Goal: Information Seeking & Learning: Learn about a topic

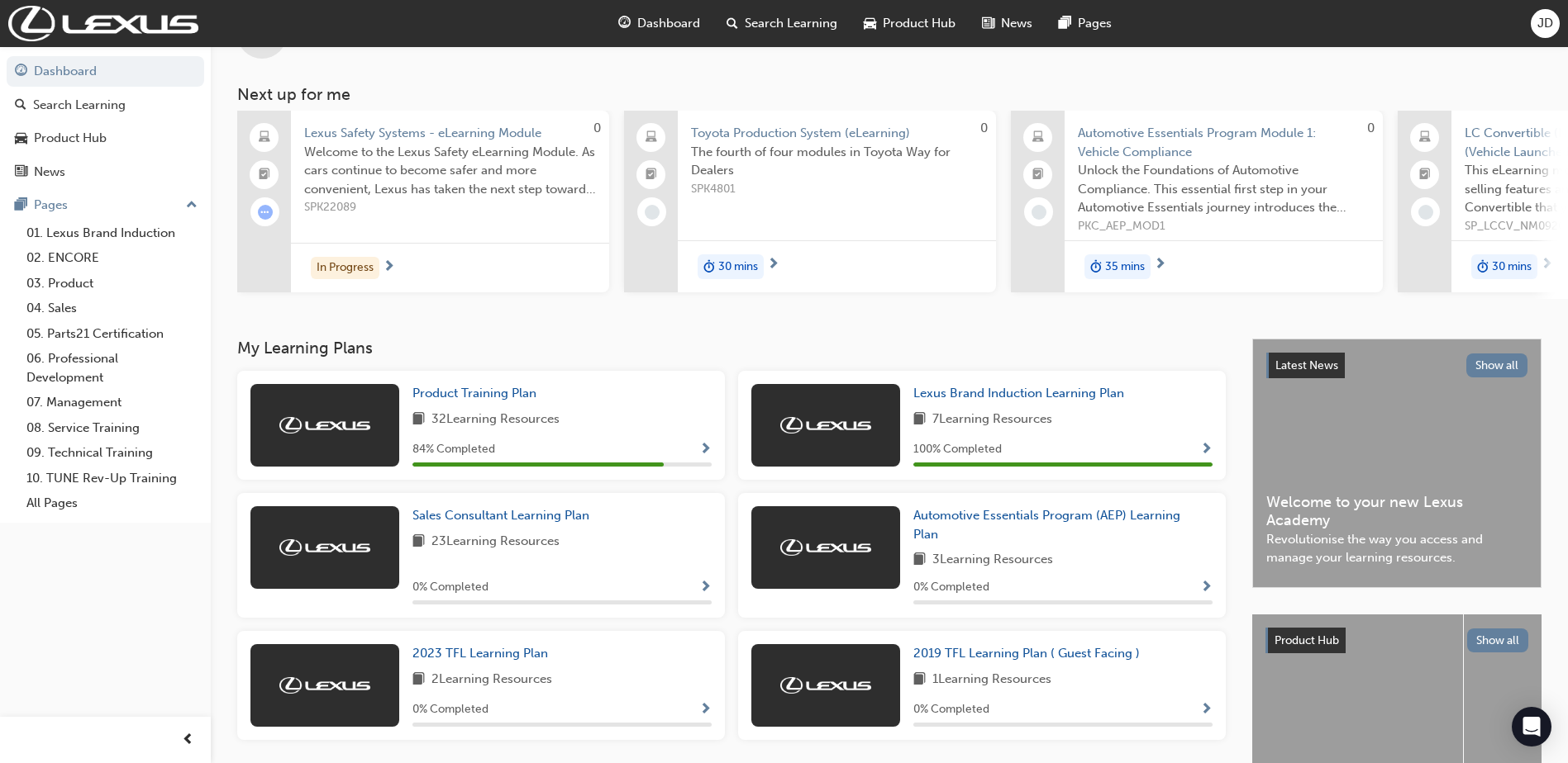
scroll to position [83, 0]
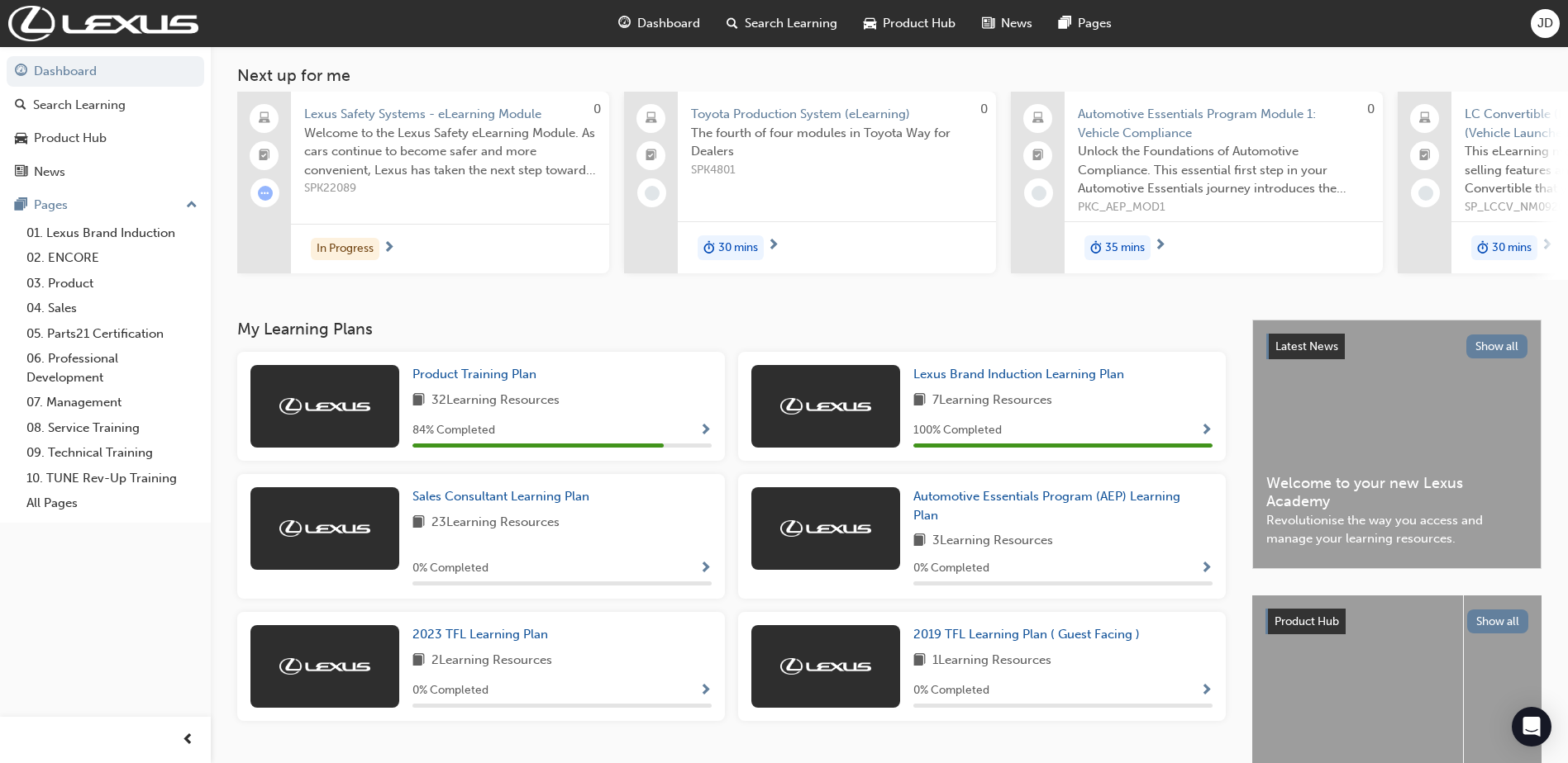
click at [516, 390] on div "Product Training Plan 32 Learning Resources 84 % Completed" at bounding box center [562, 406] width 299 height 83
click at [499, 375] on span "Product Training Plan" at bounding box center [474, 373] width 124 height 15
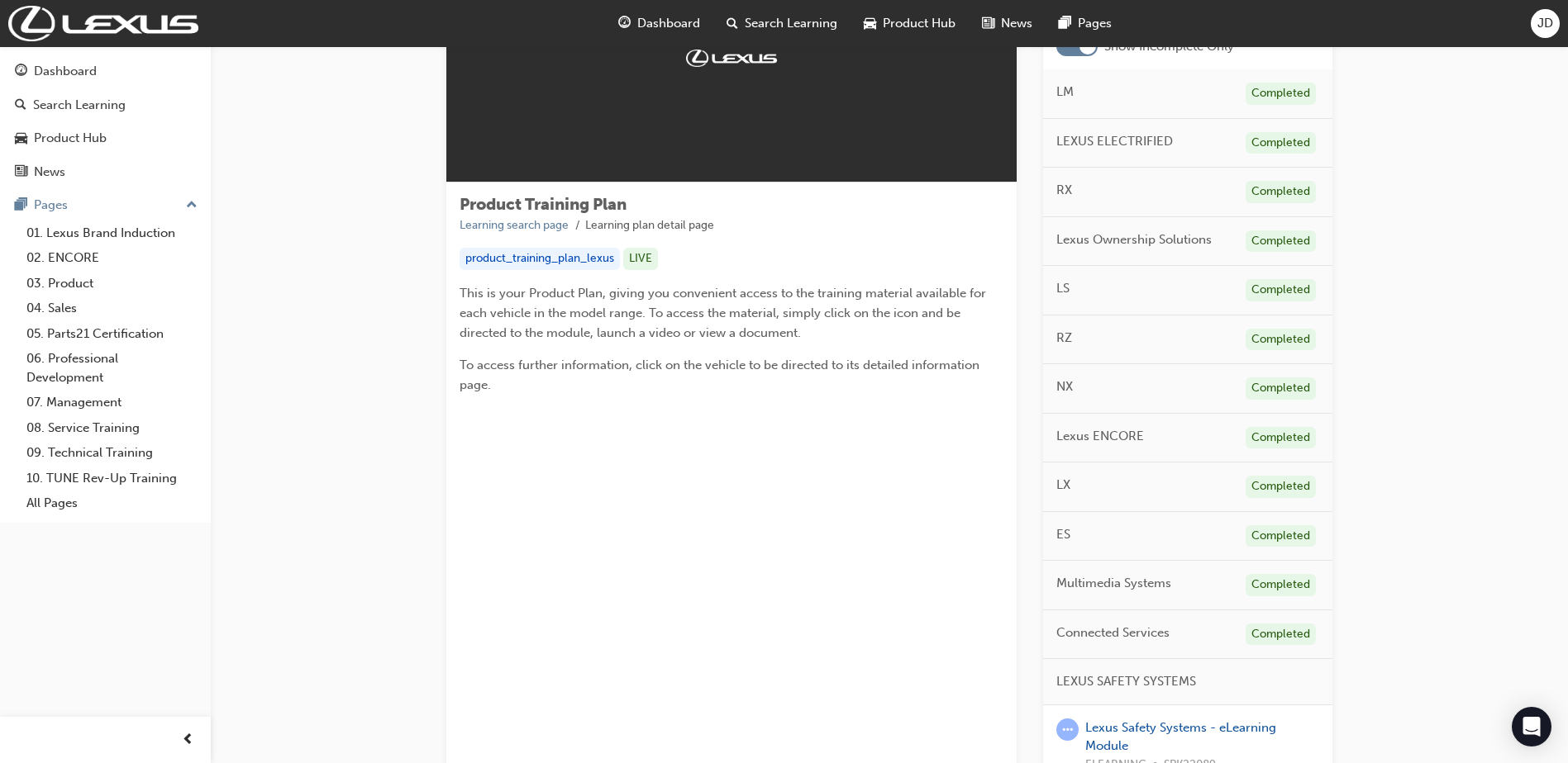
scroll to position [331, 0]
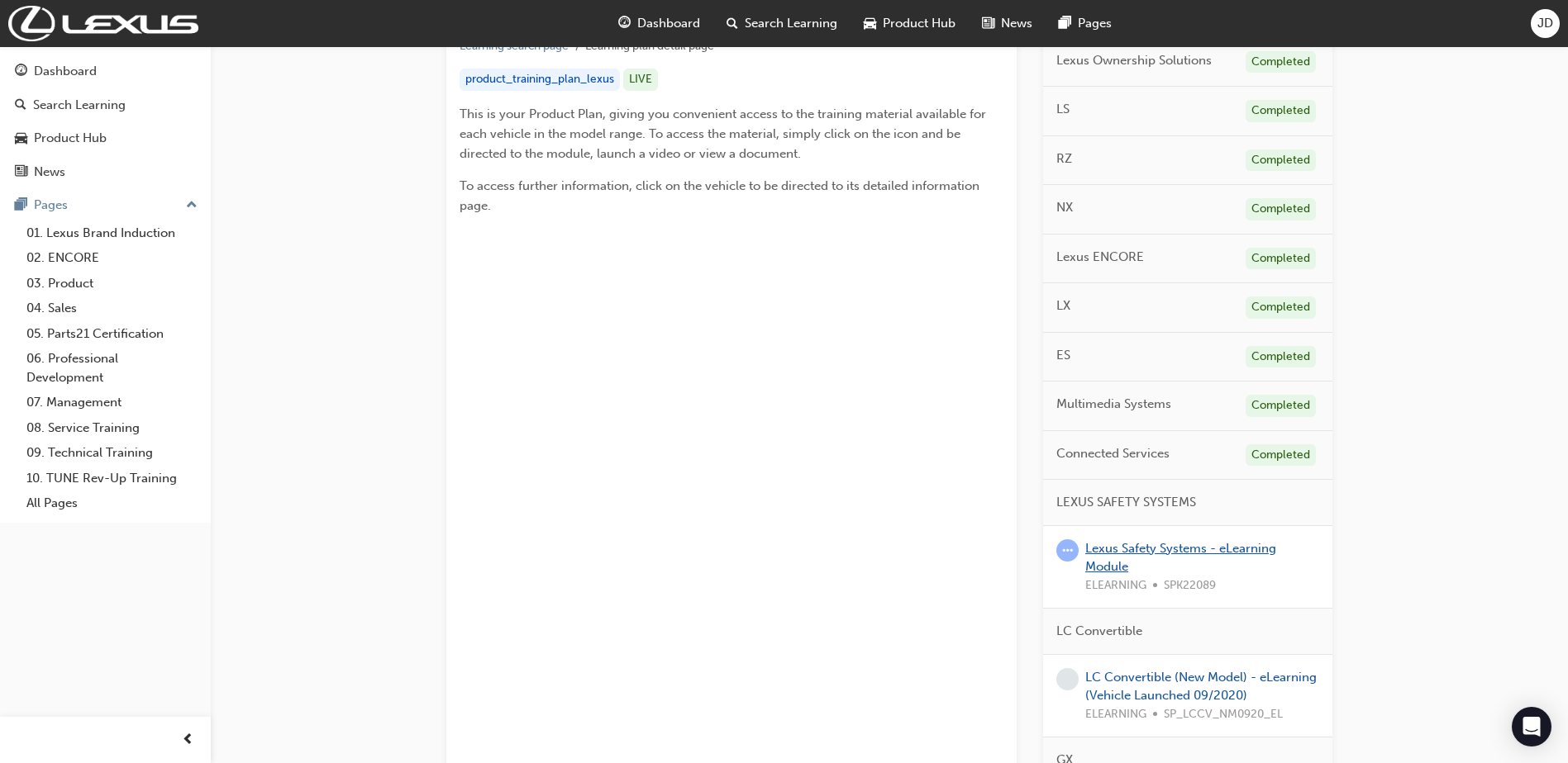
click at [1143, 555] on link "Lexus Safety Systems - eLearning Module" at bounding box center [1180, 558] width 191 height 34
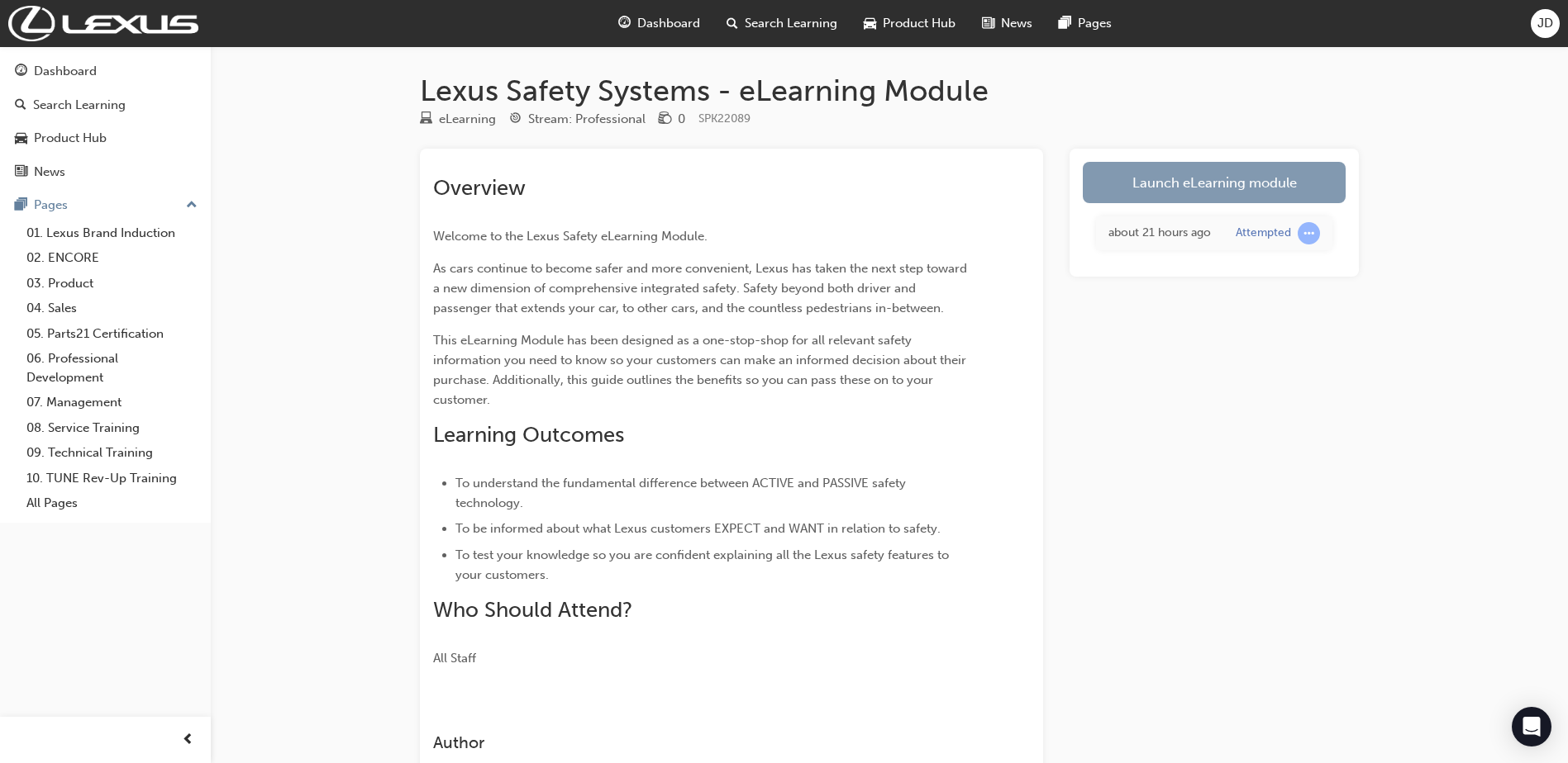
click at [1143, 181] on link "Launch eLearning module" at bounding box center [1214, 183] width 262 height 41
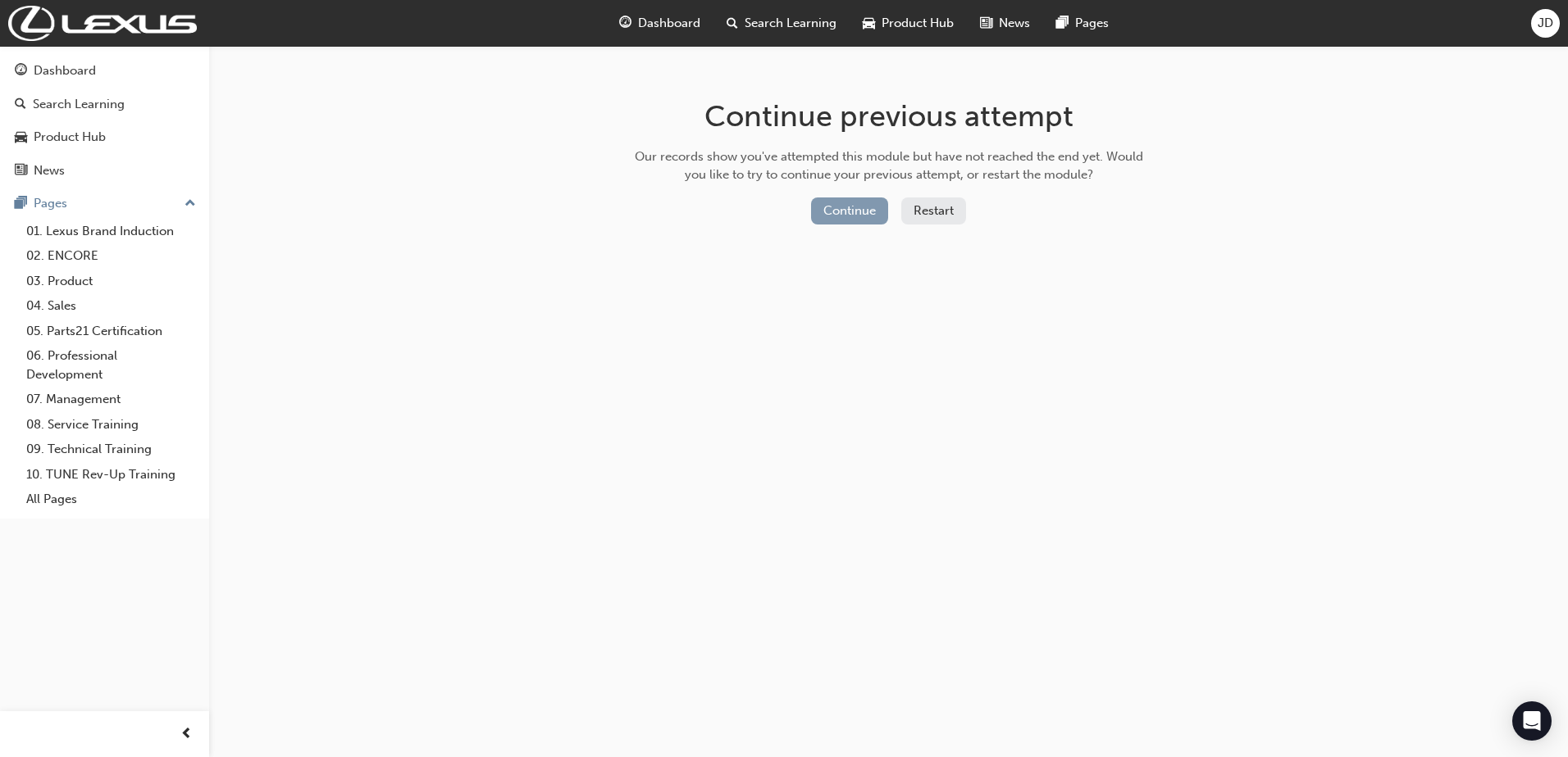
click at [829, 211] on button "Continue" at bounding box center [849, 211] width 77 height 27
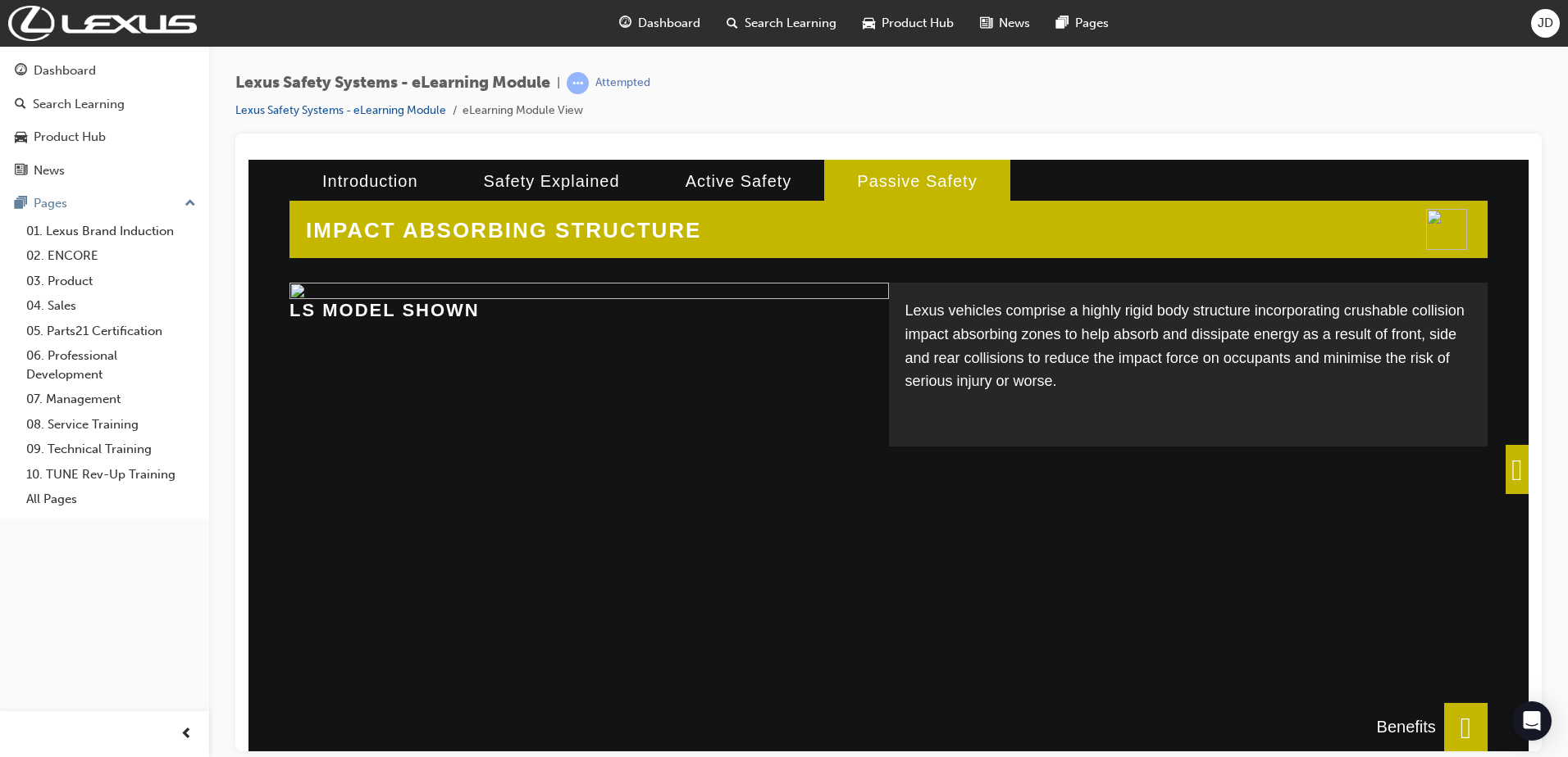
click at [1505, 468] on span at bounding box center [1516, 469] width 23 height 49
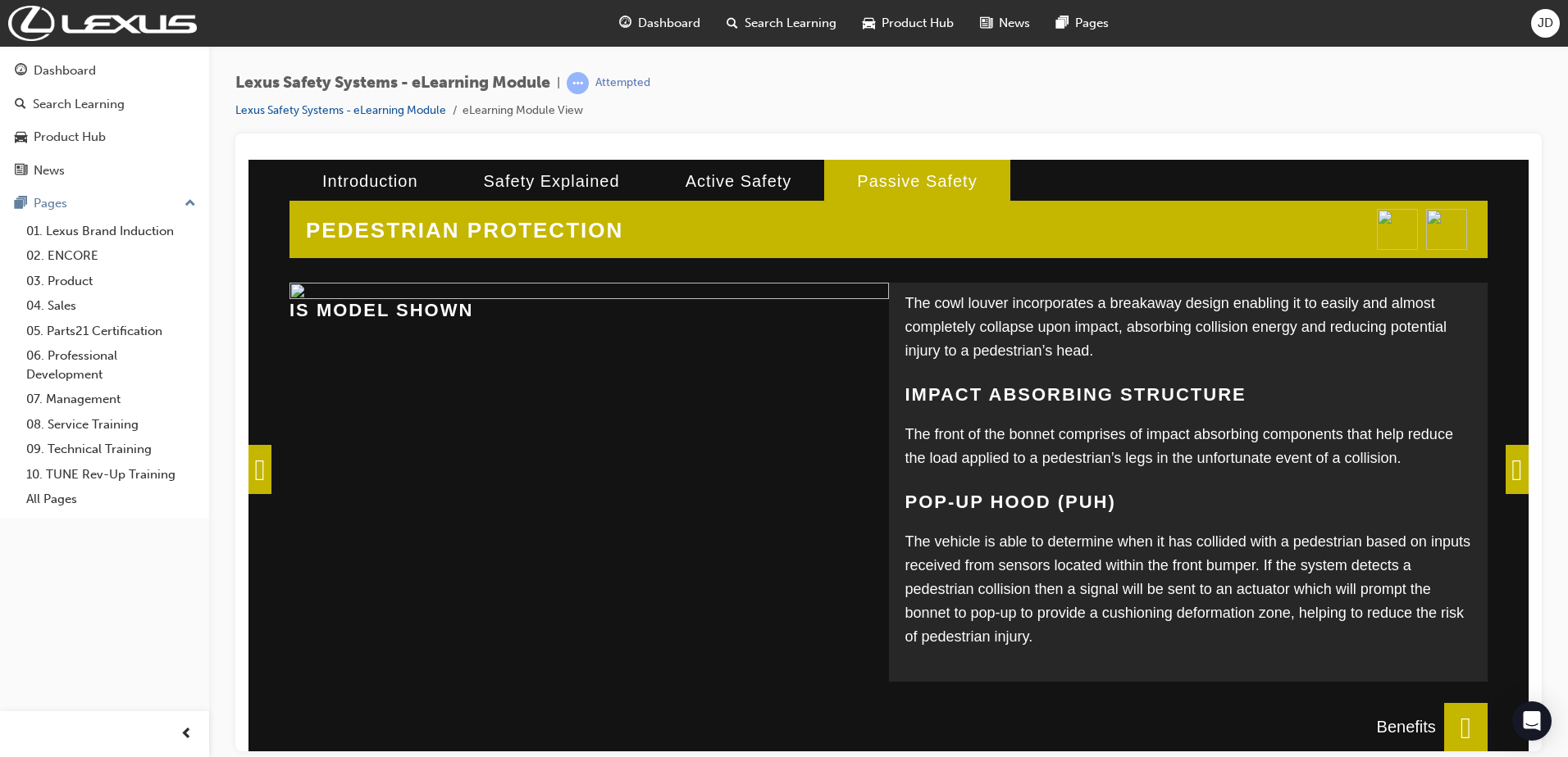
scroll to position [265, 0]
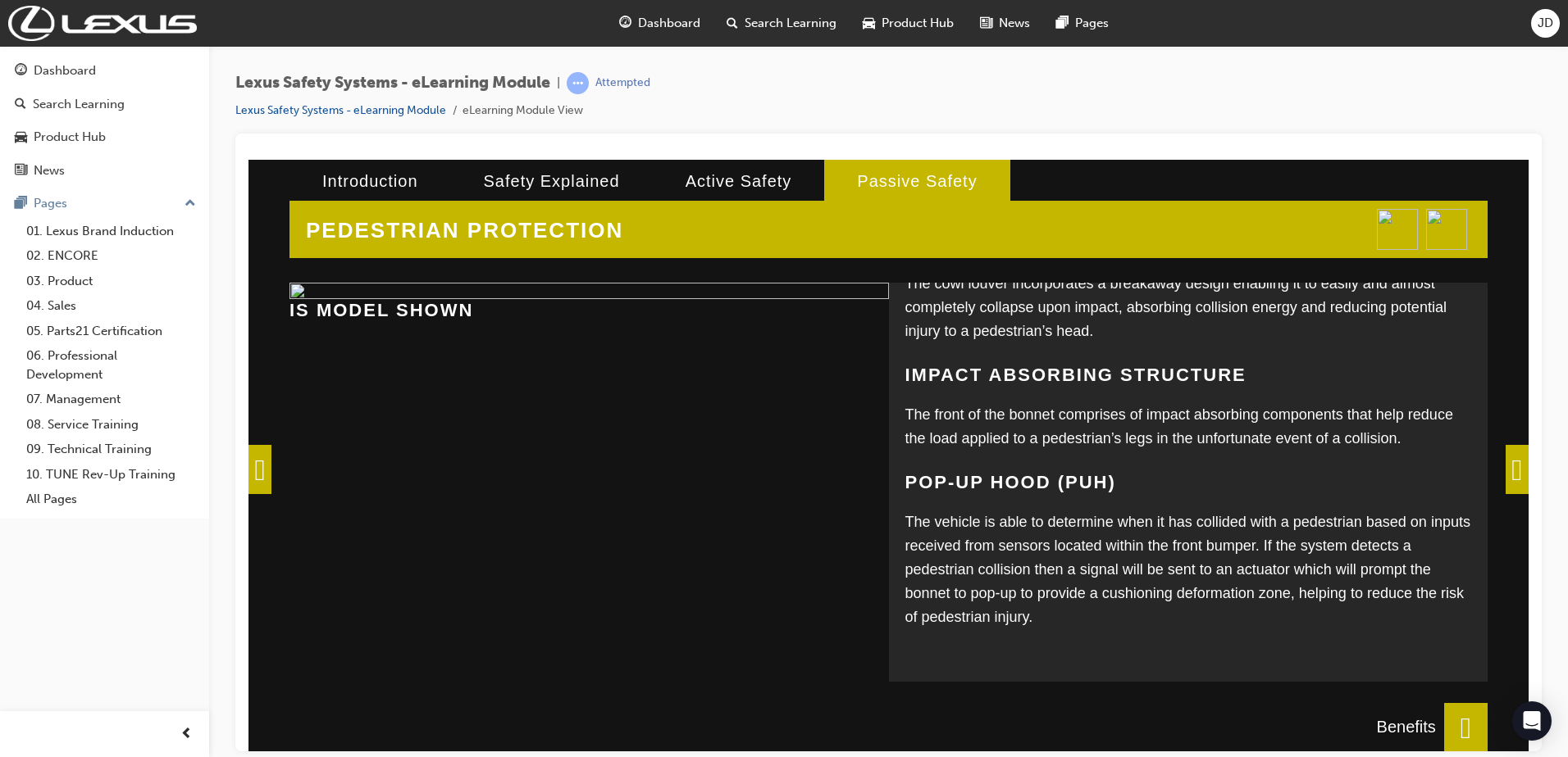
click at [1505, 470] on span at bounding box center [1516, 469] width 23 height 49
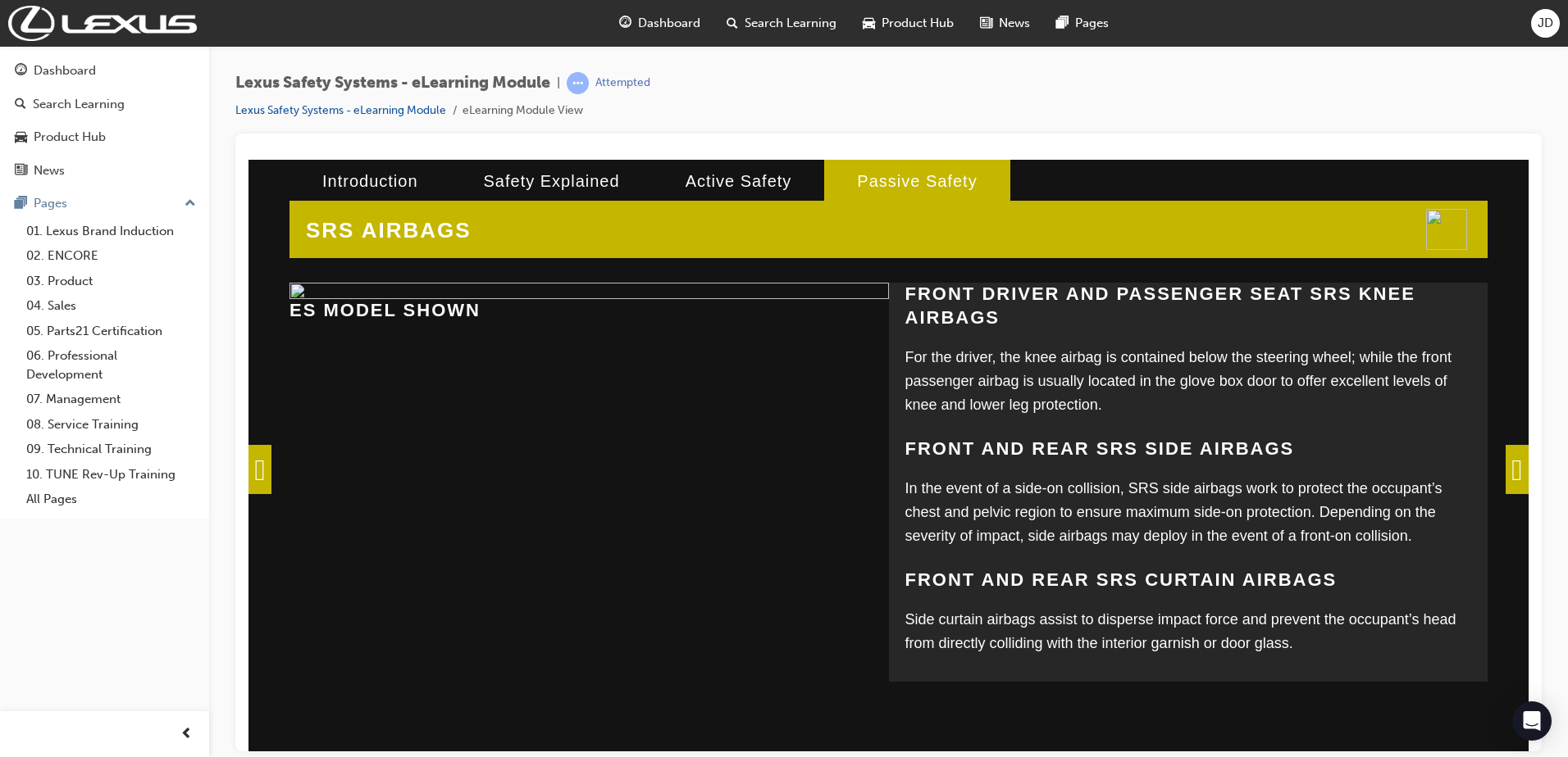
scroll to position [425, 0]
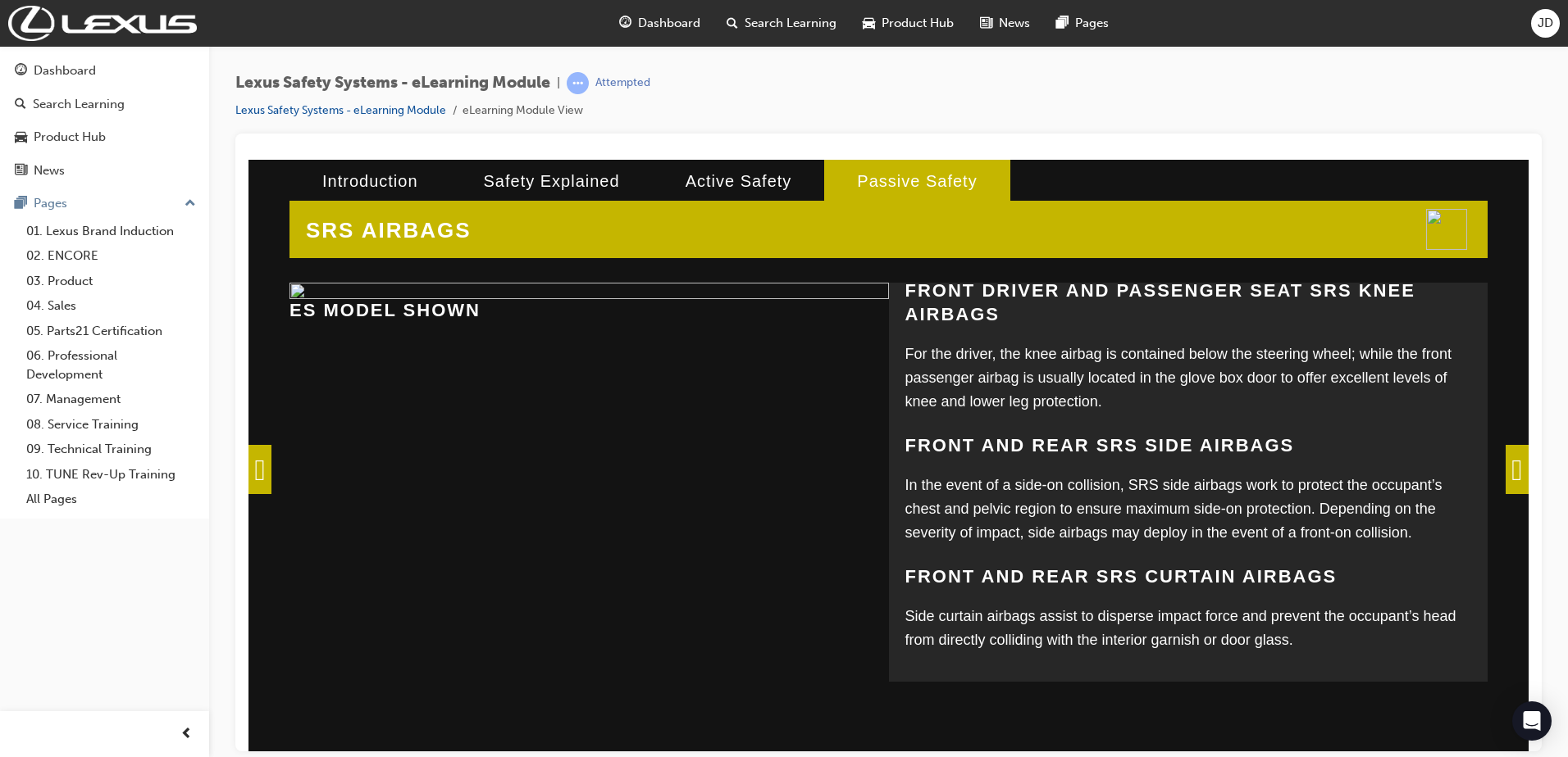
click at [1509, 474] on span at bounding box center [1516, 469] width 23 height 49
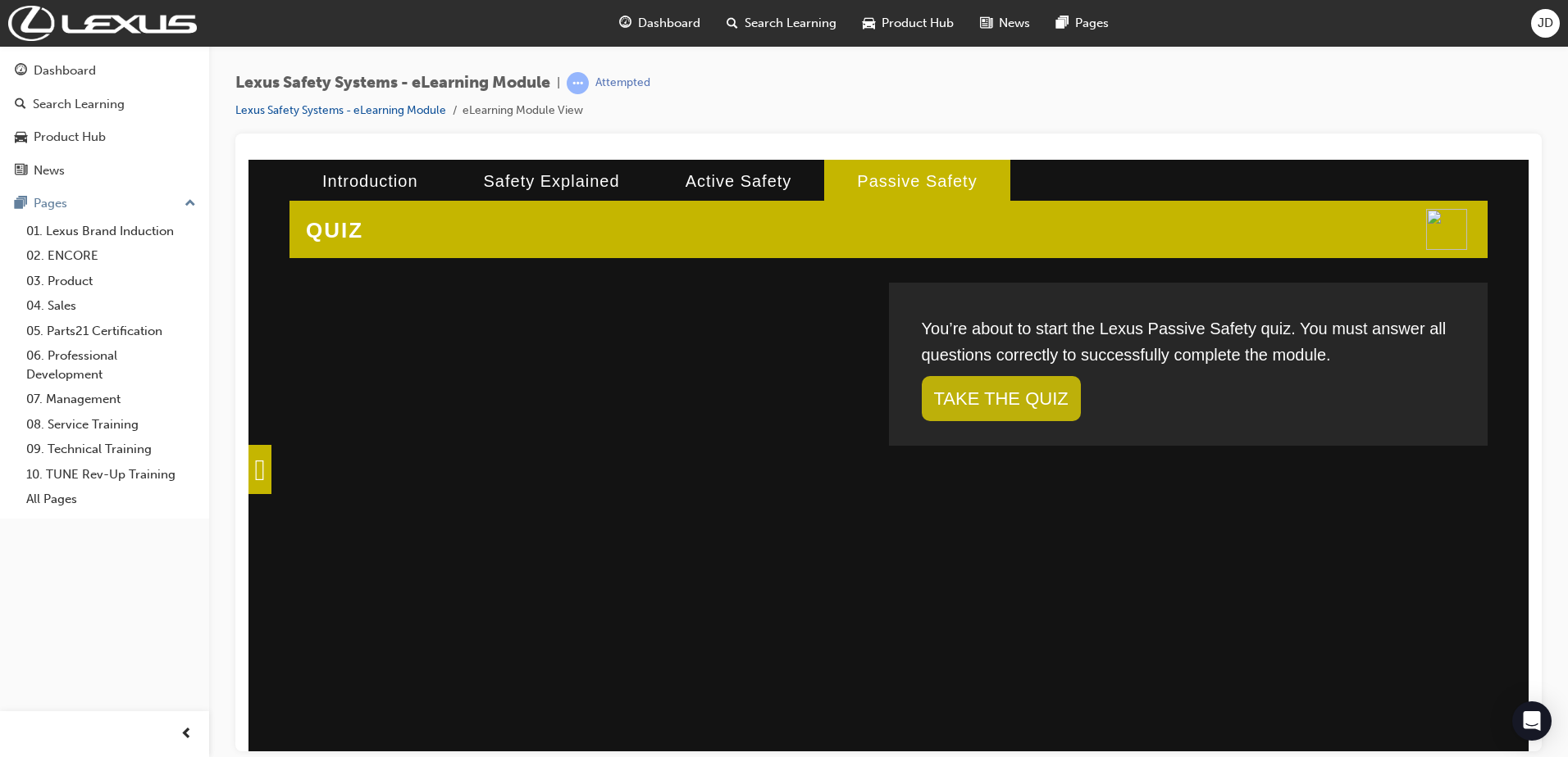
click at [1028, 419] on link "TAKE THE QUIZ" at bounding box center [1002, 398] width 159 height 45
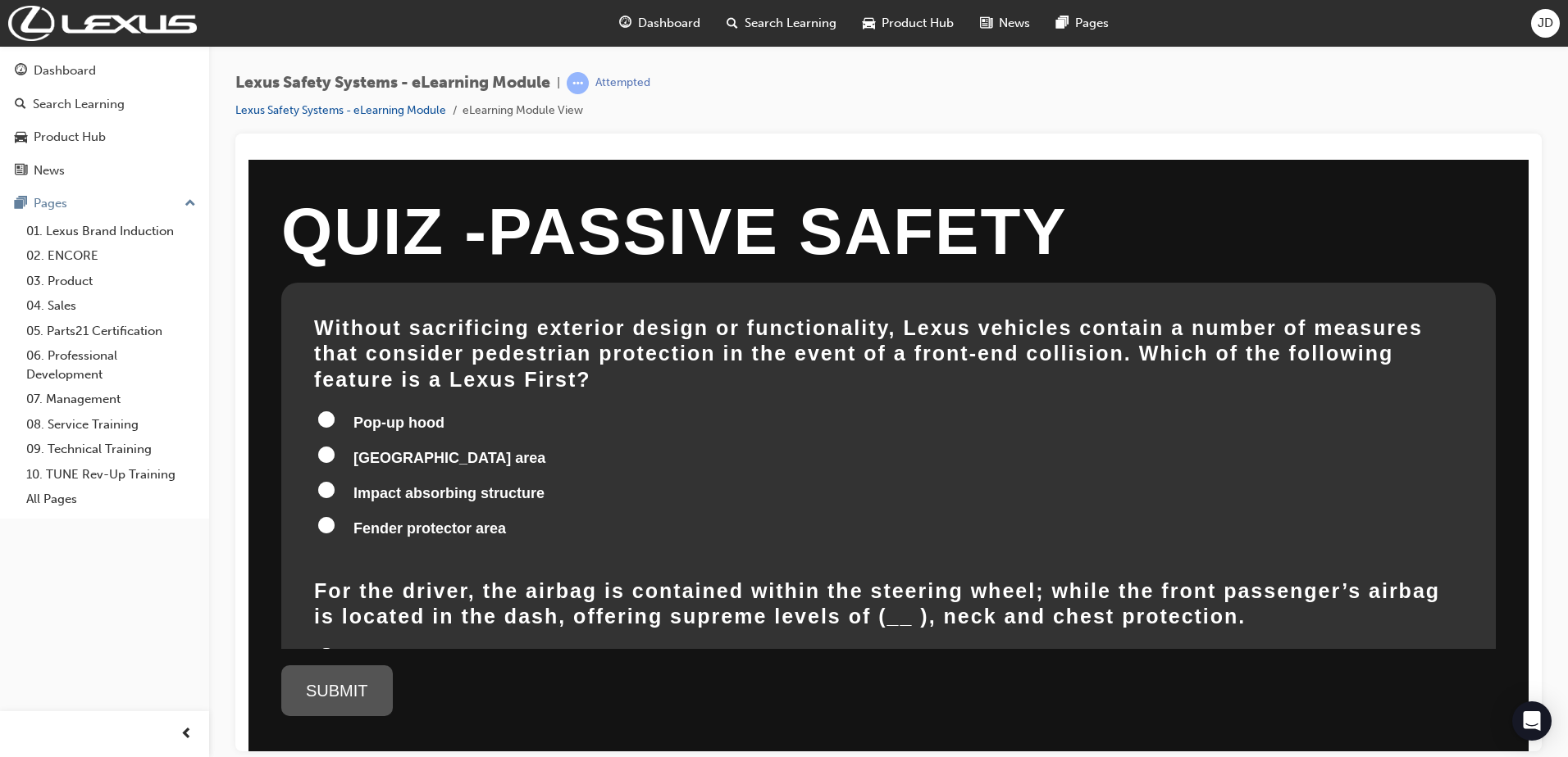
click at [330, 516] on input "Fender protector area" at bounding box center [326, 524] width 16 height 16
radio input "true"
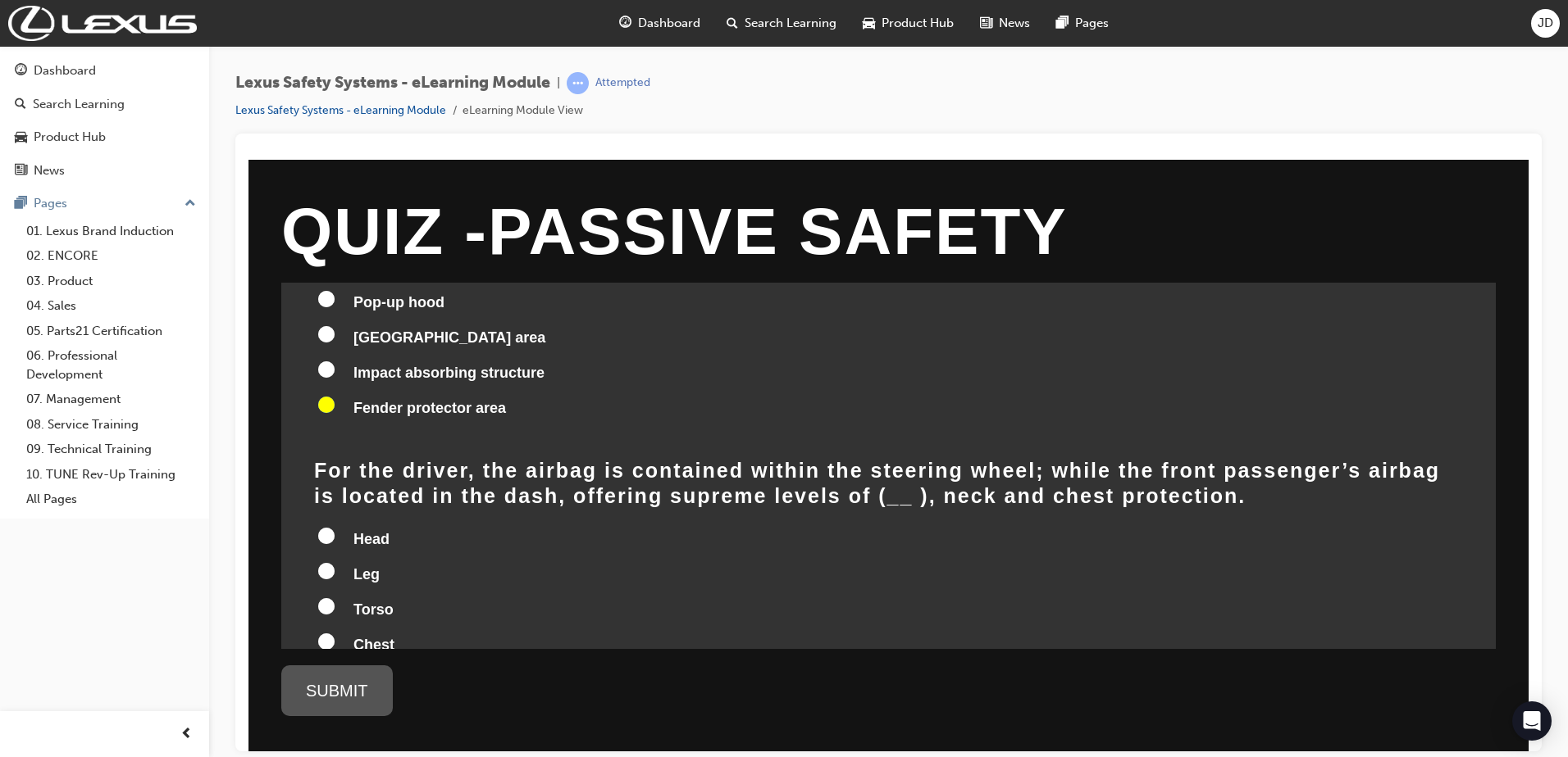
scroll to position [164, 0]
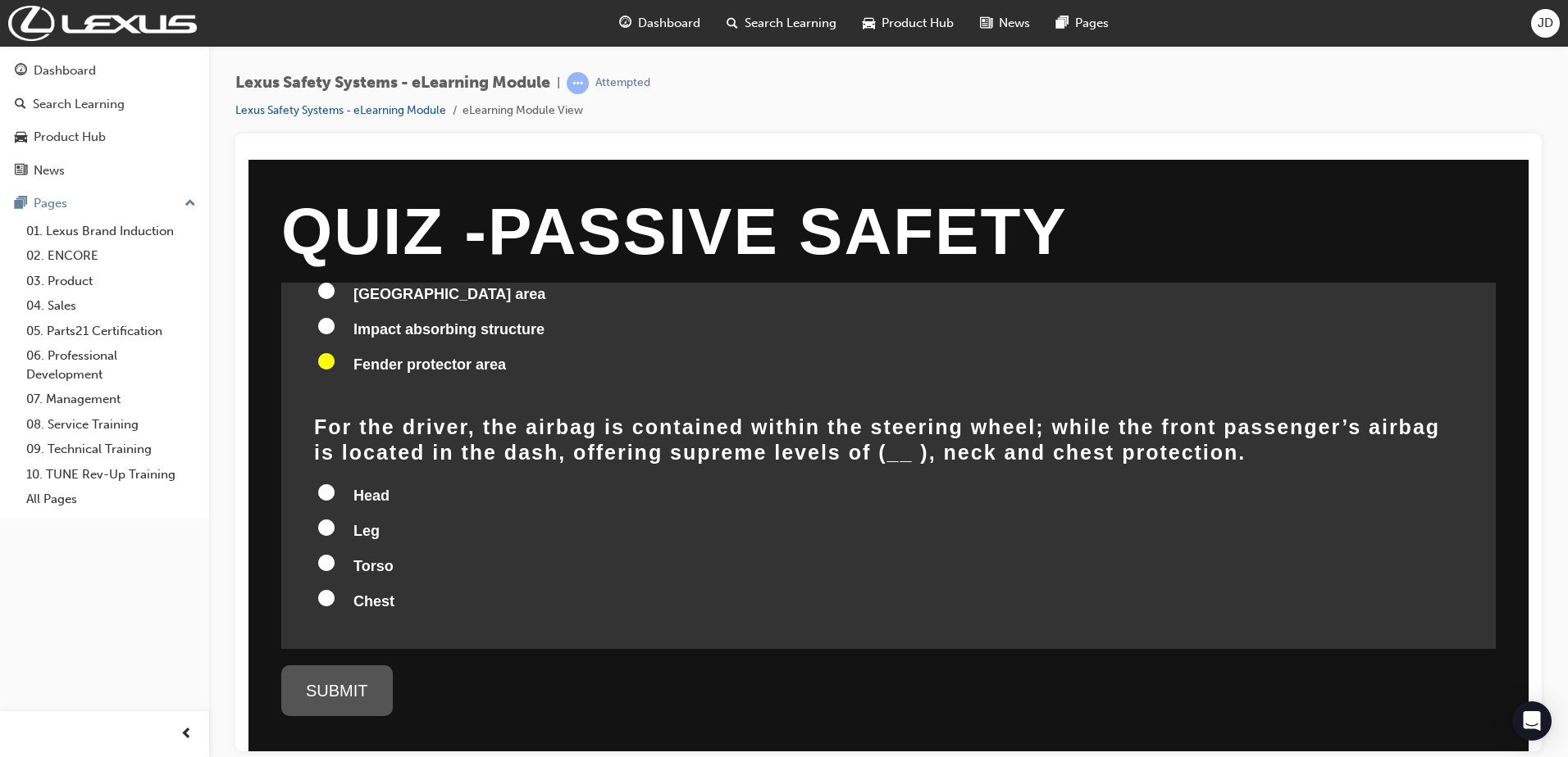
drag, startPoint x: 349, startPoint y: 449, endPoint x: 344, endPoint y: 458, distance: 10.3
click at [349, 449] on div "For the driver, the airbag is contained within the steering wheel; while the fr…" at bounding box center [888, 516] width 1149 height 205
click at [344, 481] on label "Head" at bounding box center [888, 497] width 1149 height 31
click at [334, 483] on input "Head" at bounding box center [326, 491] width 16 height 16
radio input "true"
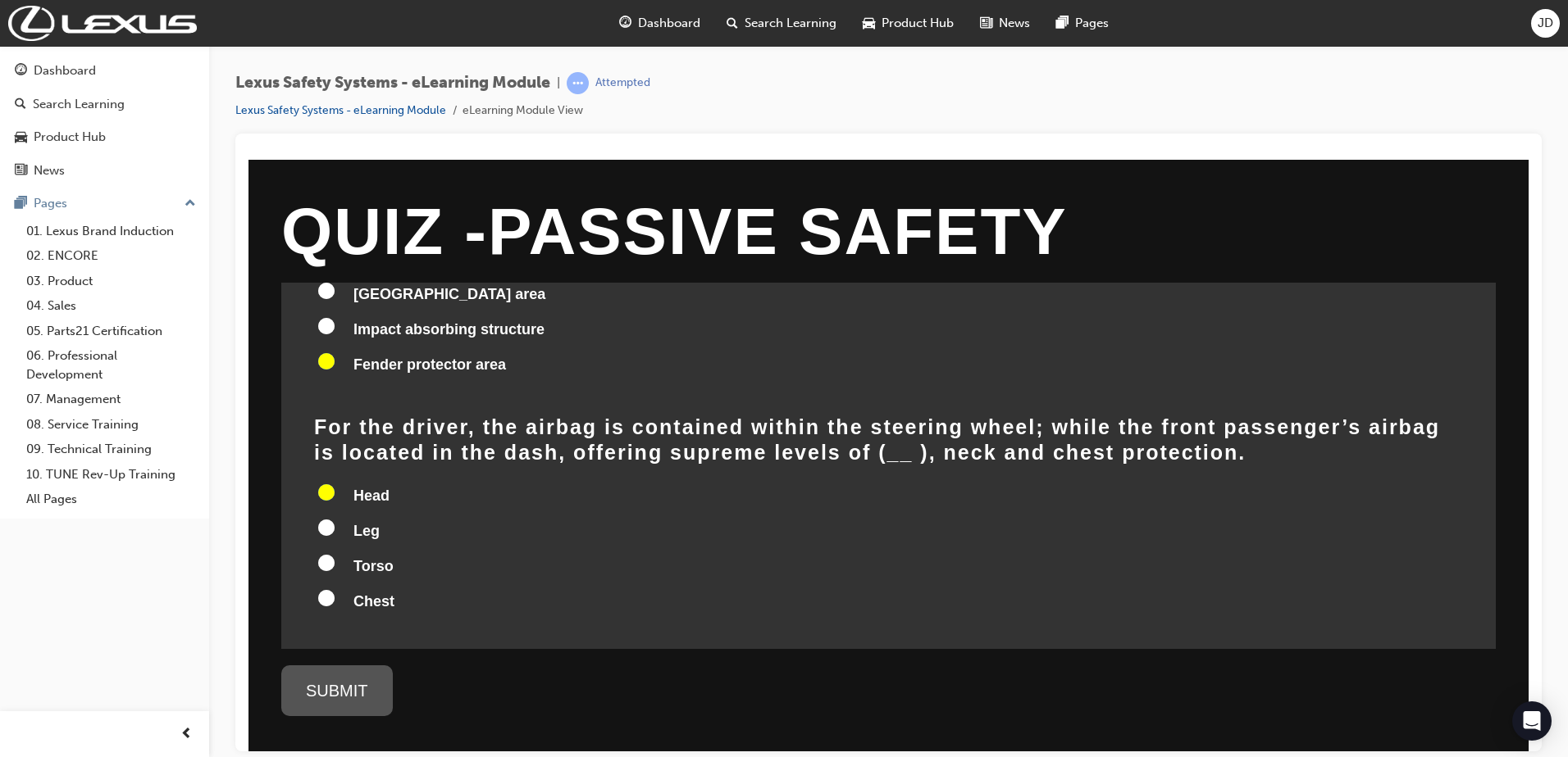
radio input "true"
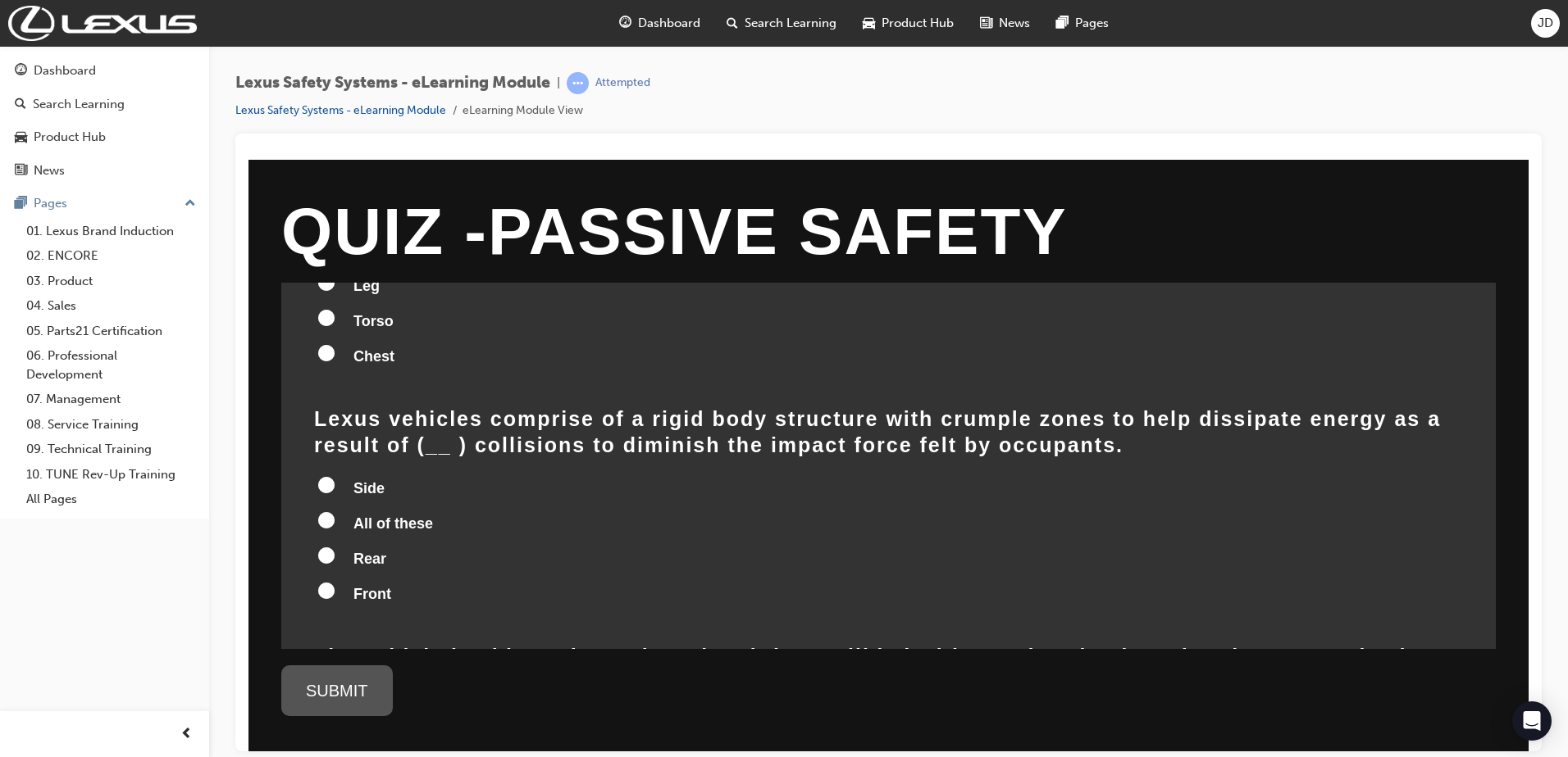
scroll to position [409, 0]
click at [338, 508] on label "All of these" at bounding box center [888, 523] width 1149 height 31
click at [334, 510] on input "All of these" at bounding box center [326, 518] width 16 height 16
radio input "true"
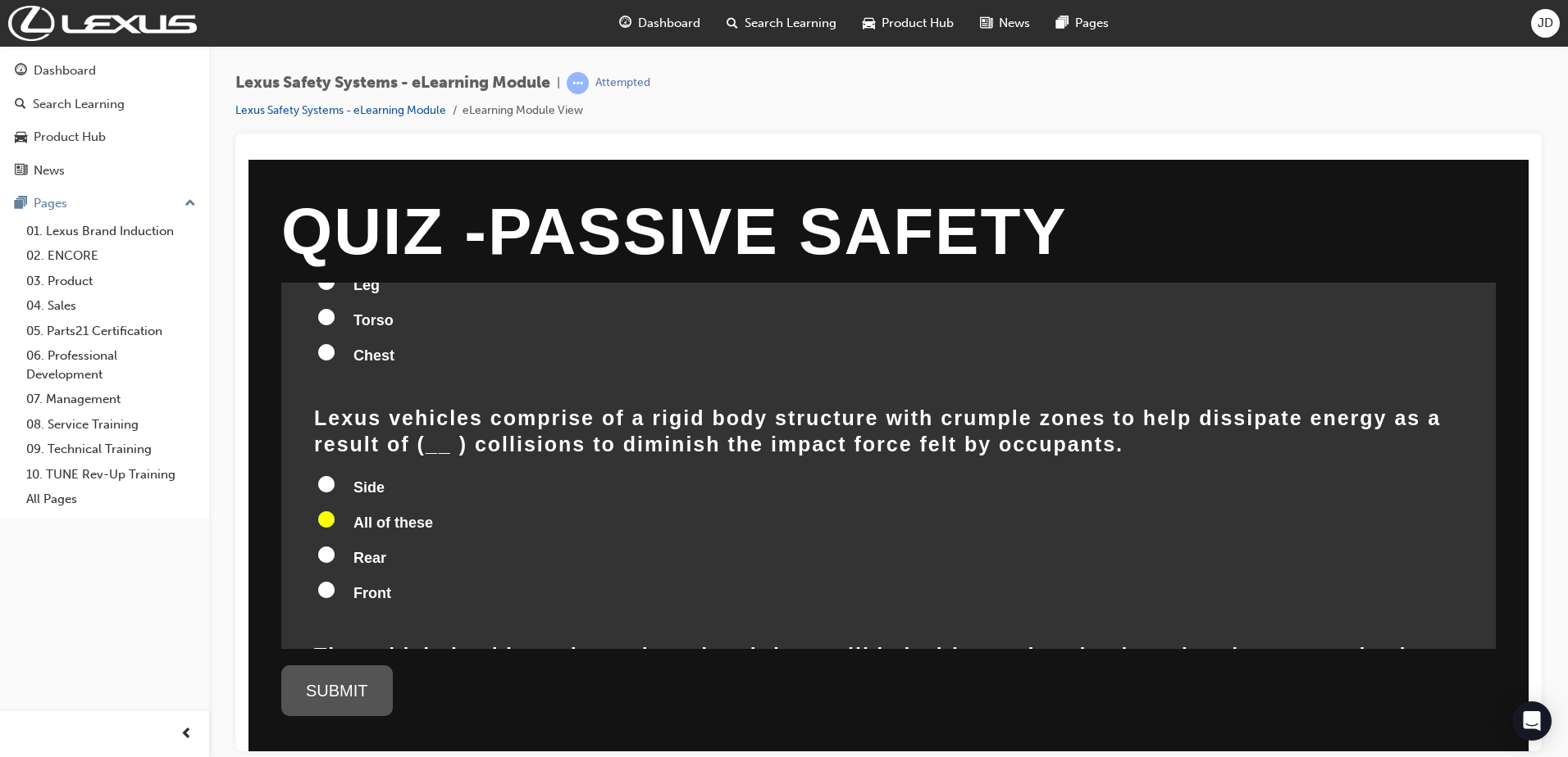
radio input "true"
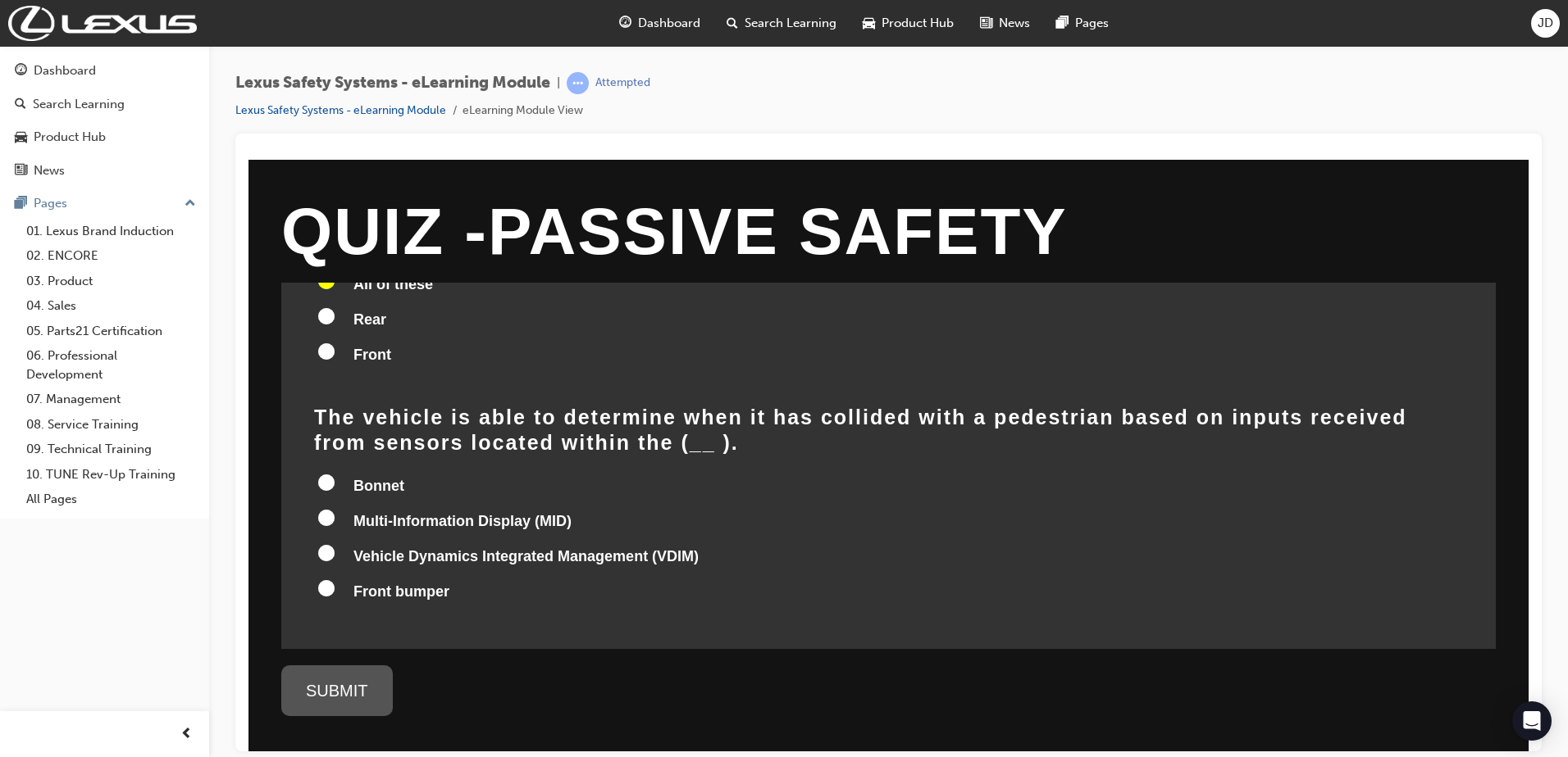
click at [323, 474] on input "Bonnet" at bounding box center [326, 481] width 16 height 16
radio input "true"
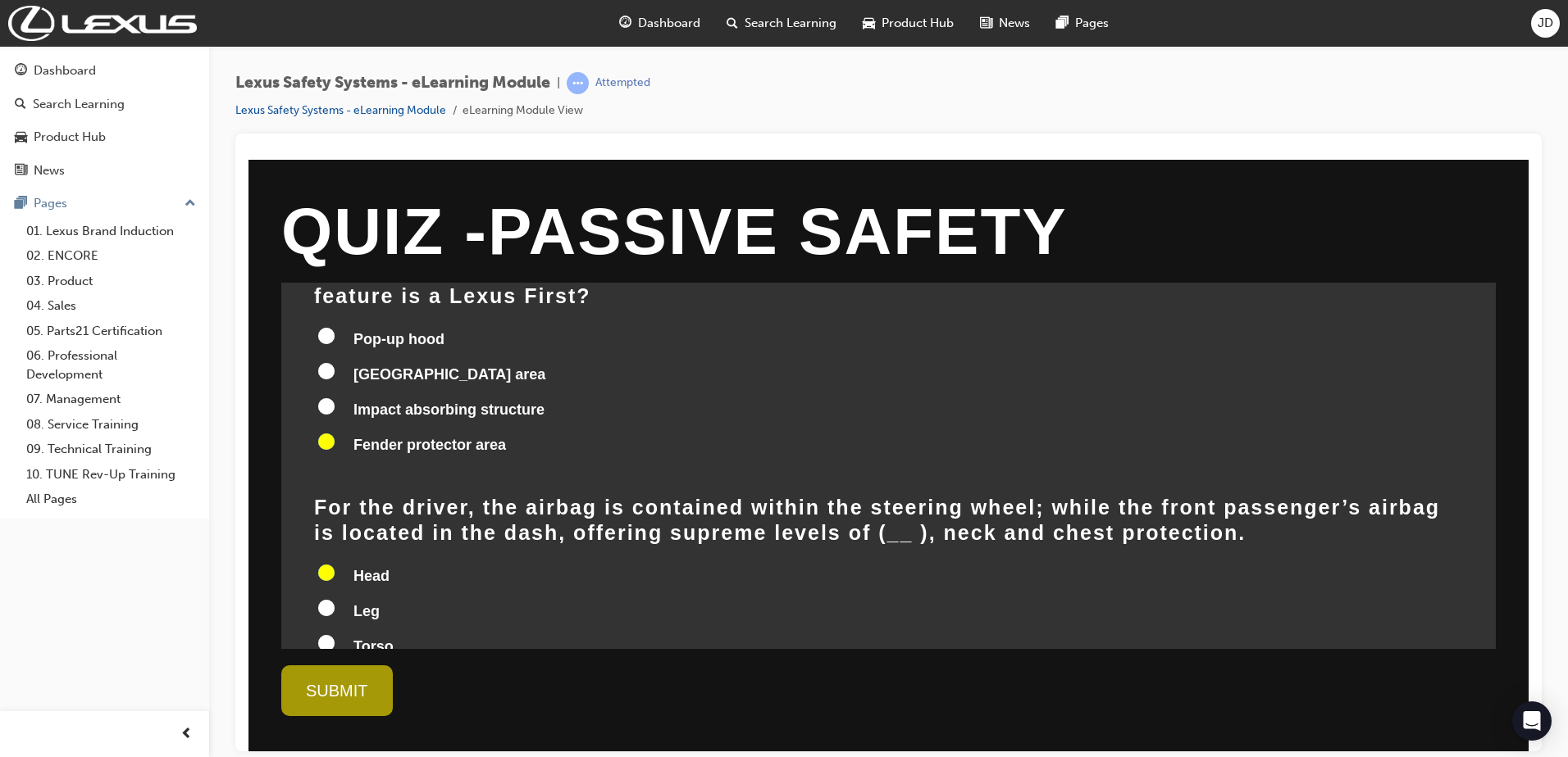
scroll to position [0, 0]
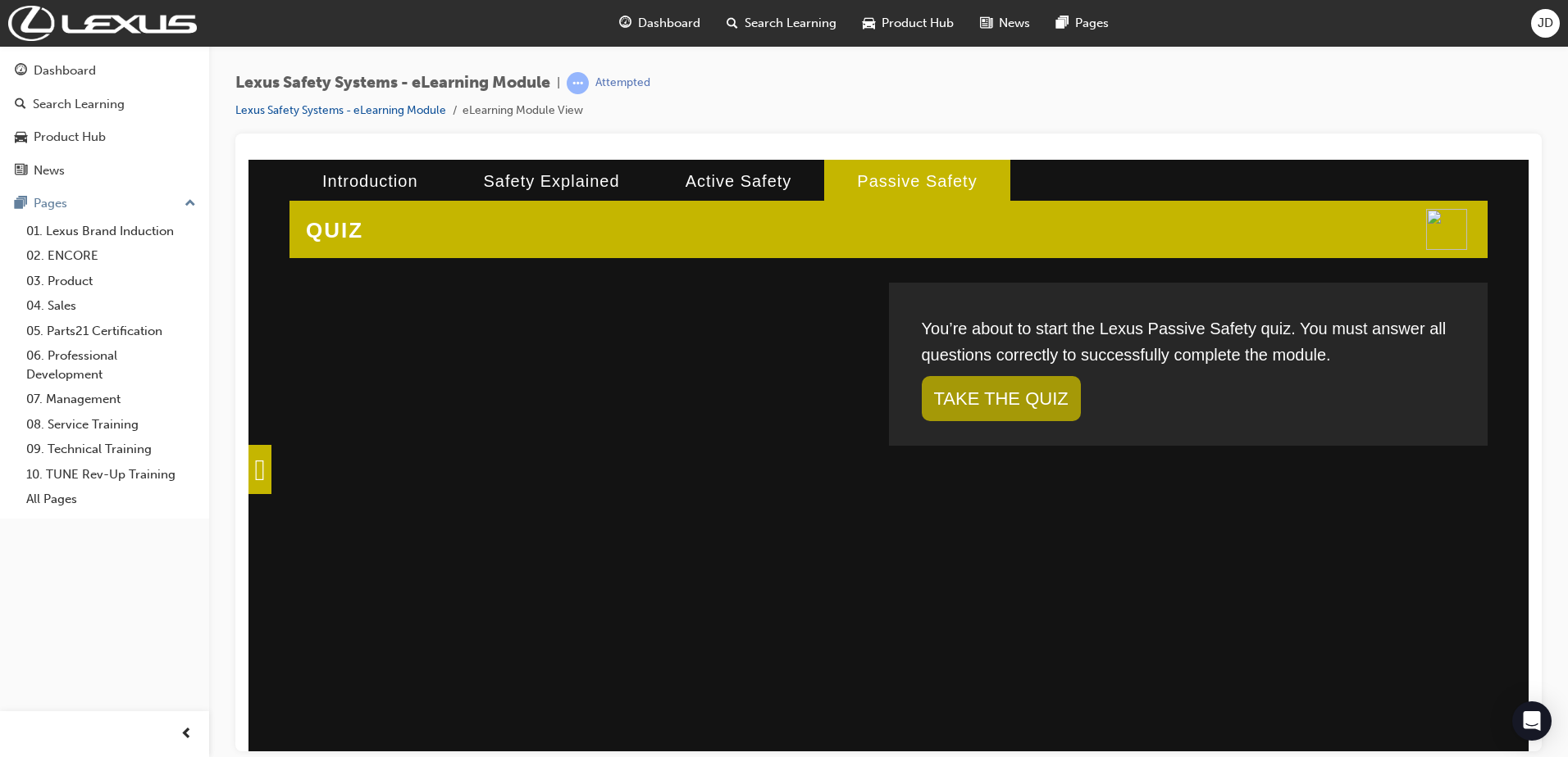
click at [271, 462] on span at bounding box center [259, 469] width 23 height 49
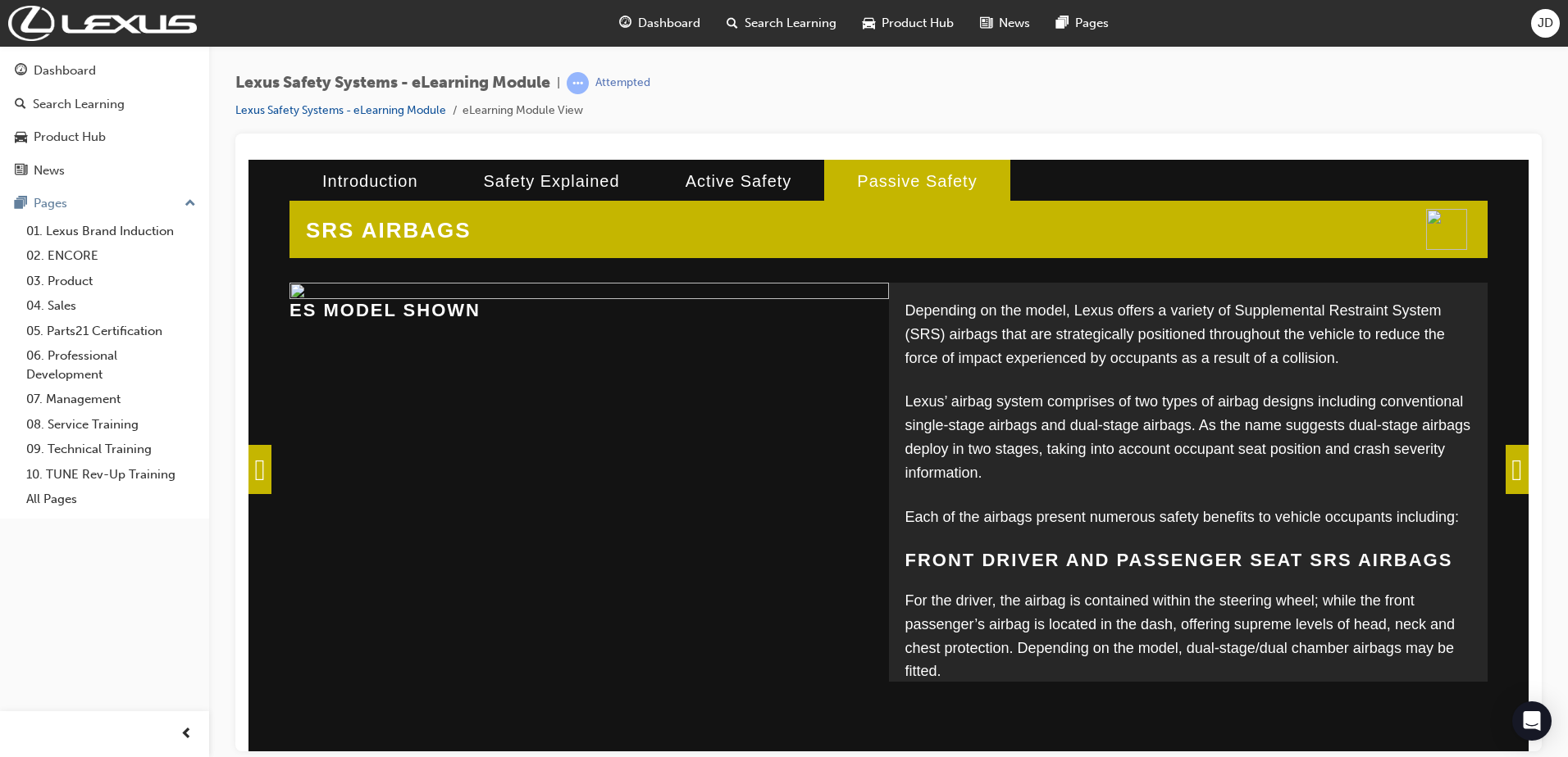
click at [249, 459] on span at bounding box center [259, 469] width 23 height 49
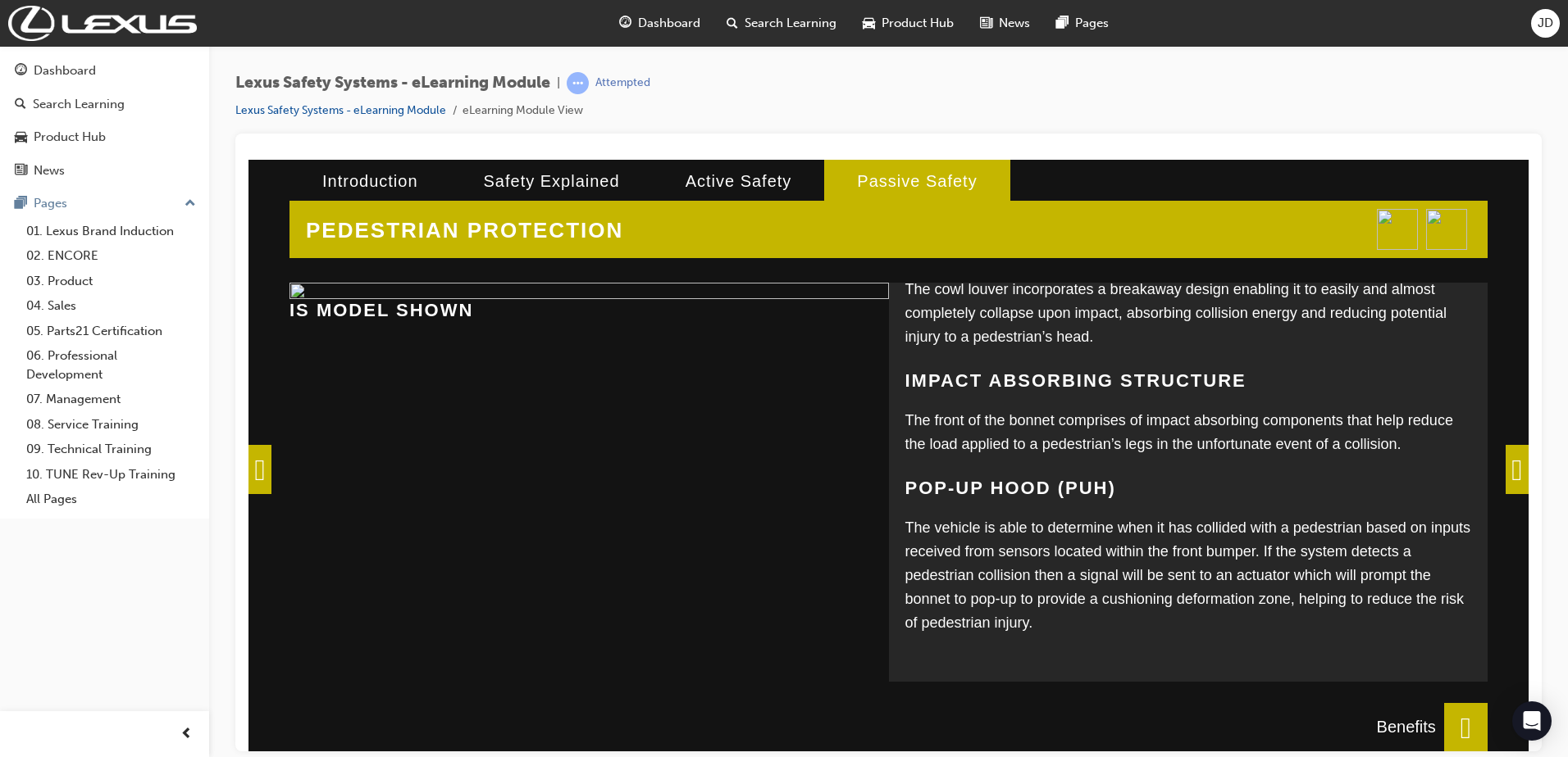
scroll to position [265, 0]
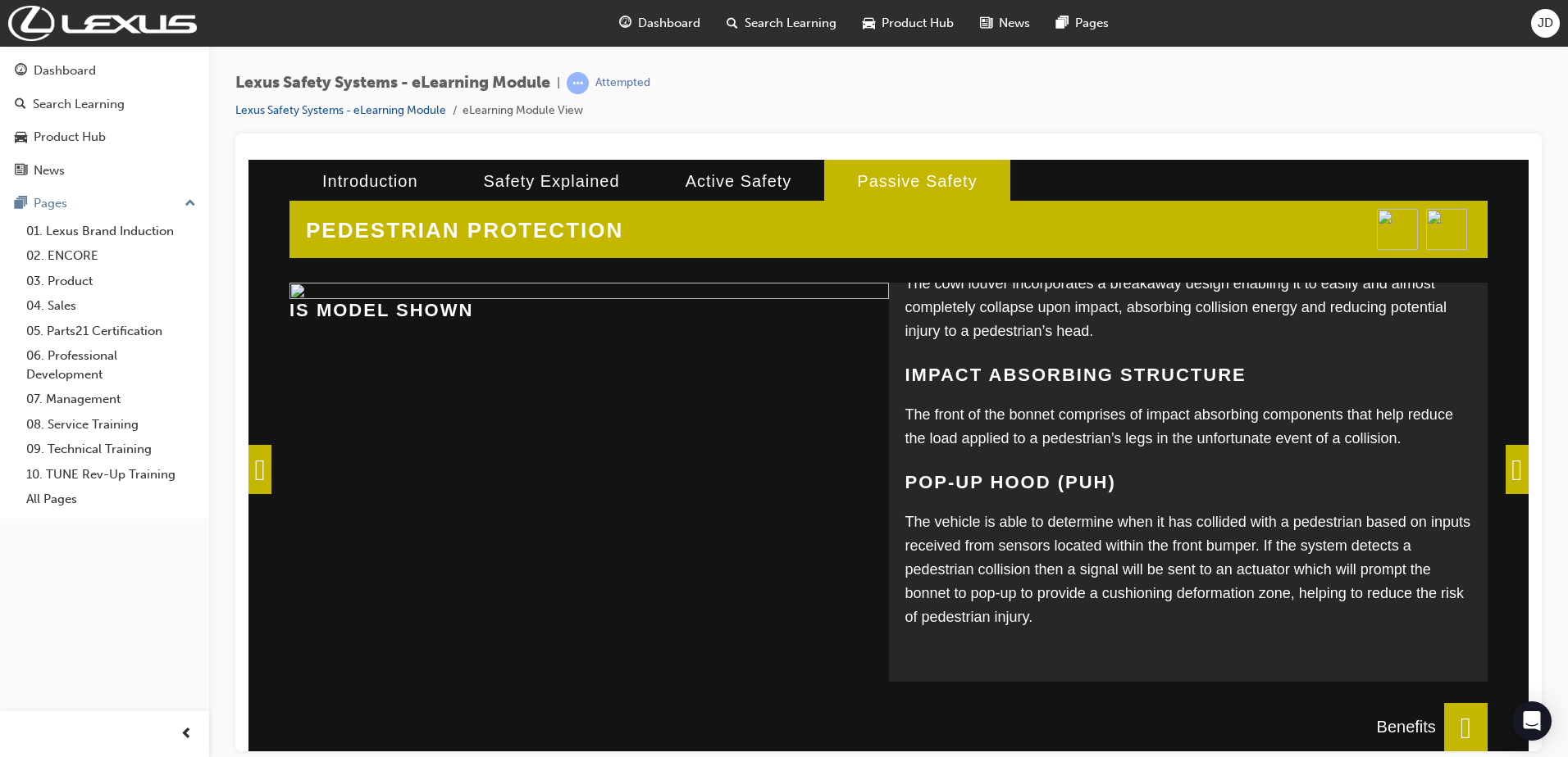
click at [269, 467] on span at bounding box center [259, 469] width 23 height 49
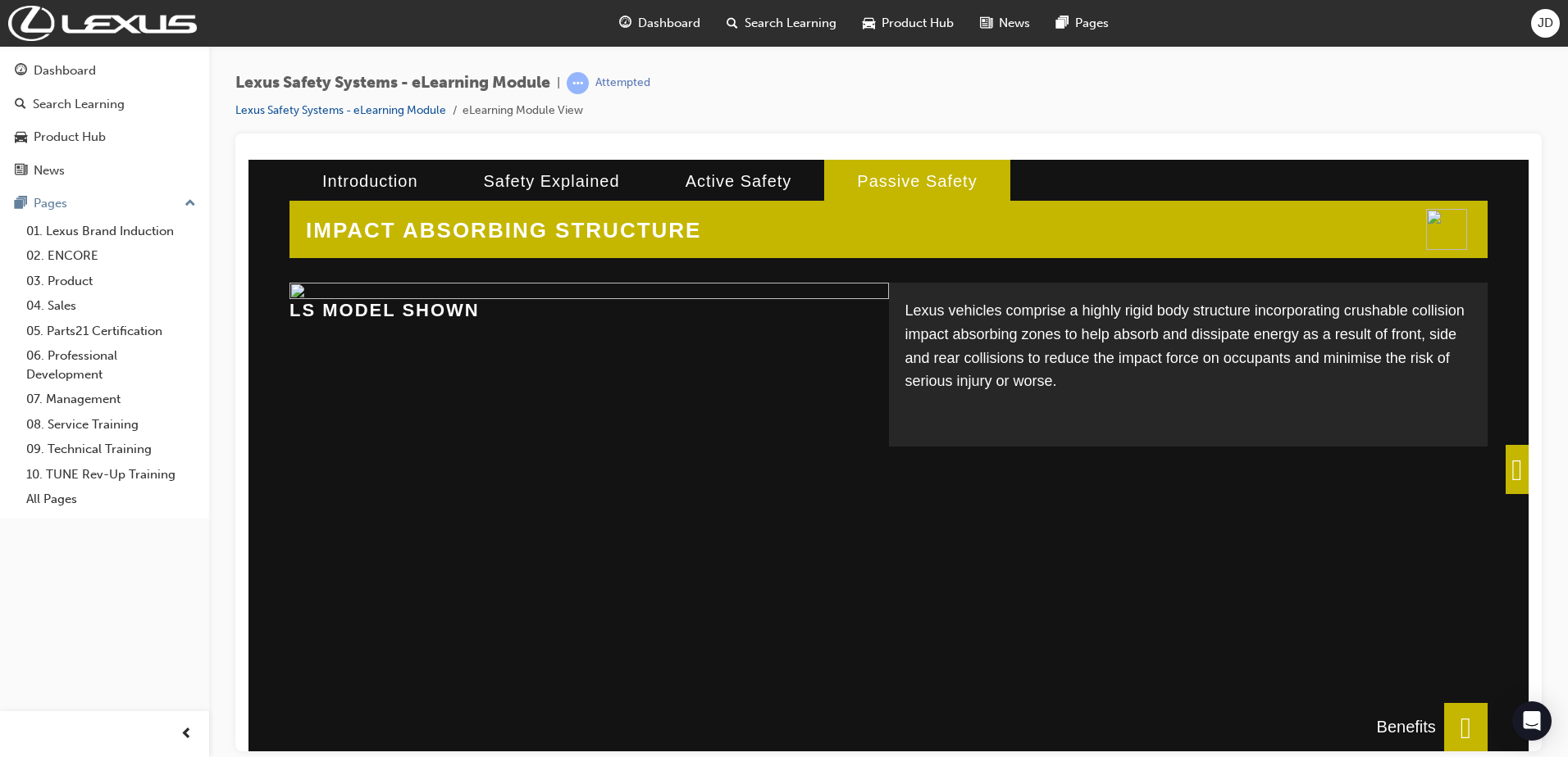
click at [1505, 485] on span at bounding box center [1516, 469] width 23 height 49
click at [1501, 485] on div "IMPACT ABSORBING STRUCTURE Lexus vehicles comprise a highly rigid body structur…" at bounding box center [888, 494] width 1280 height 671
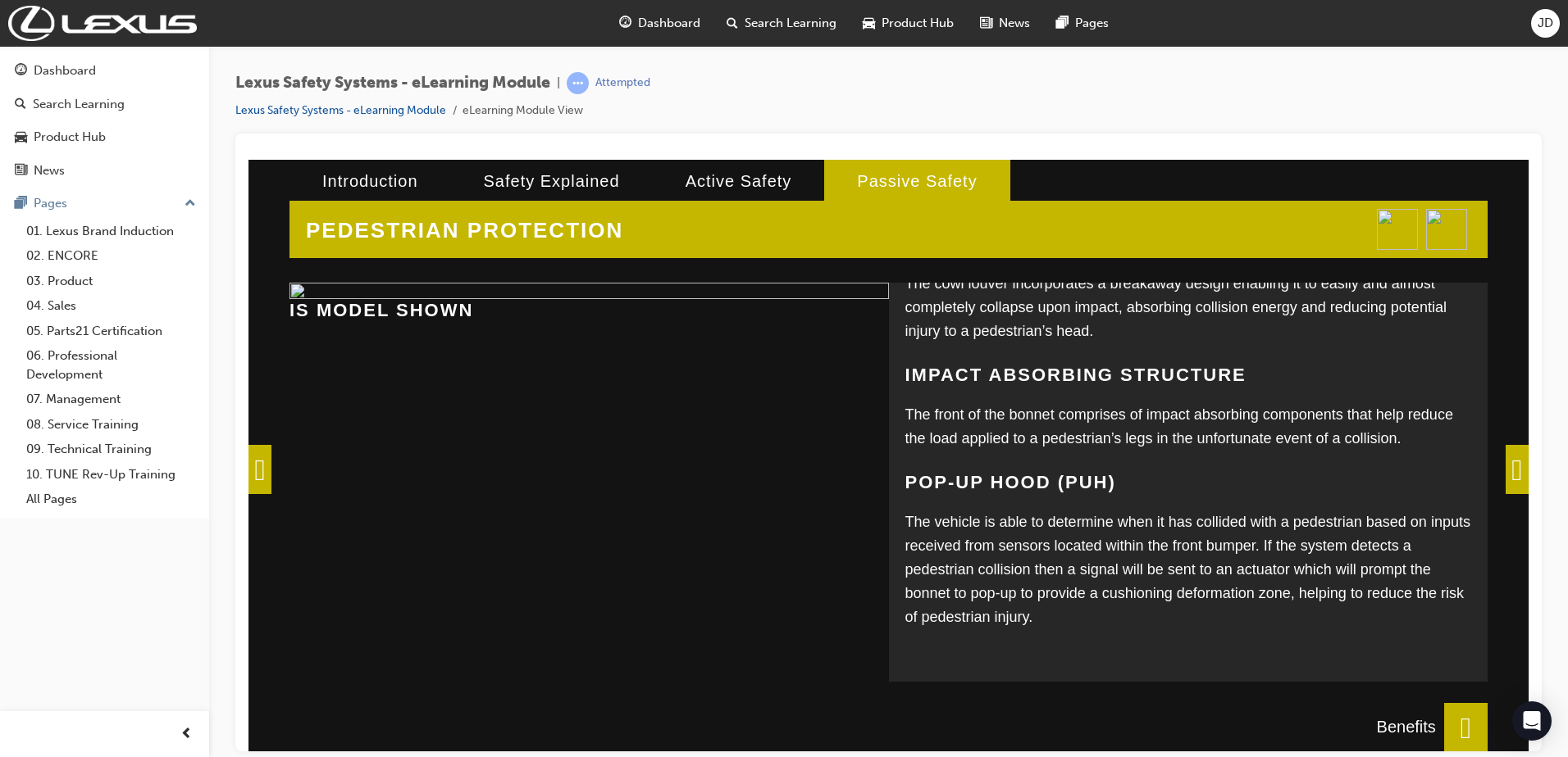
click at [1505, 485] on span at bounding box center [1516, 469] width 23 height 49
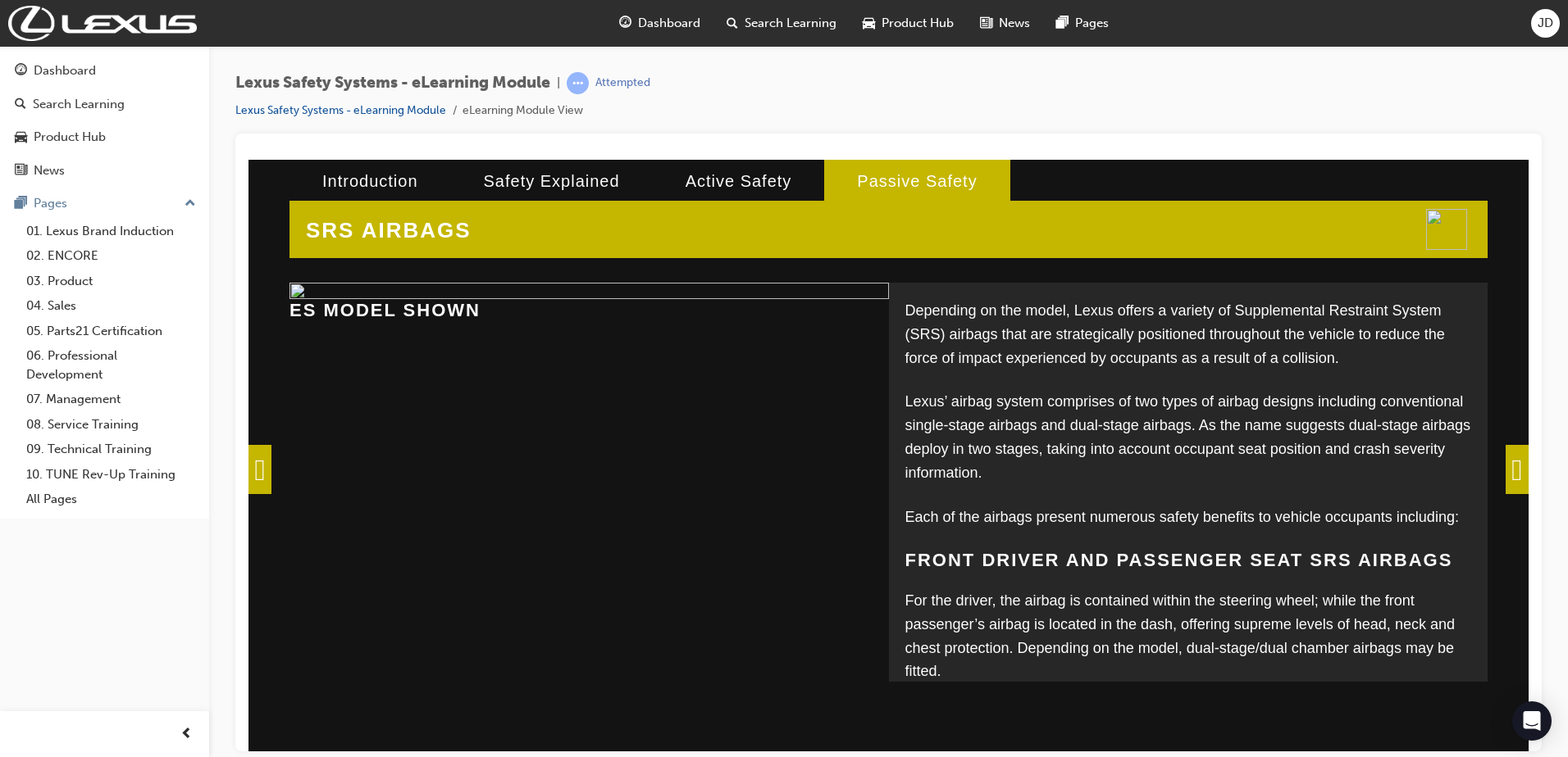
click at [1501, 485] on div "IMPACT ABSORBING STRUCTURE Lexus vehicles comprise a highly rigid body structur…" at bounding box center [888, 494] width 1280 height 671
click at [1505, 485] on span at bounding box center [1516, 469] width 23 height 49
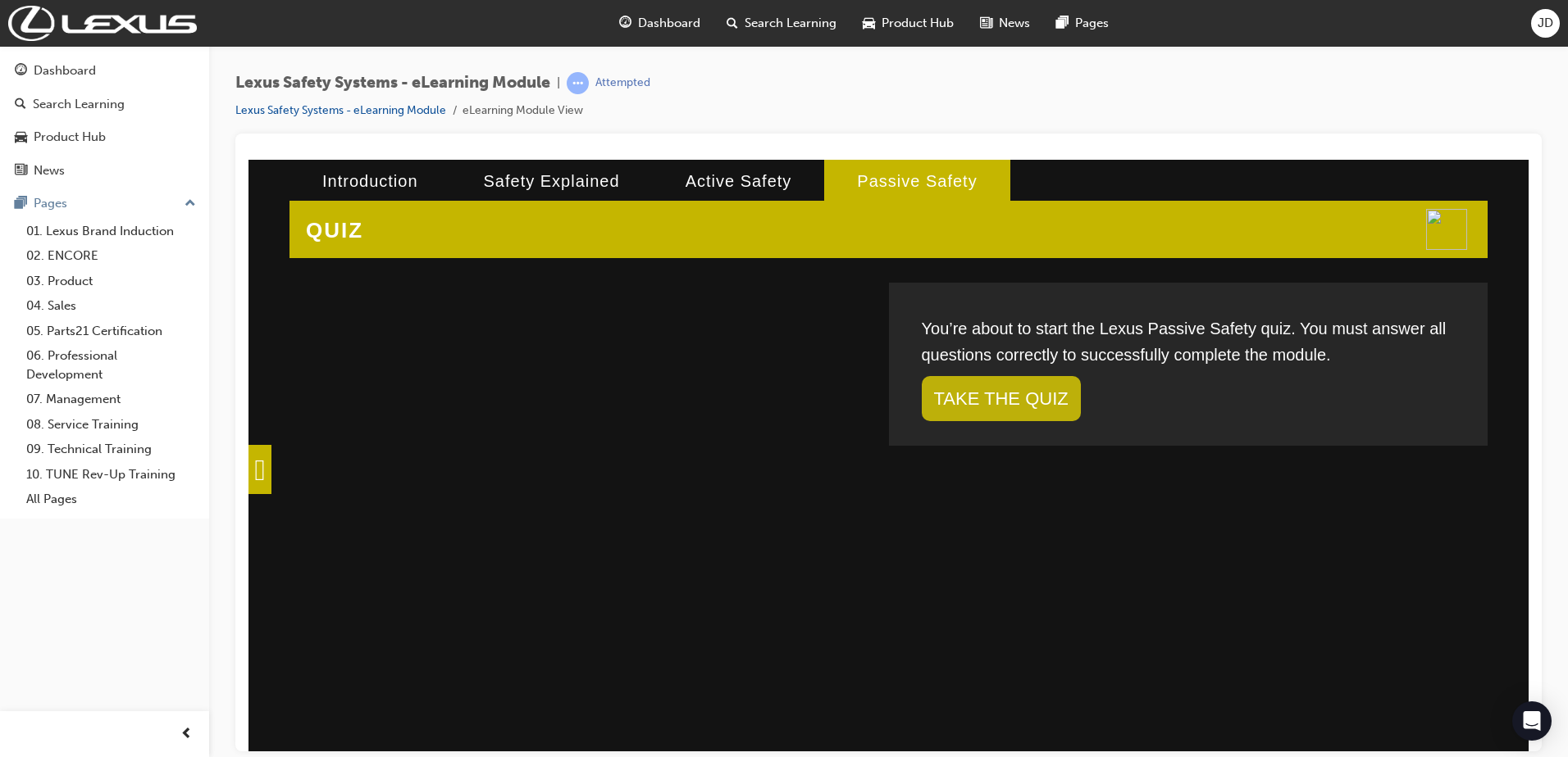
click at [996, 399] on link "TAKE THE QUIZ" at bounding box center [1002, 398] width 159 height 45
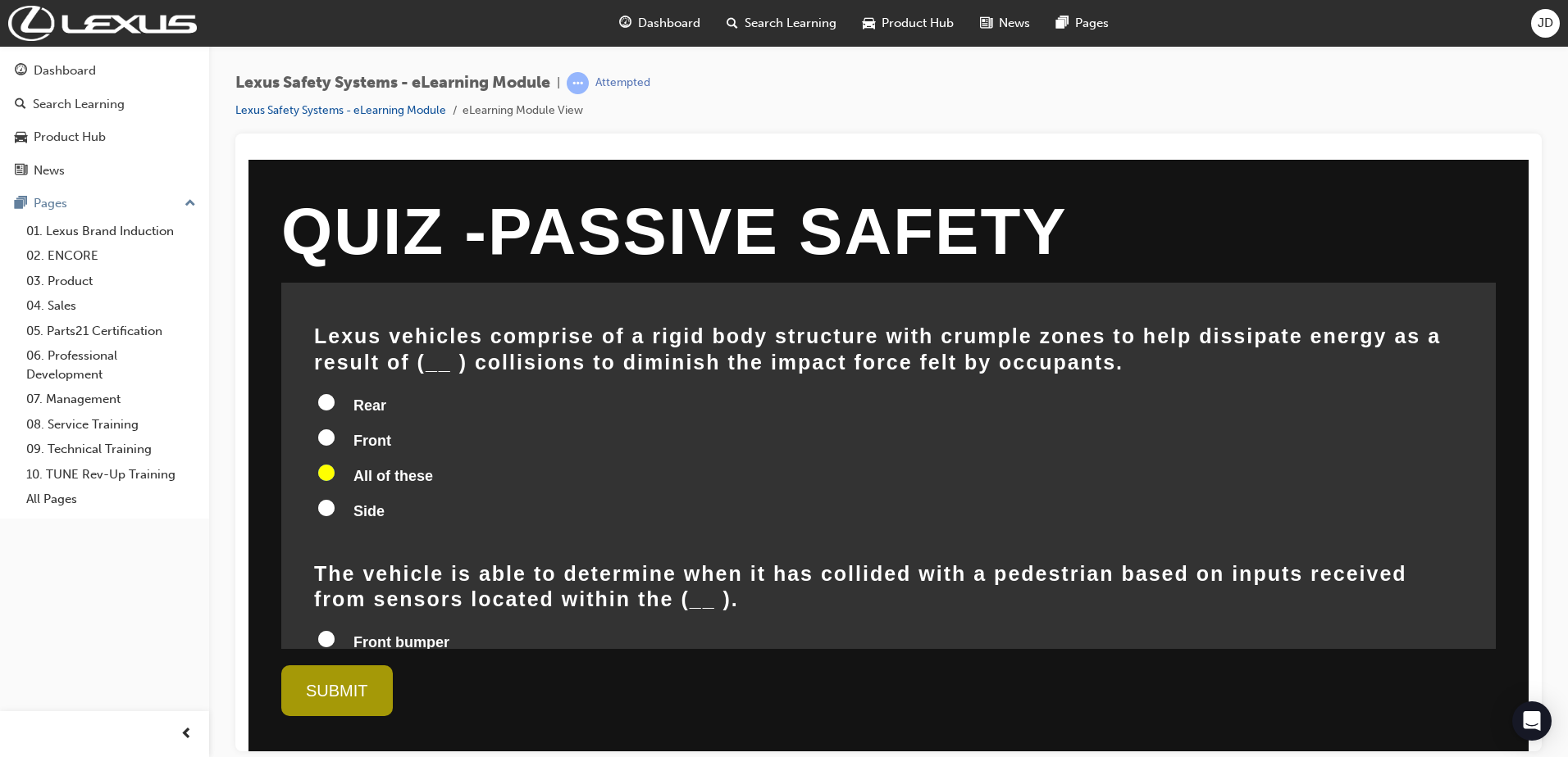
scroll to position [648, 0]
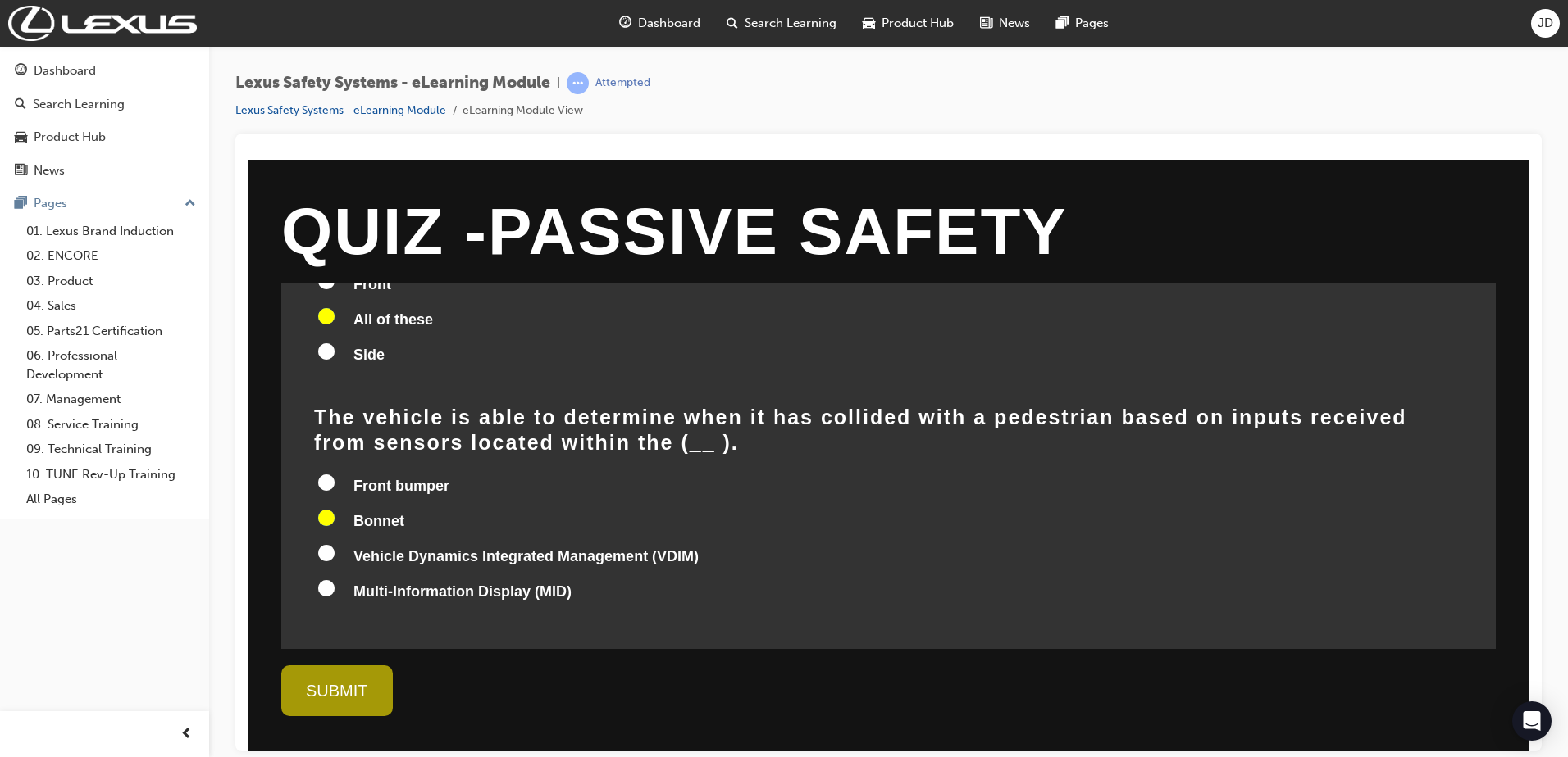
click at [373, 477] on span "Front bumper" at bounding box center [401, 485] width 96 height 16
click at [334, 474] on input "Front bumper" at bounding box center [326, 481] width 16 height 16
radio input "true"
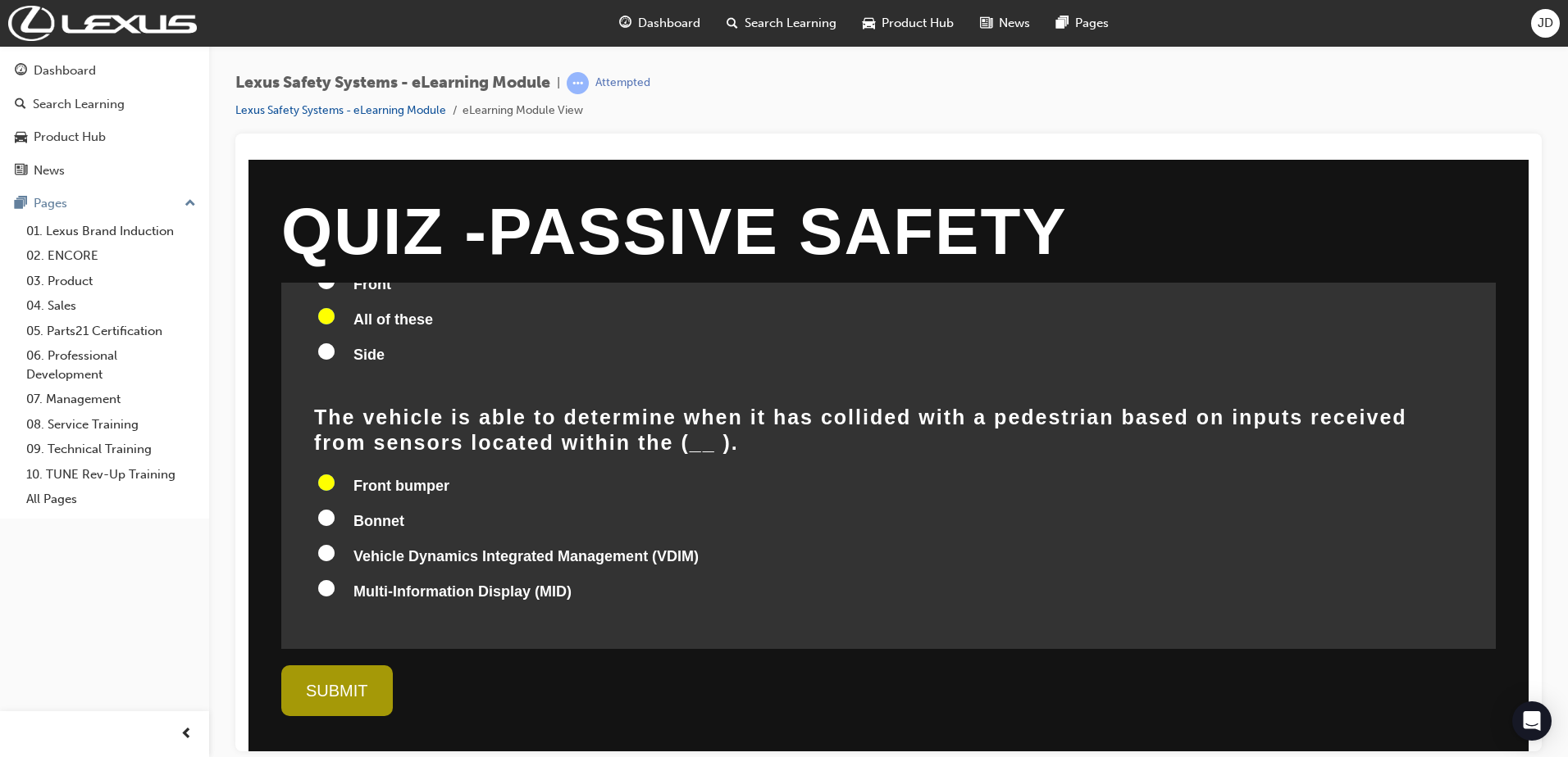
radio input "true"
click at [349, 695] on div "SUBMIT" at bounding box center [337, 690] width 111 height 51
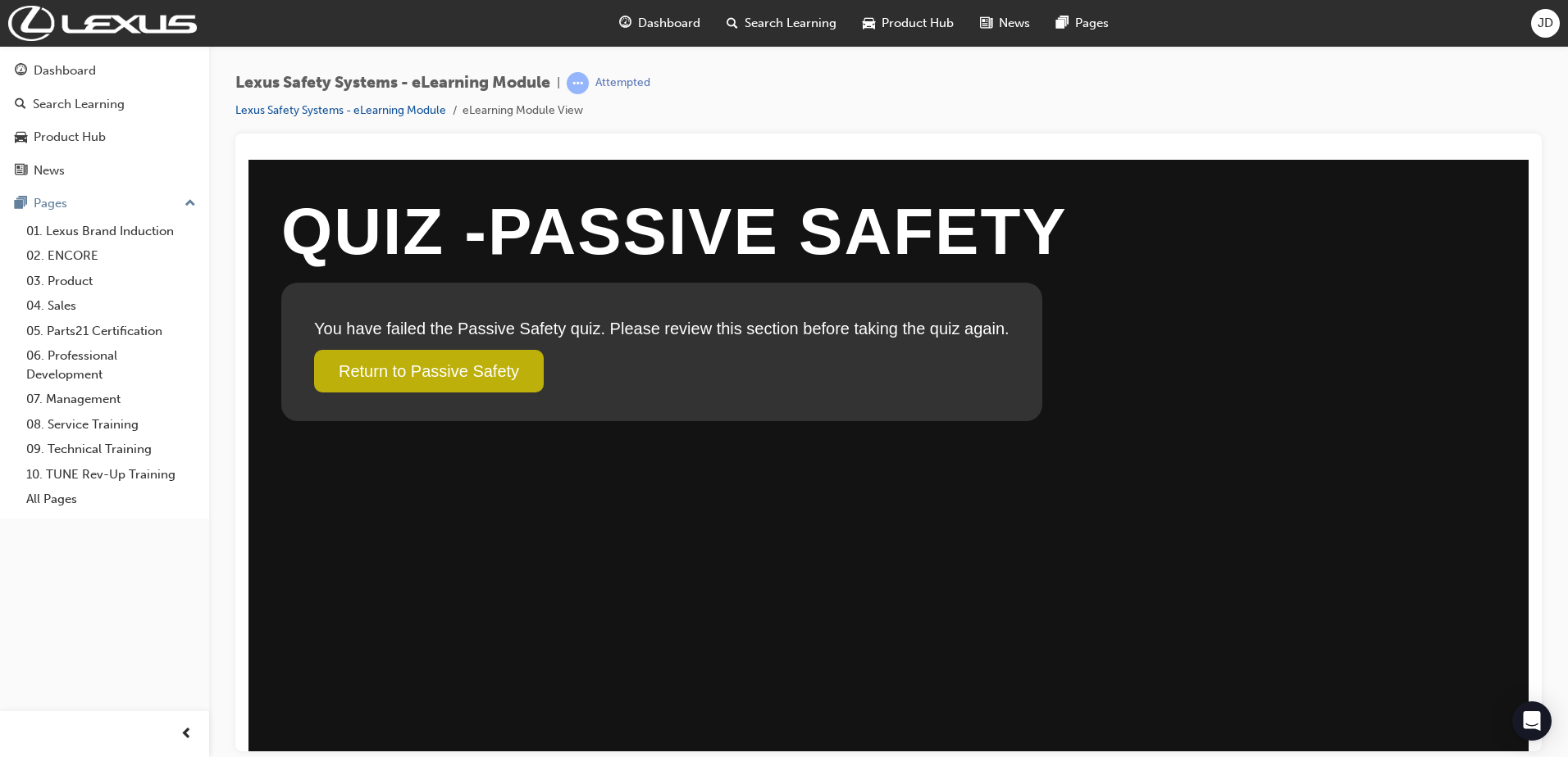
click at [416, 369] on link "Return to Passive Safety" at bounding box center [428, 370] width 230 height 42
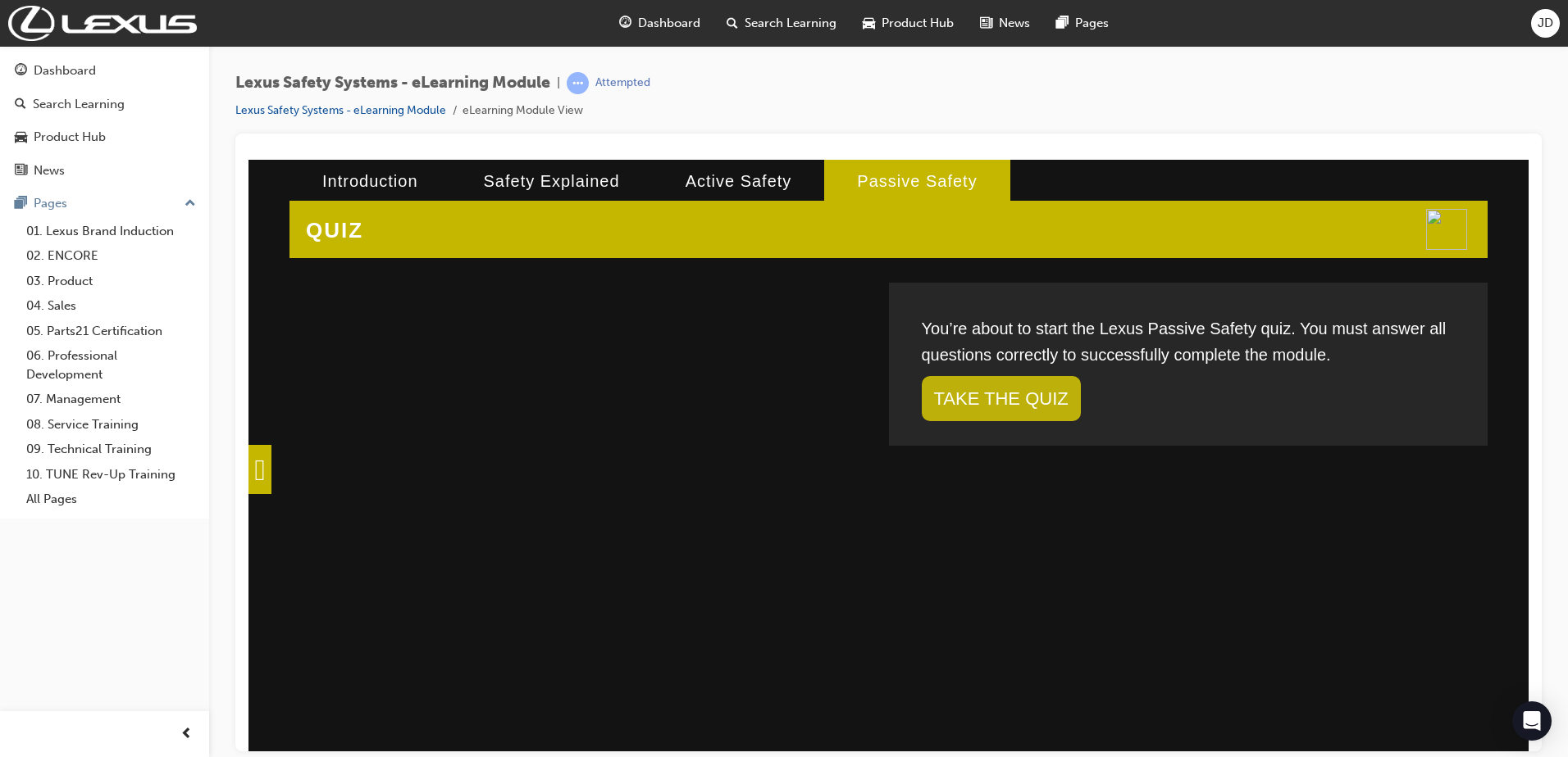
click at [972, 395] on link "TAKE THE QUIZ" at bounding box center [1002, 398] width 159 height 45
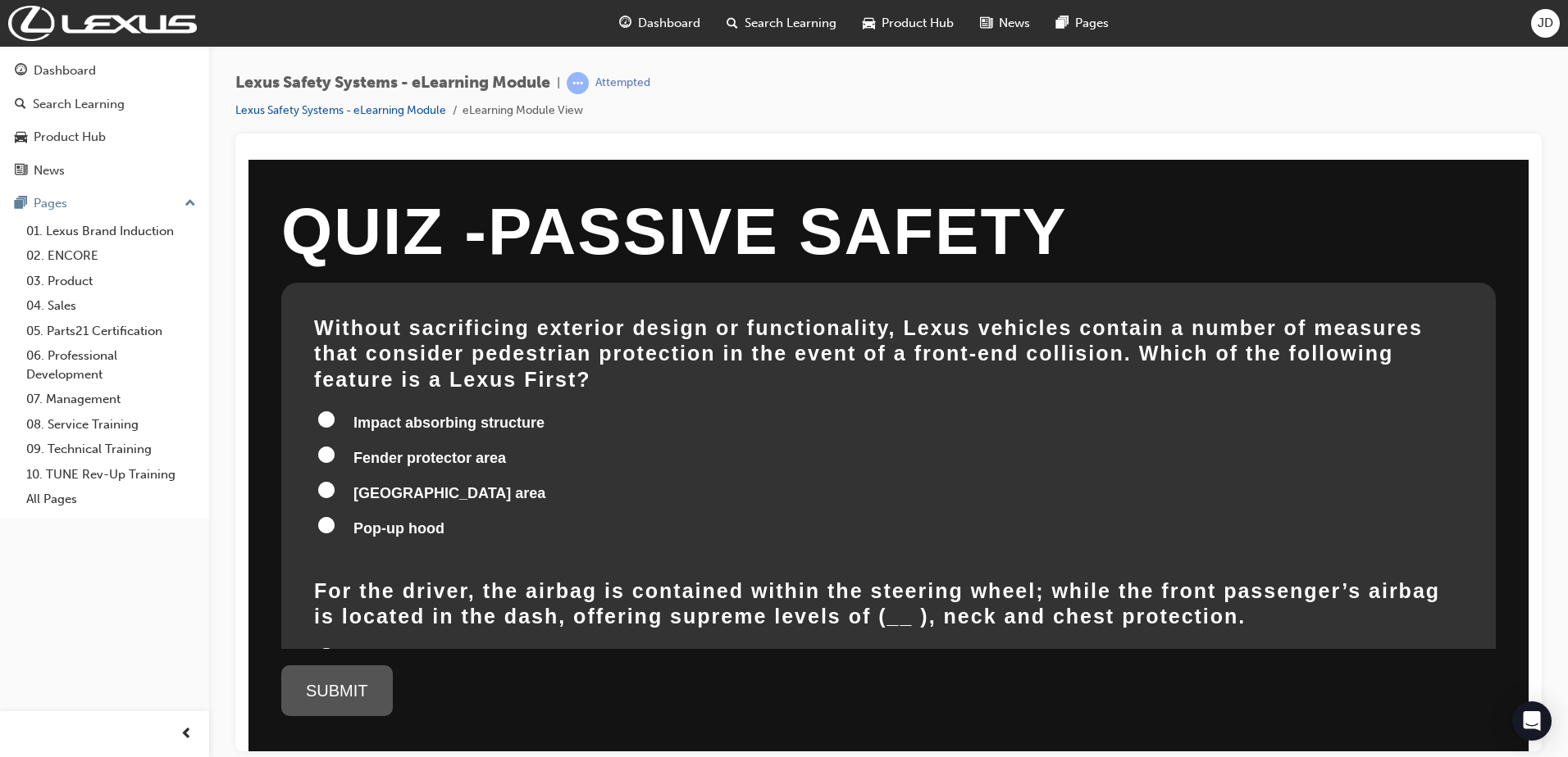
click at [320, 516] on input "Pop-up hood" at bounding box center [326, 524] width 16 height 16
radio input "true"
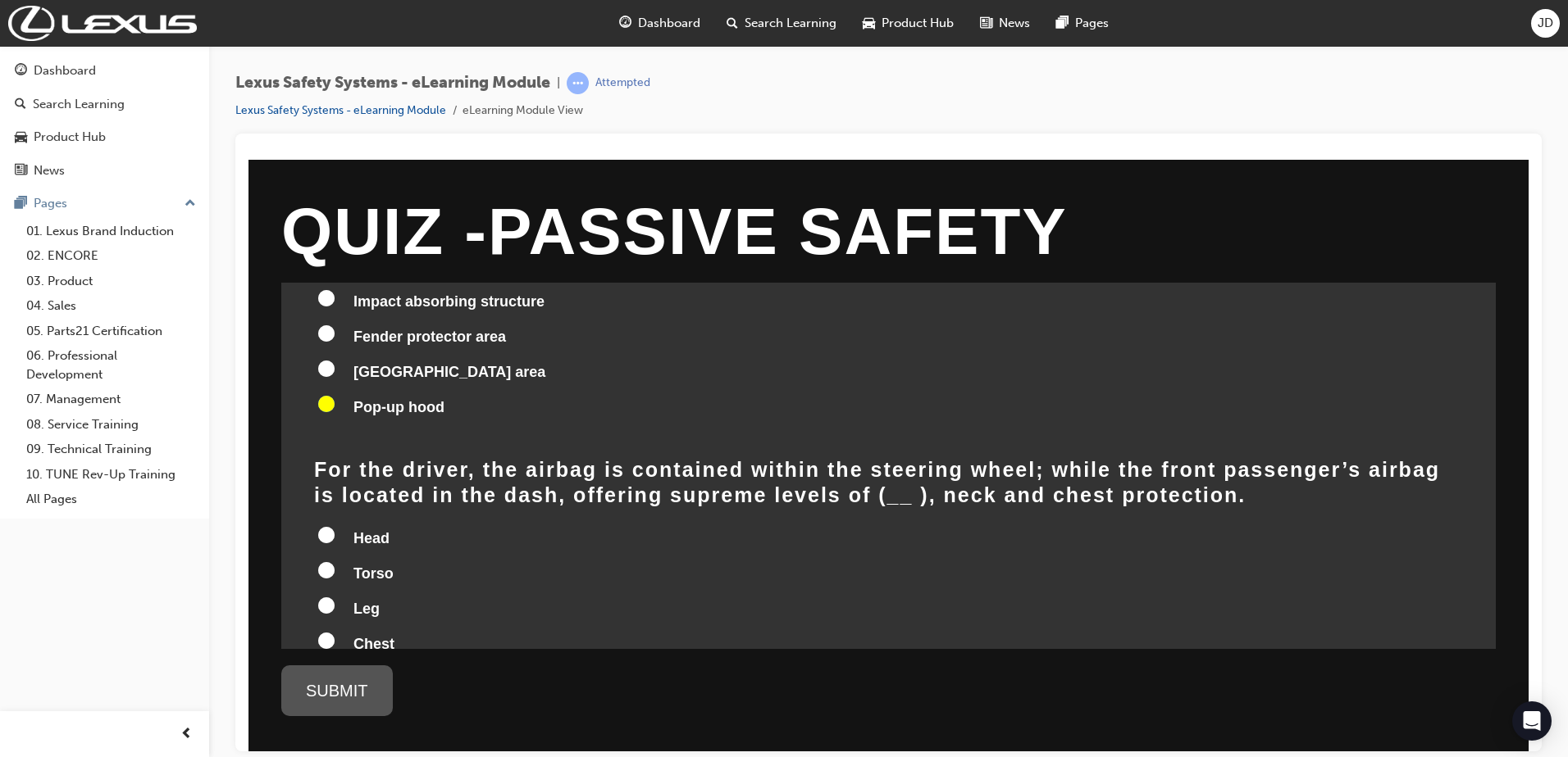
scroll to position [246, 0]
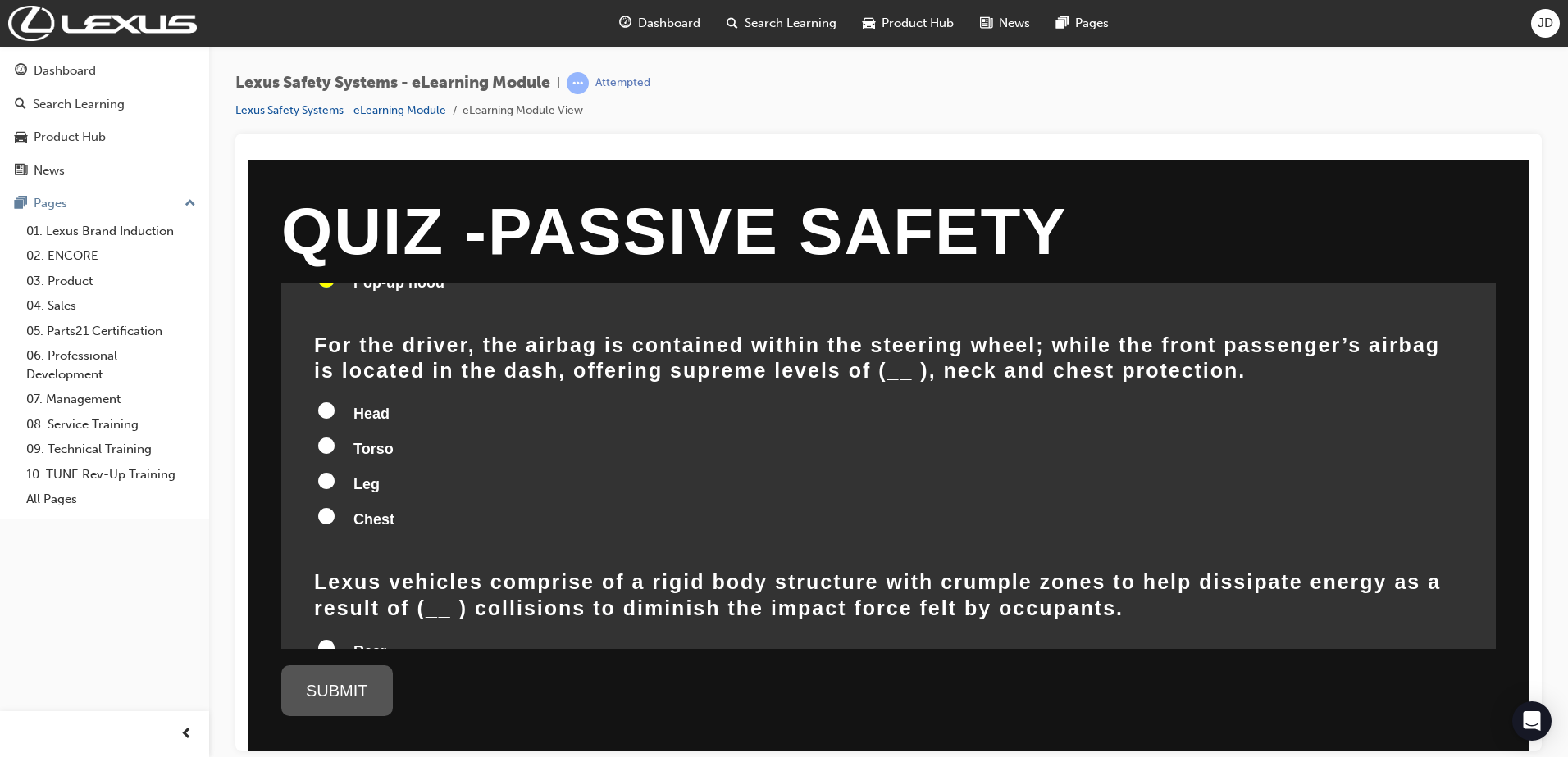
click at [324, 402] on input "Head" at bounding box center [326, 409] width 16 height 16
radio input "true"
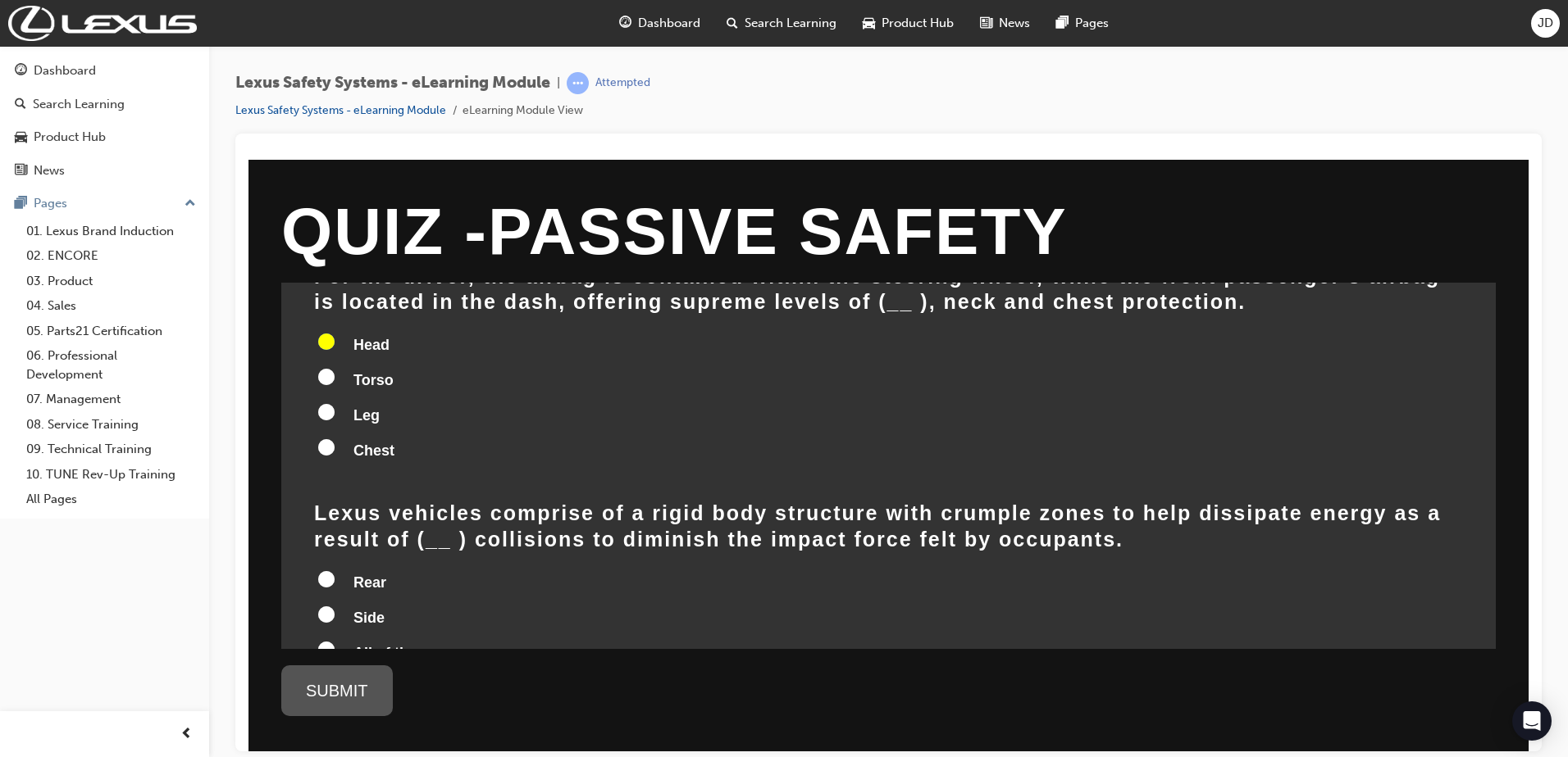
scroll to position [409, 0]
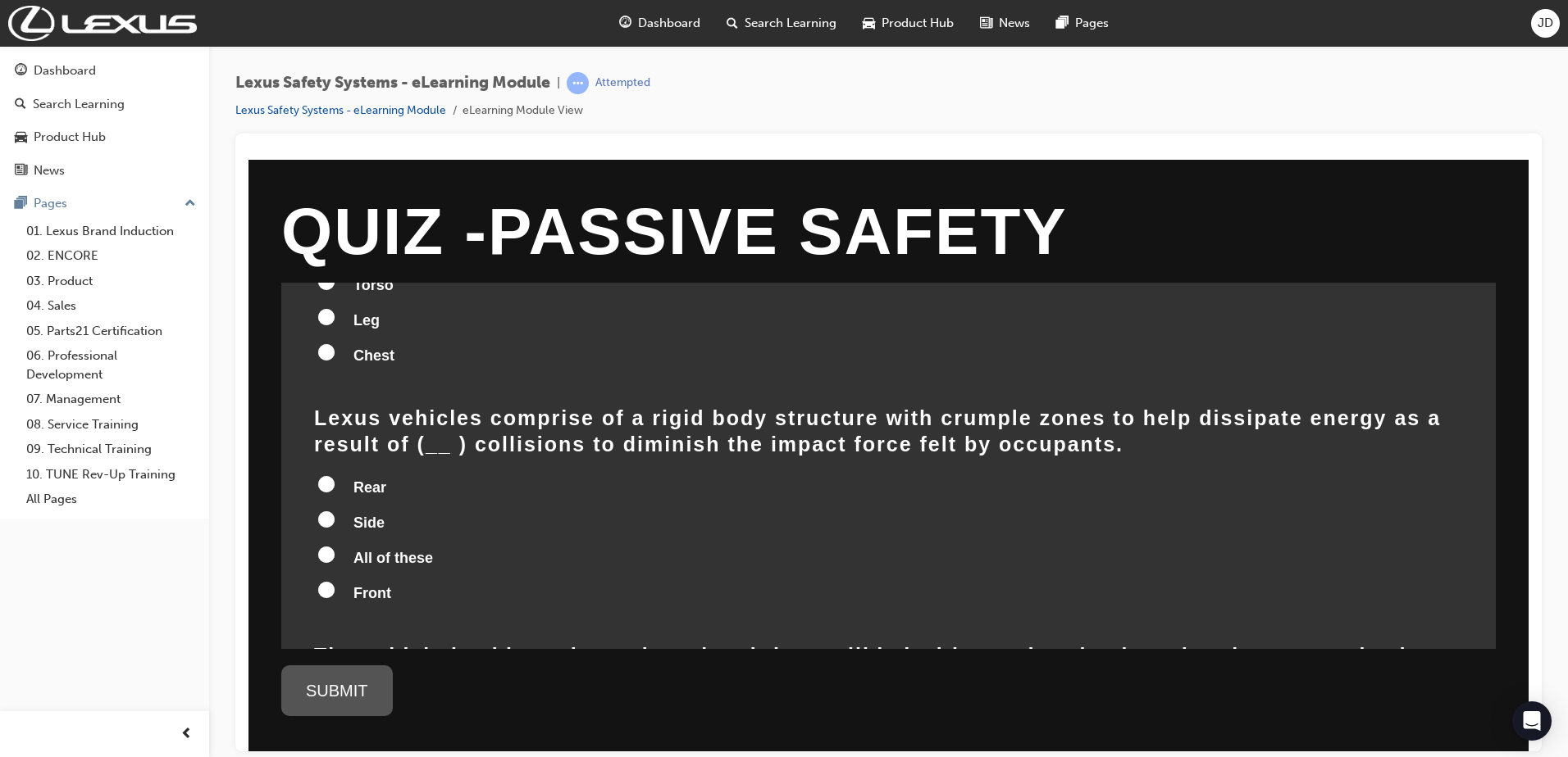
click at [332, 546] on input "All of these" at bounding box center [326, 554] width 16 height 16
radio input "true"
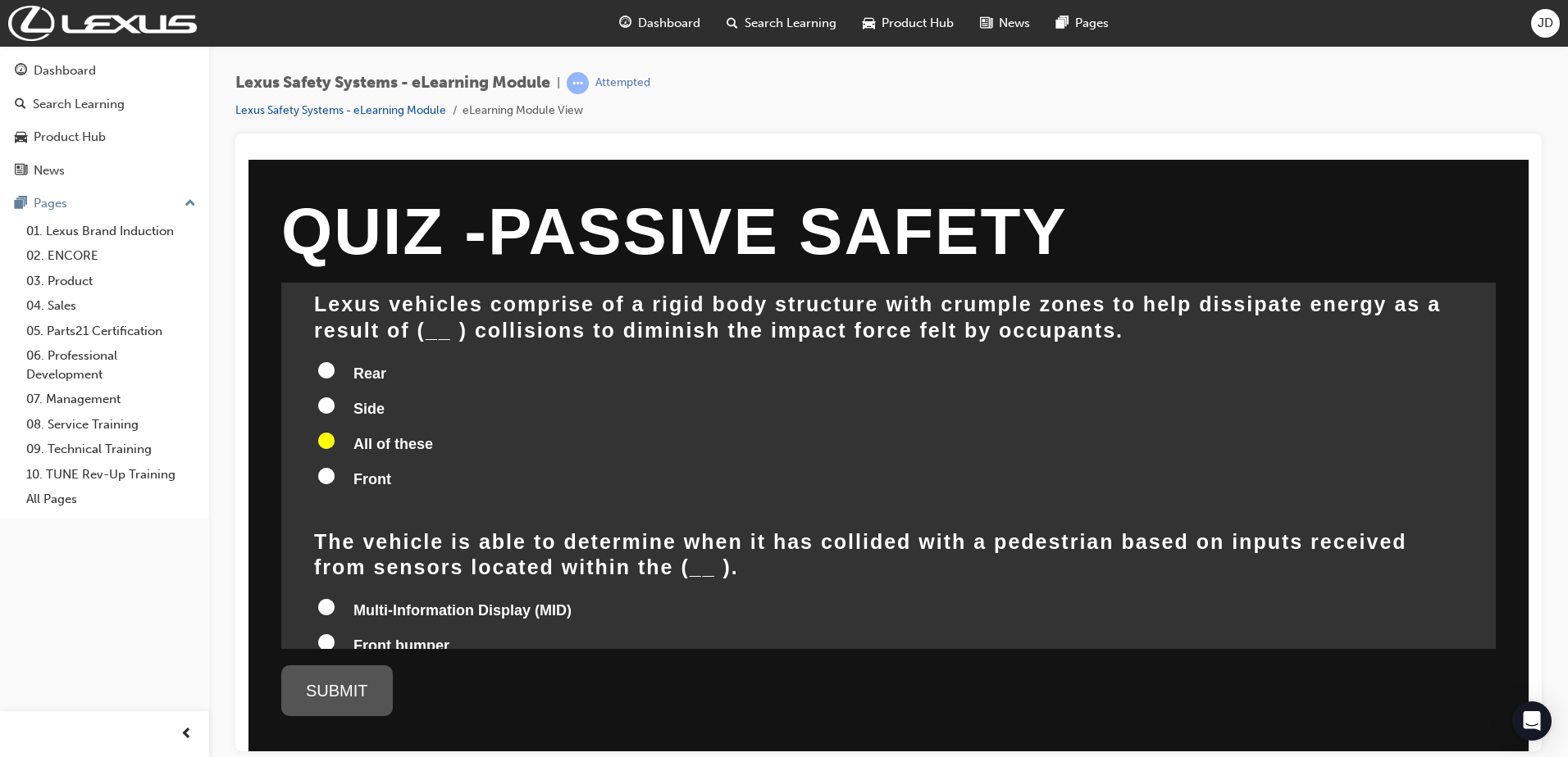
scroll to position [648, 0]
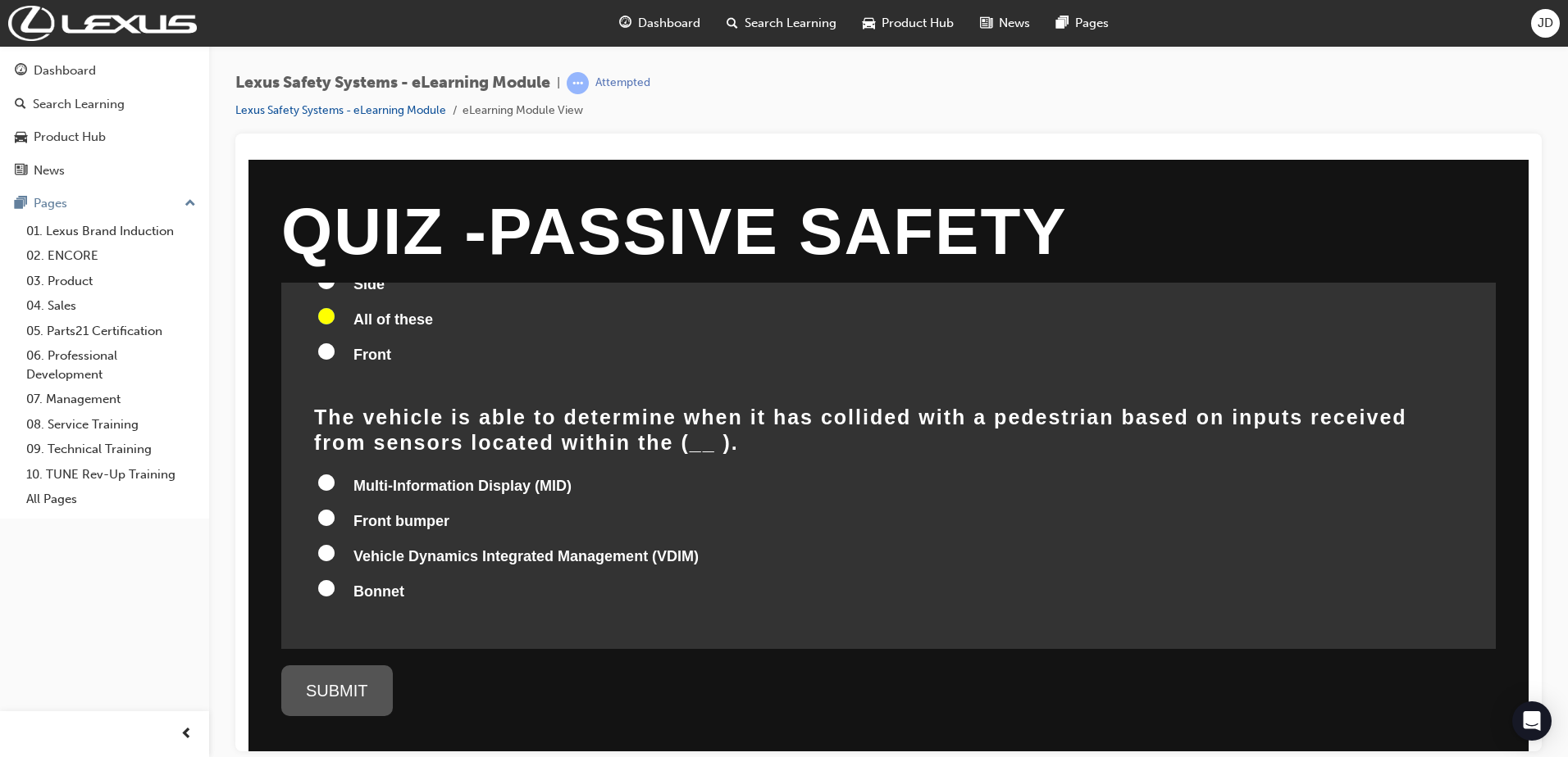
click at [326, 509] on input "Front bumper" at bounding box center [326, 516] width 16 height 16
radio input "true"
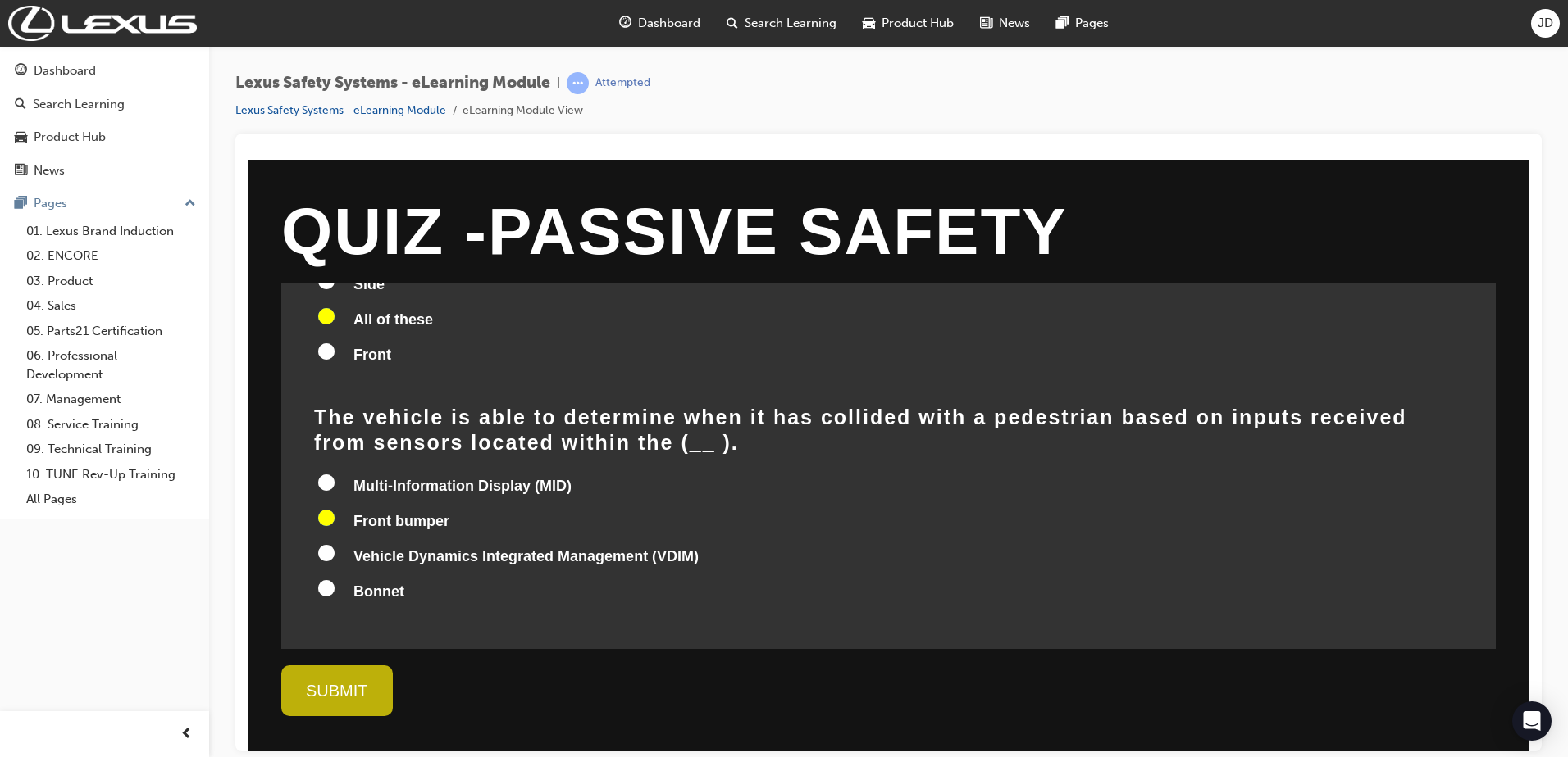
click at [357, 678] on div "SUBMIT" at bounding box center [337, 690] width 111 height 51
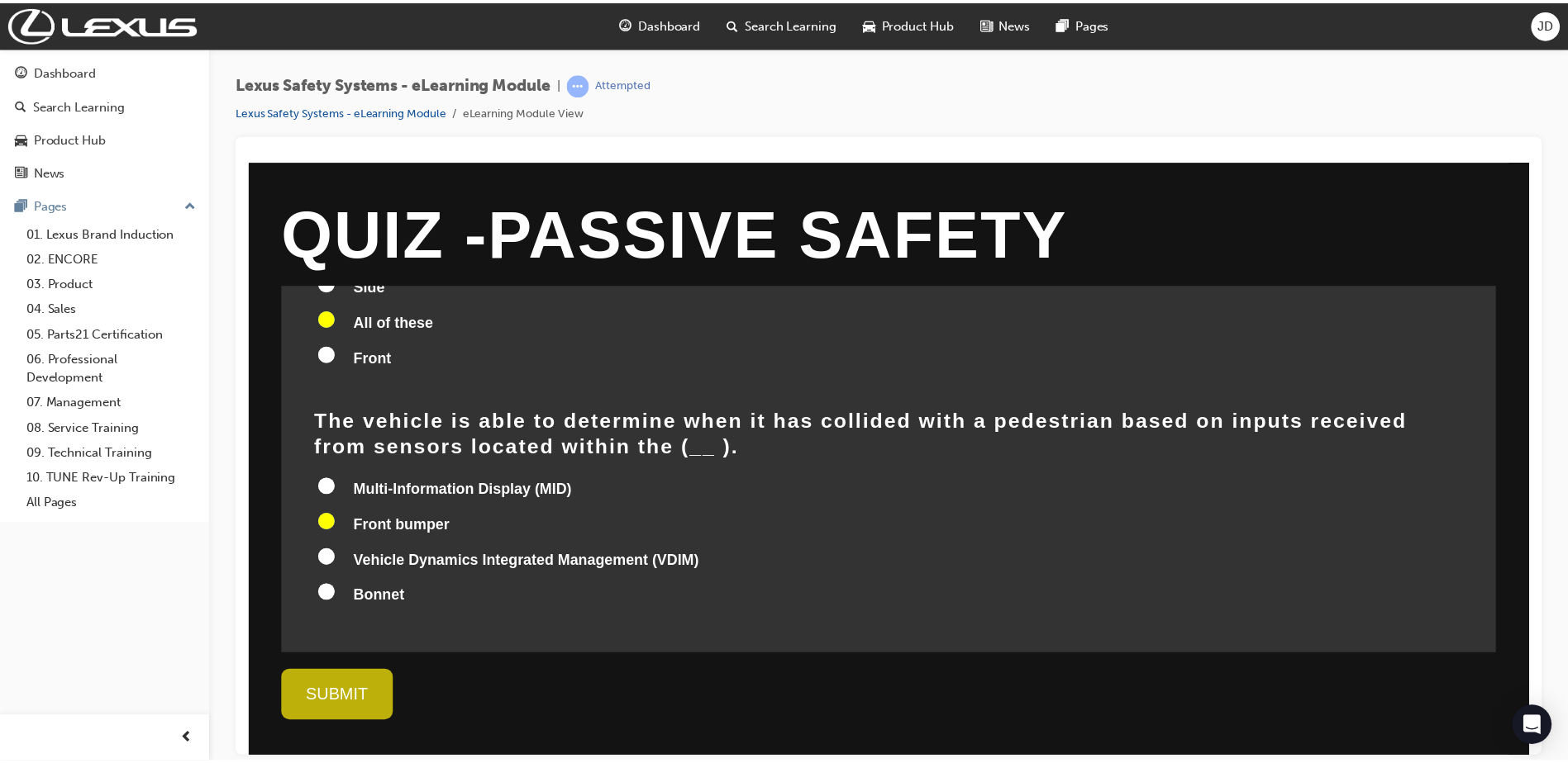
scroll to position [0, 0]
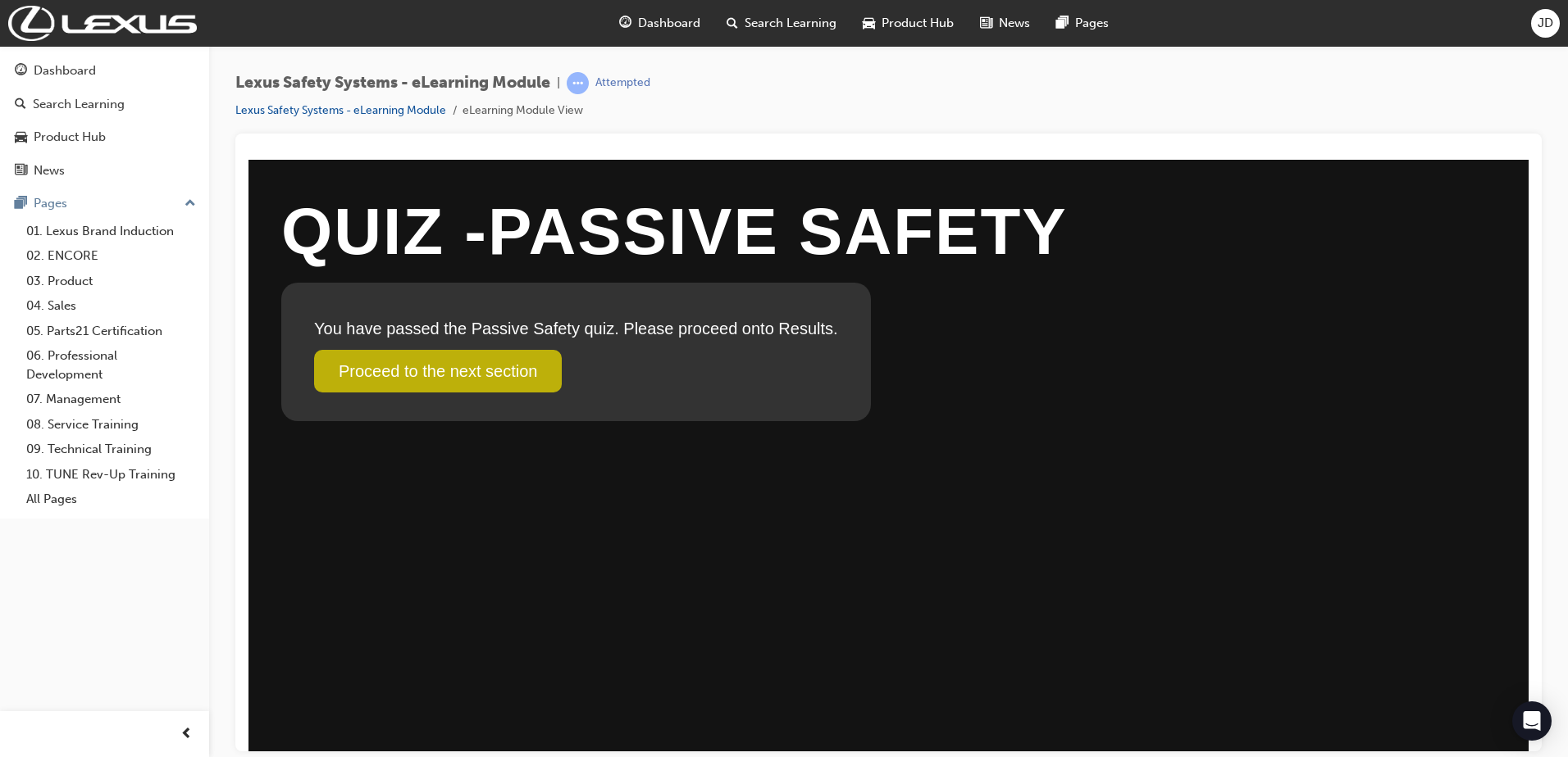
click at [444, 375] on link "Proceed to the next section" at bounding box center [438, 370] width 248 height 42
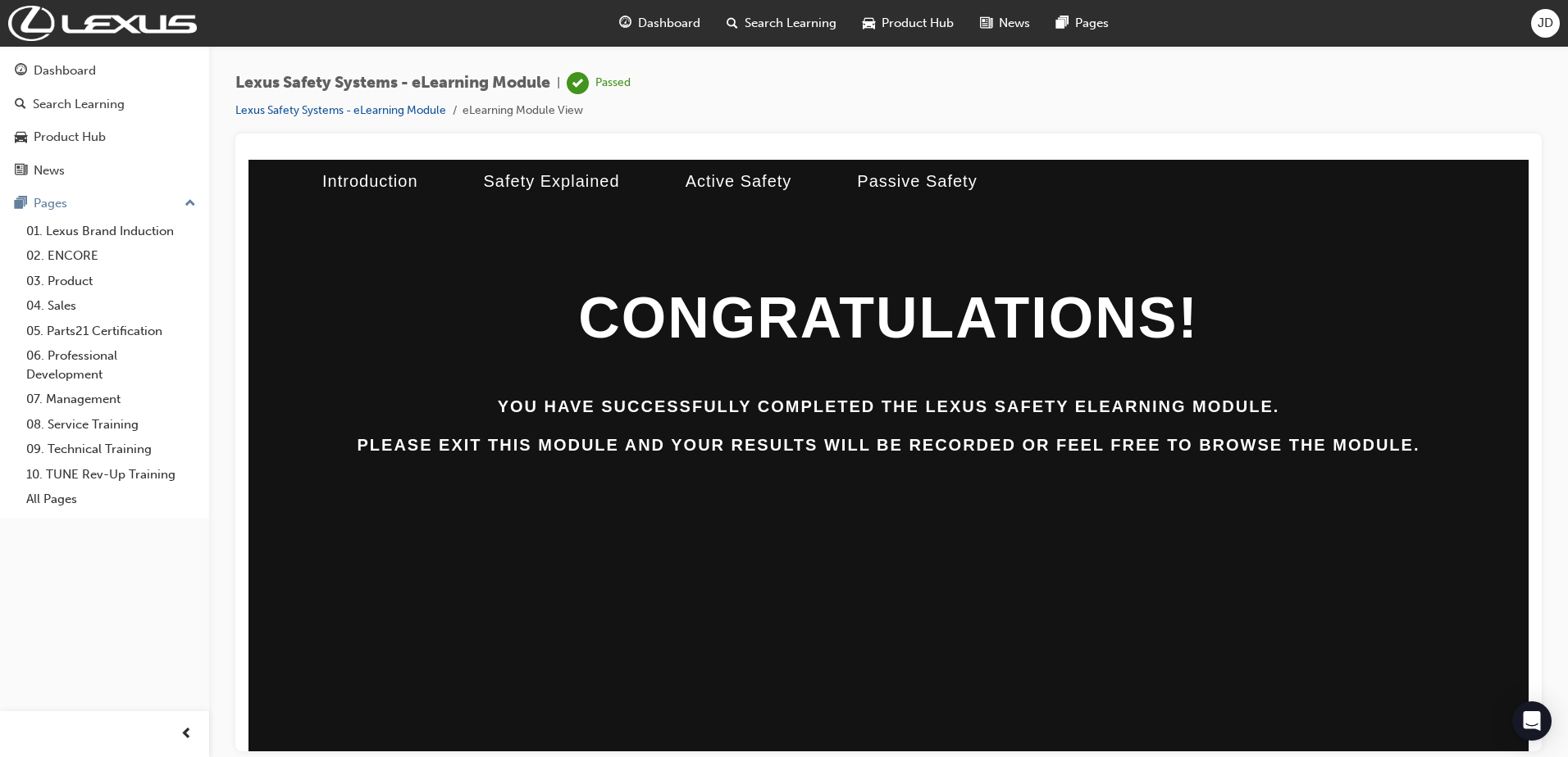
click at [643, 22] on span "Dashboard" at bounding box center [668, 23] width 62 height 19
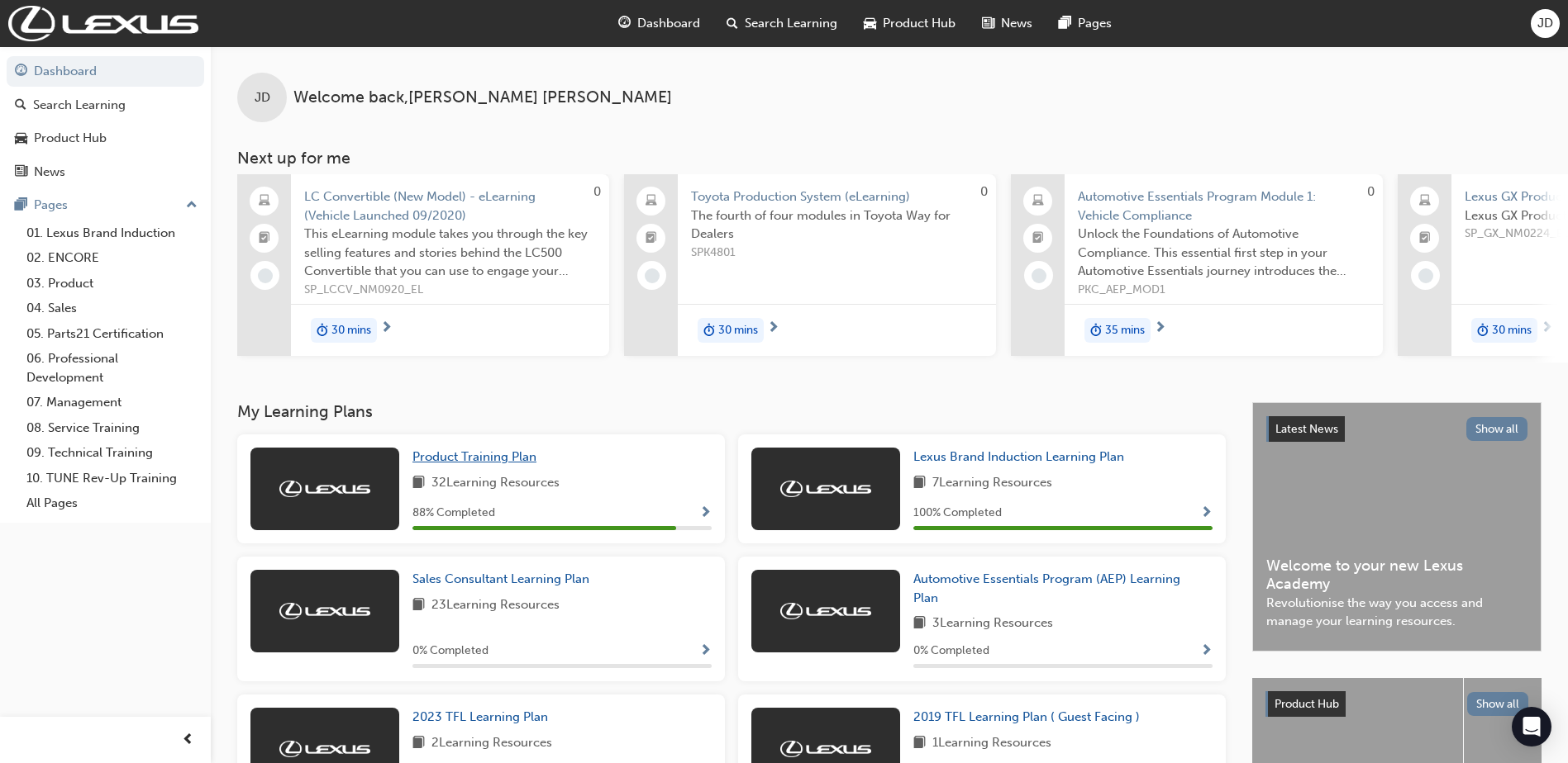
click at [477, 462] on span "Product Training Plan" at bounding box center [474, 456] width 124 height 15
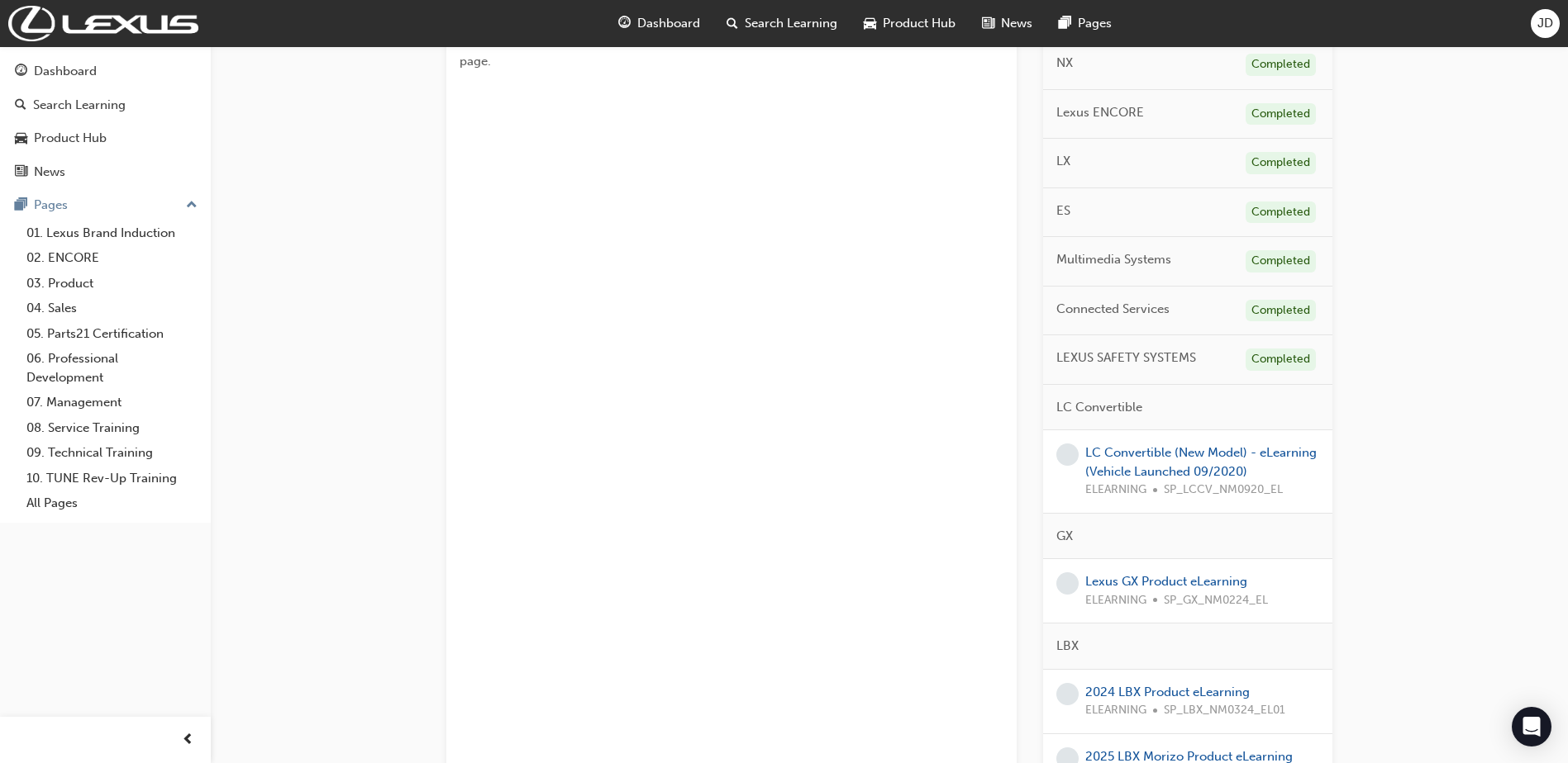
scroll to position [578, 0]
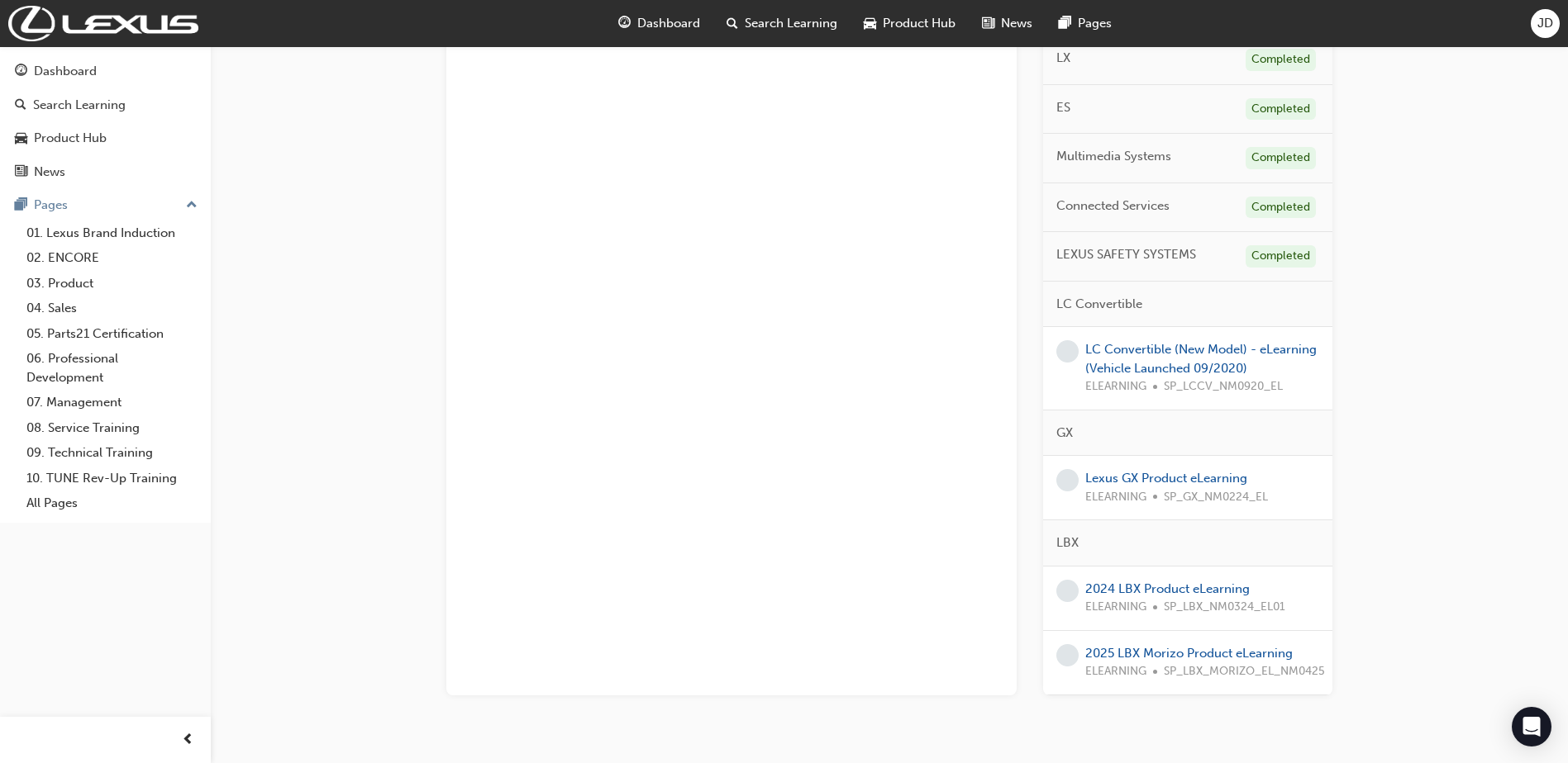
click at [1141, 357] on div "LC Convertible (New Model) - eLearning (Vehicle Launched 09/2020) ELEARNING SP_…" at bounding box center [1202, 368] width 234 height 56
click at [1143, 349] on link "LC Convertible (New Model) - eLearning (Vehicle Launched 09/2020)" at bounding box center [1200, 359] width 232 height 34
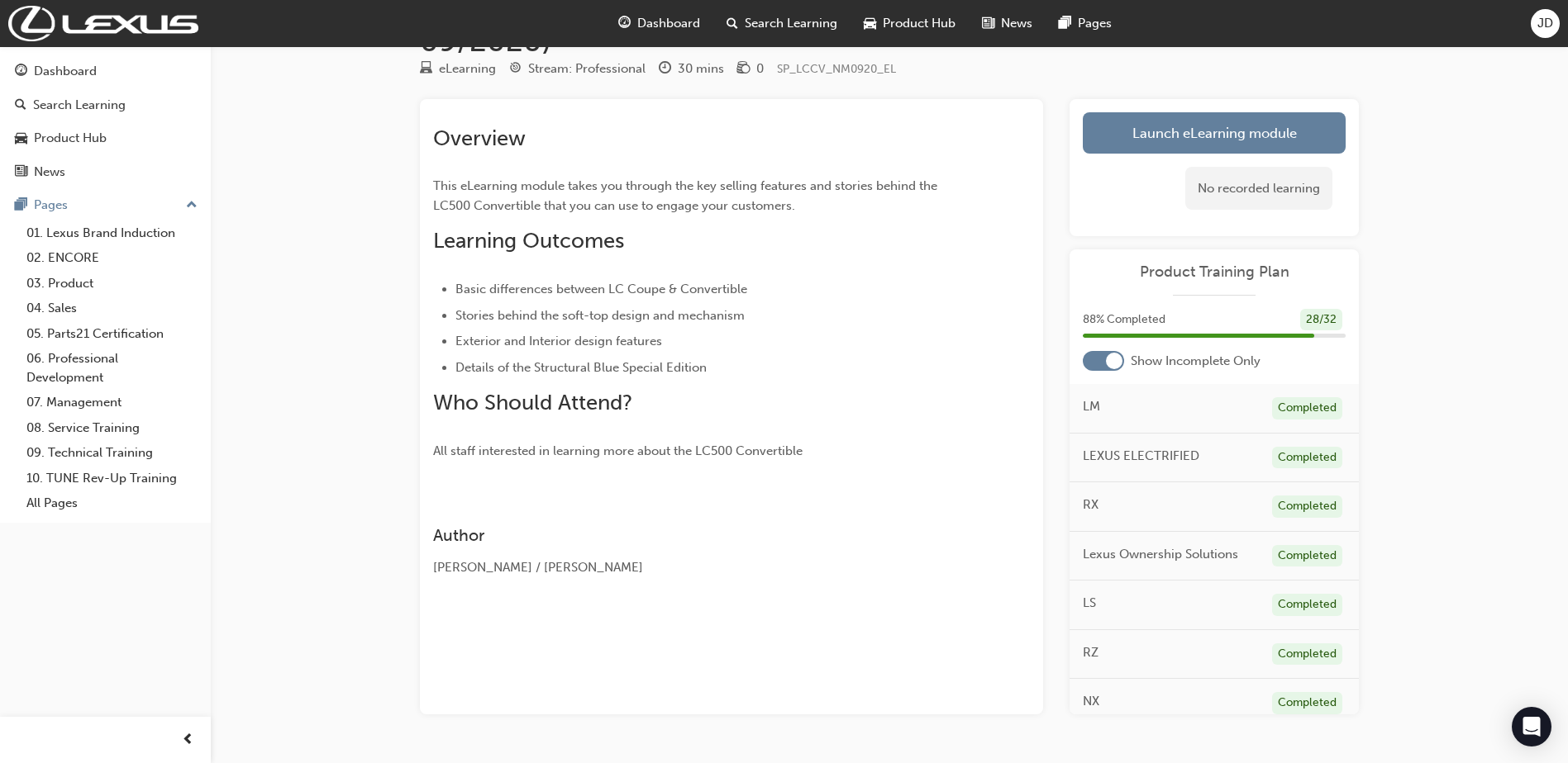
scroll to position [132, 0]
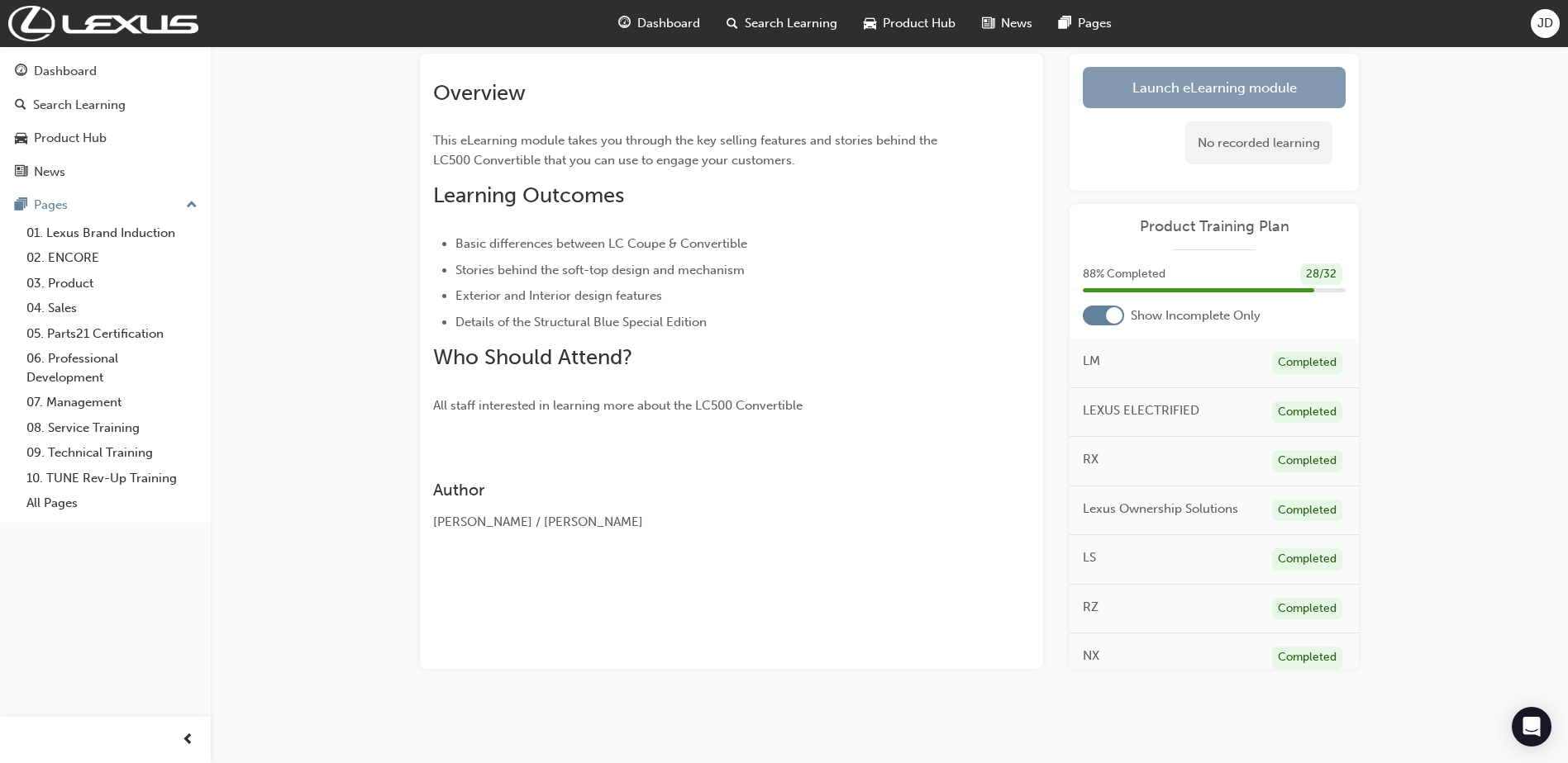
click at [1138, 88] on link "Launch eLearning module" at bounding box center [1214, 87] width 262 height 41
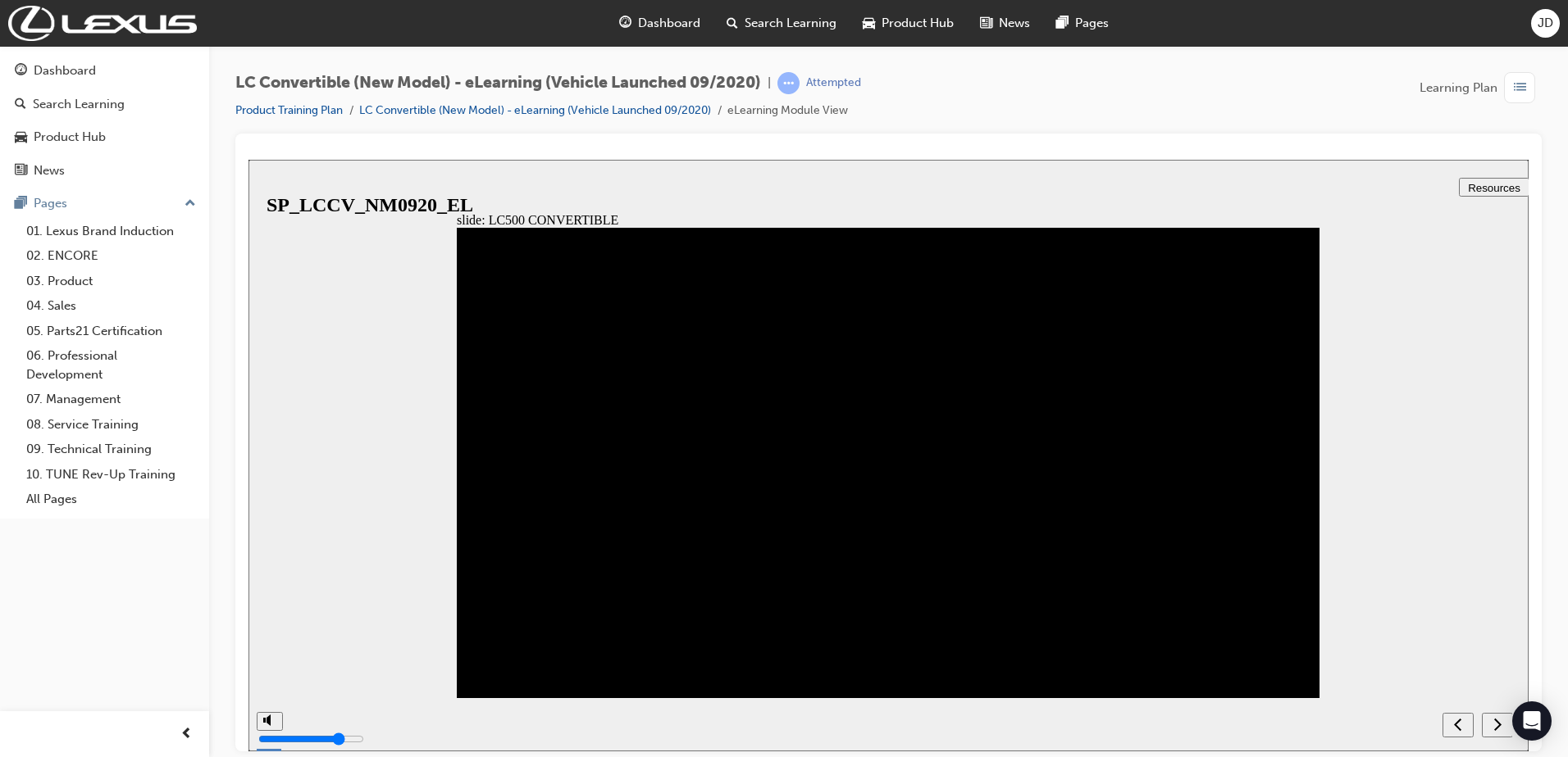
click at [1503, 726] on div "next" at bounding box center [1497, 725] width 18 height 17
click at [1494, 731] on icon "next" at bounding box center [1498, 723] width 8 height 14
click at [1502, 728] on div "next" at bounding box center [1497, 725] width 18 height 17
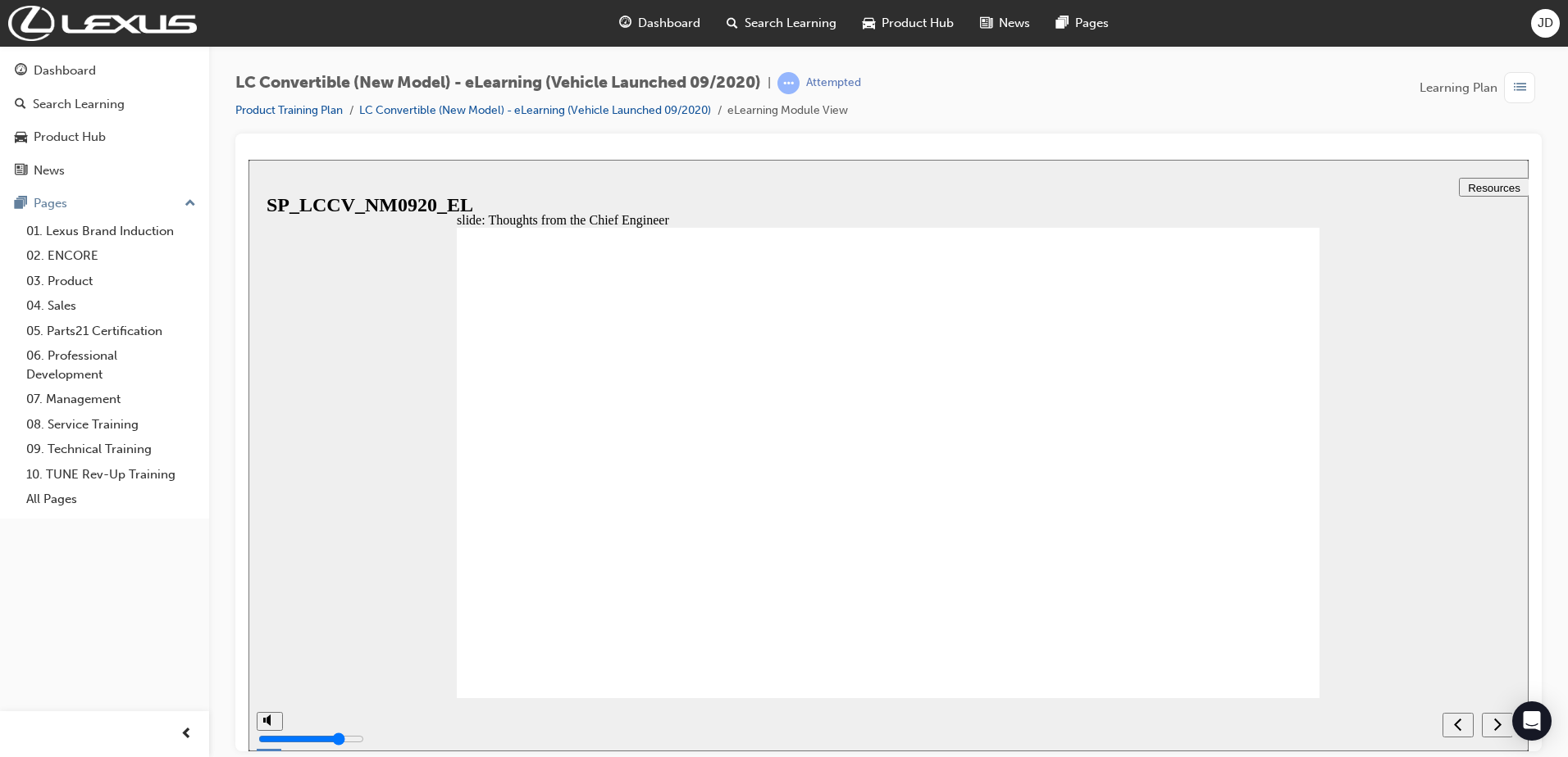
click at [1491, 717] on div "next" at bounding box center [1497, 725] width 18 height 17
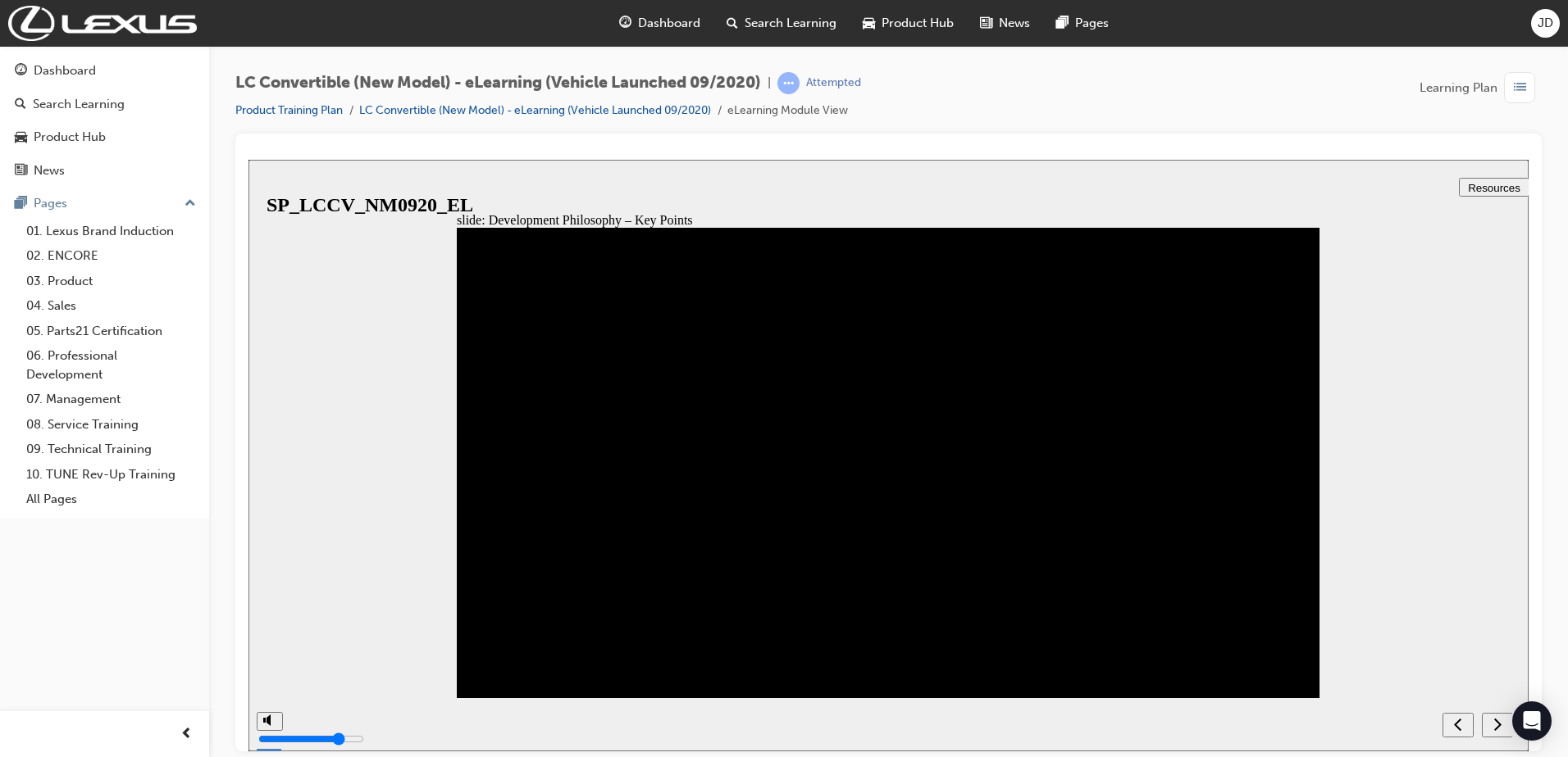
click at [1498, 718] on icon "next" at bounding box center [1498, 723] width 8 height 14
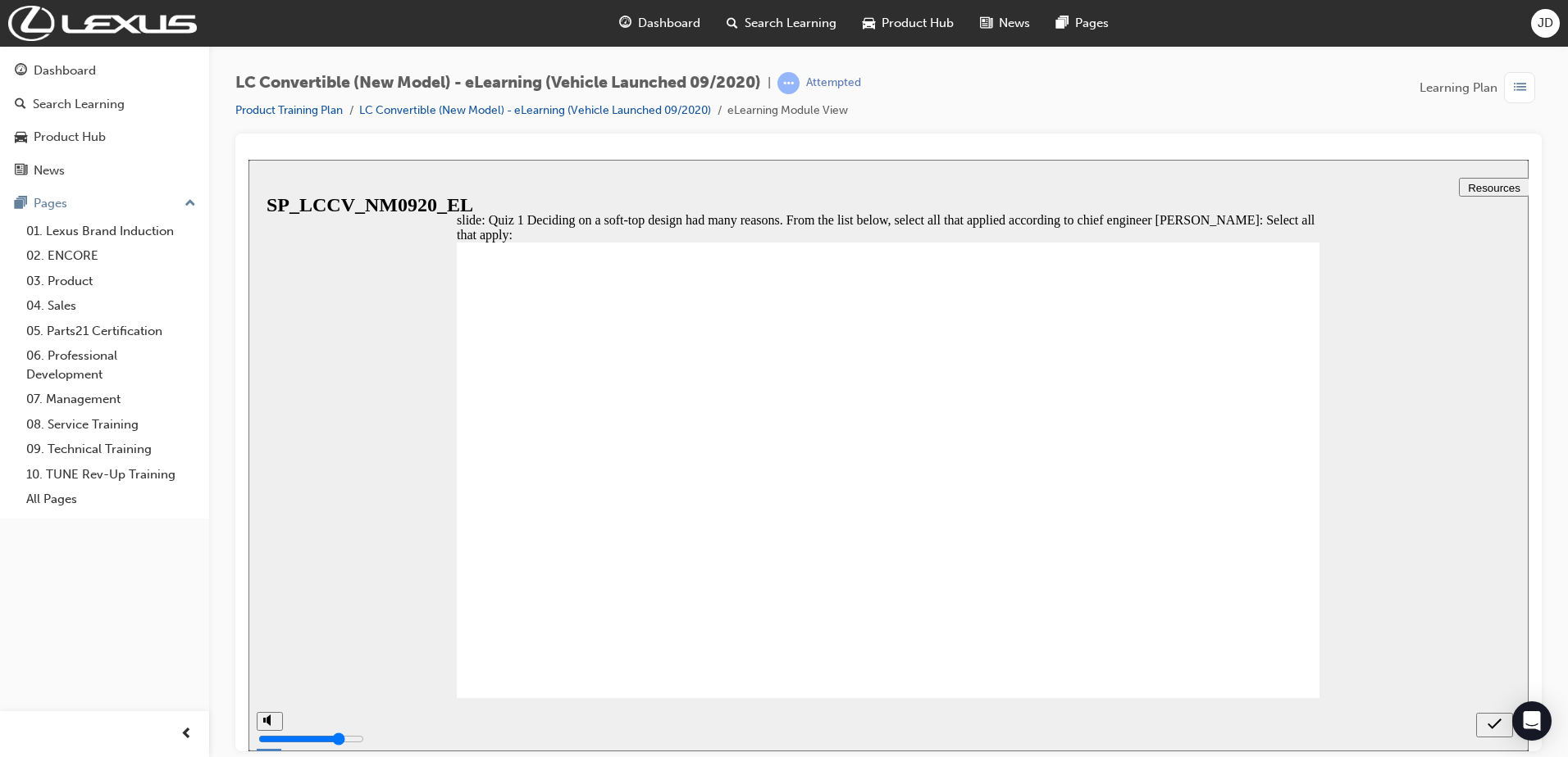
checkbox input "true"
click at [399, 111] on link "LC Convertible (New Model) - eLearning (Vehicle Launched 09/2020)" at bounding box center [534, 110] width 352 height 14
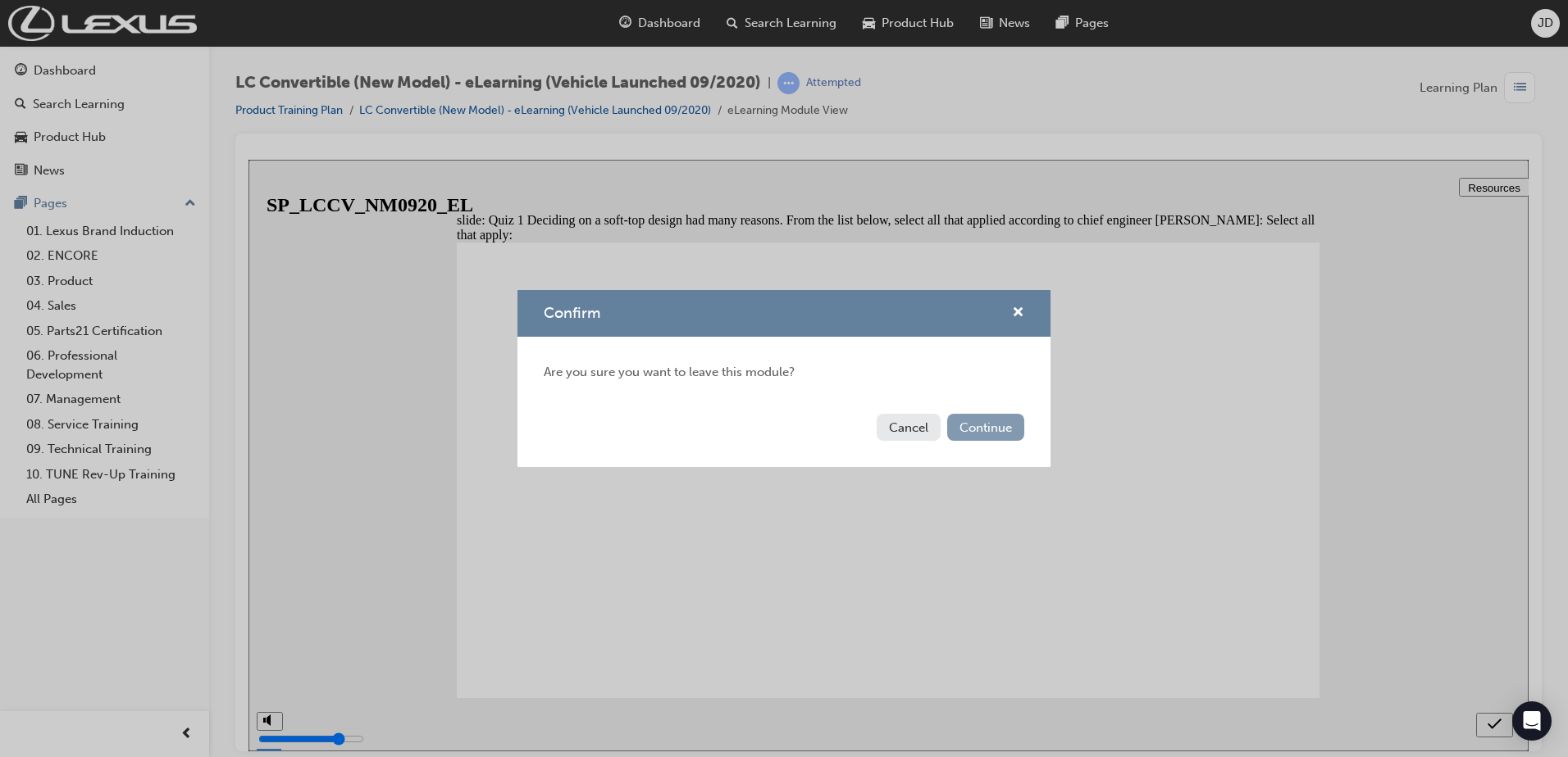
click at [982, 433] on button "Continue" at bounding box center [985, 427] width 77 height 27
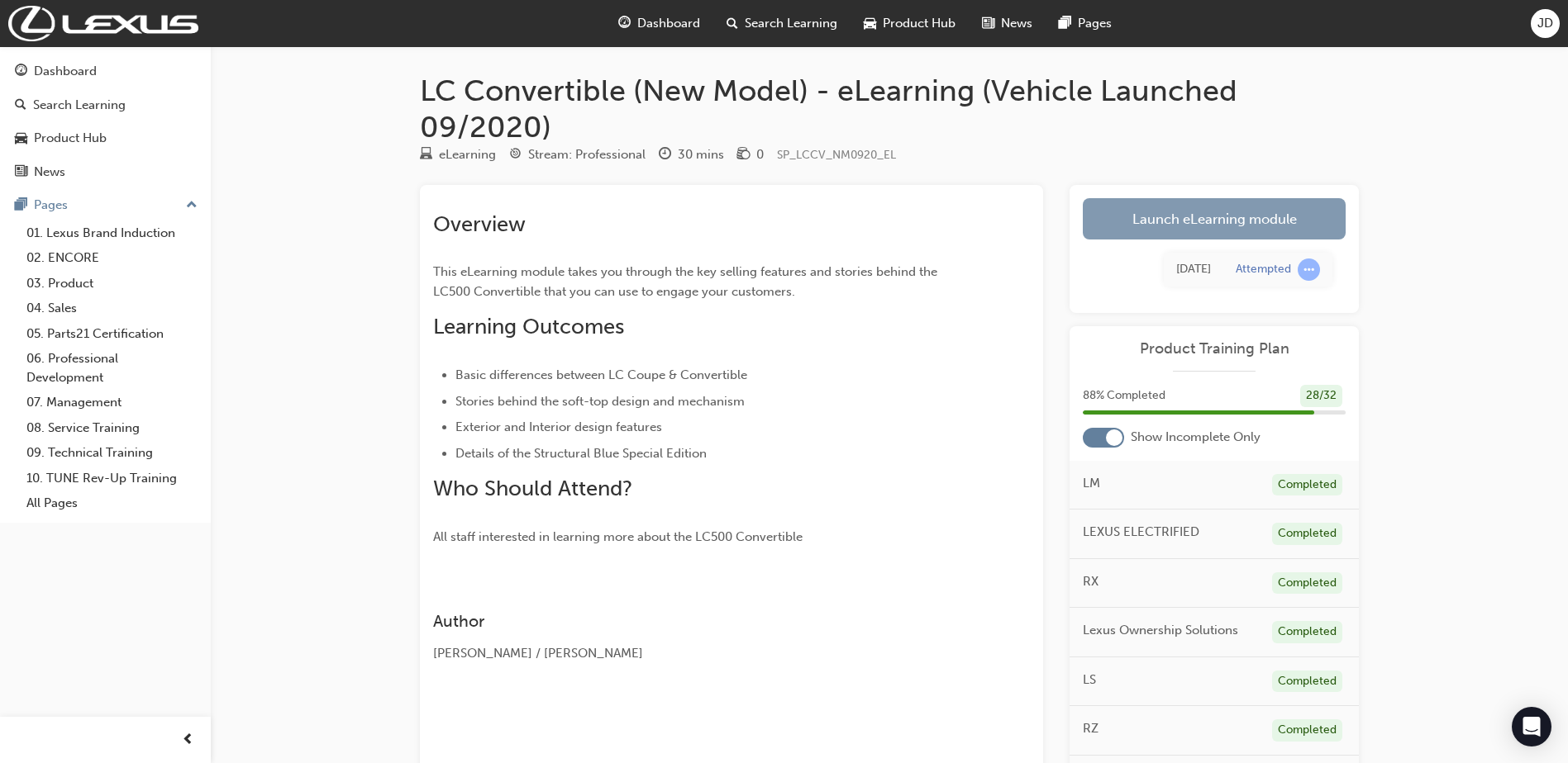
click at [1141, 230] on link "Launch eLearning module" at bounding box center [1214, 219] width 262 height 41
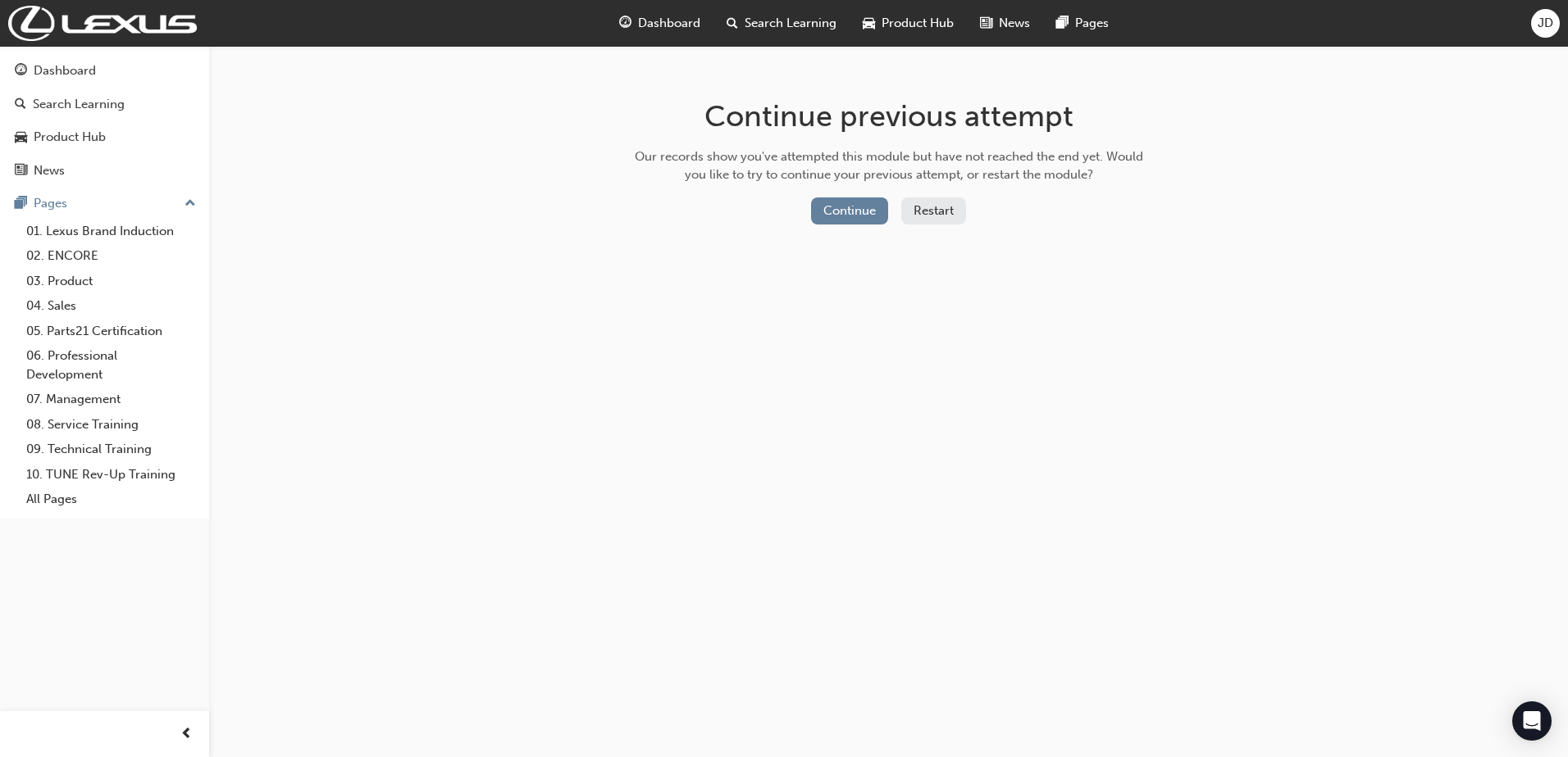
click at [804, 210] on div "Continue Restart" at bounding box center [889, 214] width 520 height 34
click at [823, 210] on button "Continue" at bounding box center [849, 211] width 77 height 27
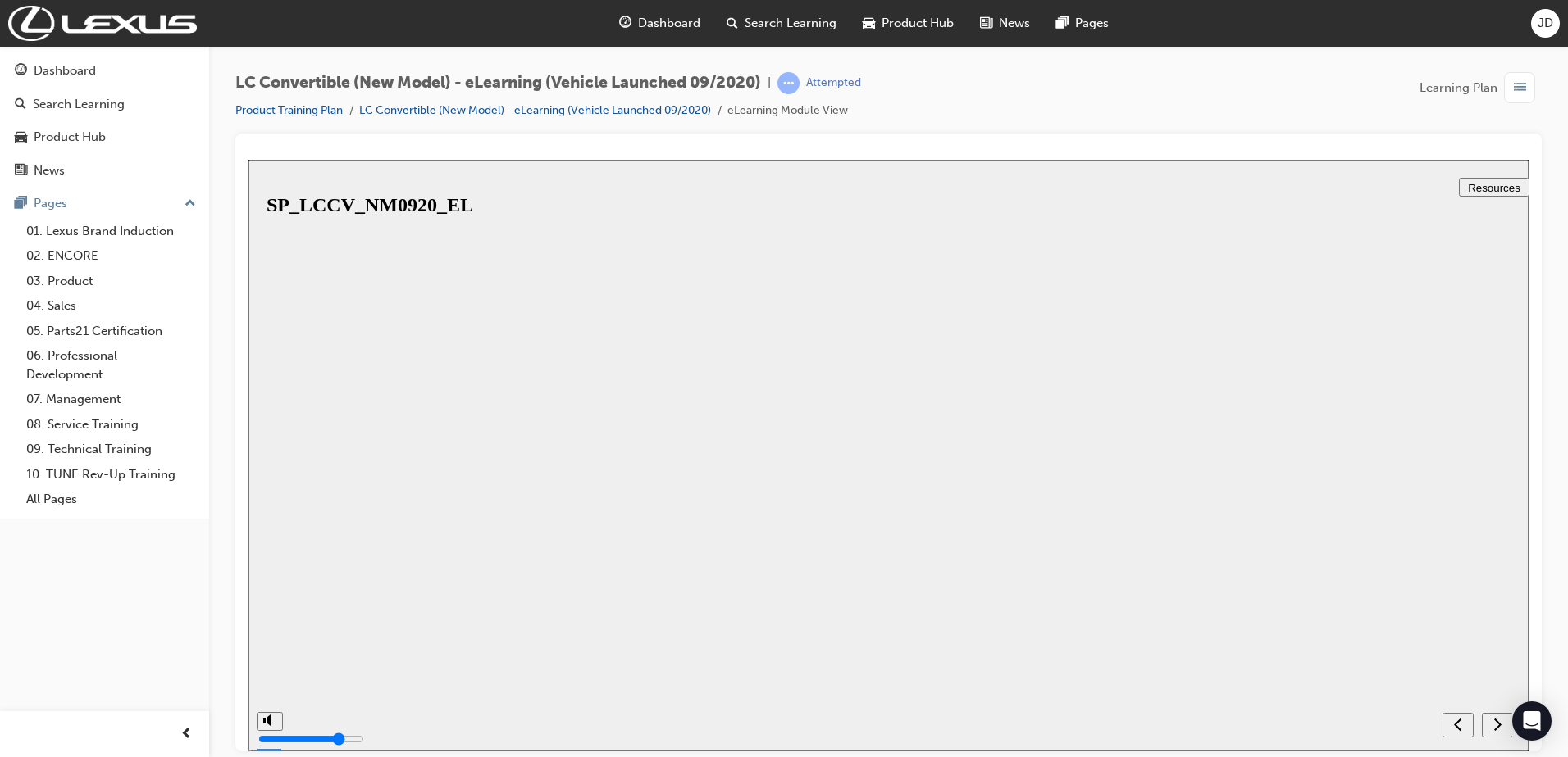
click at [303, 731] on button "Resume" at bounding box center [276, 739] width 54 height 17
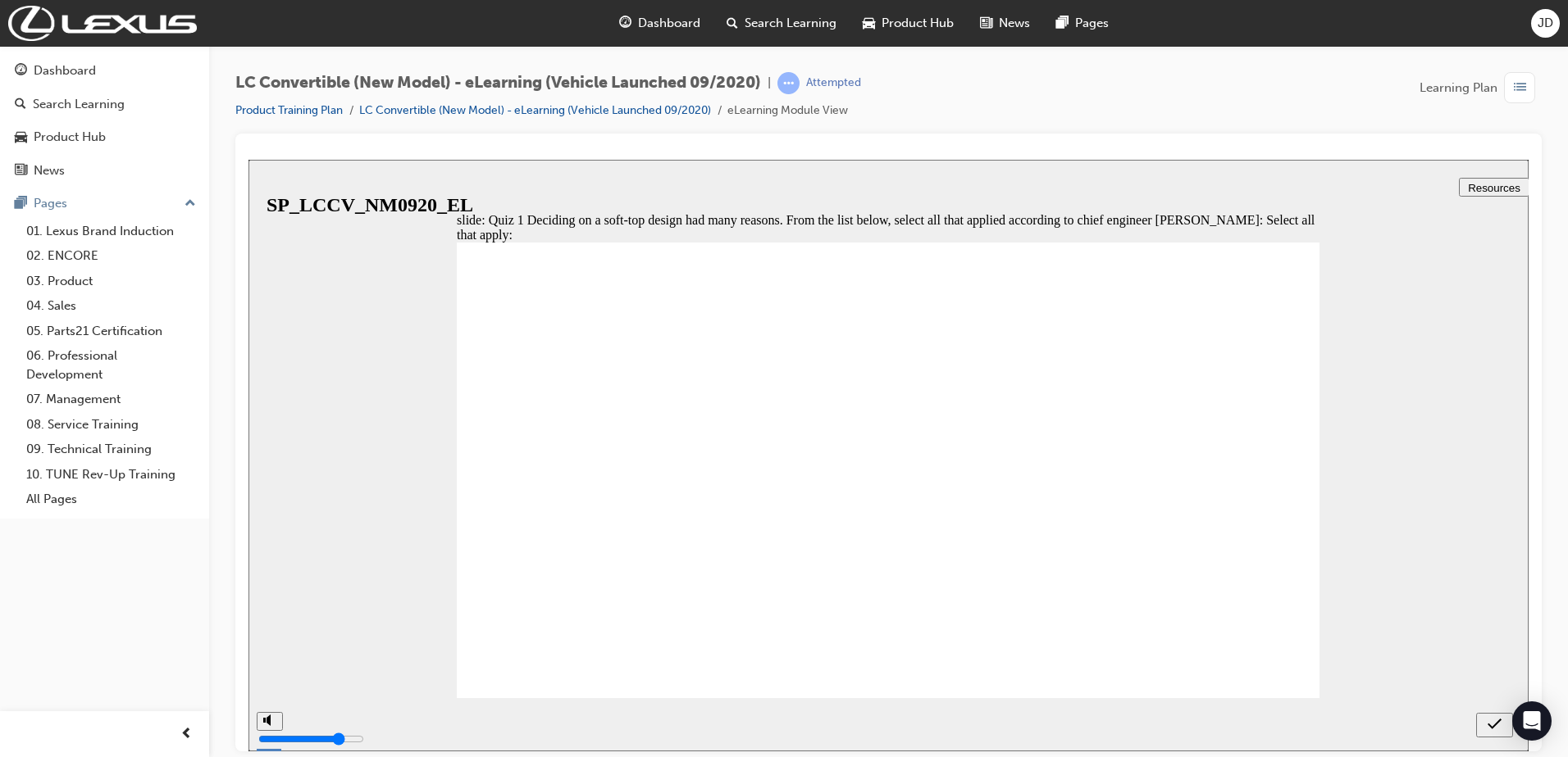
checkbox input "true"
click at [371, 111] on link "LC Convertible (New Model) - eLearning (Vehicle Launched 09/2020)" at bounding box center [534, 110] width 352 height 14
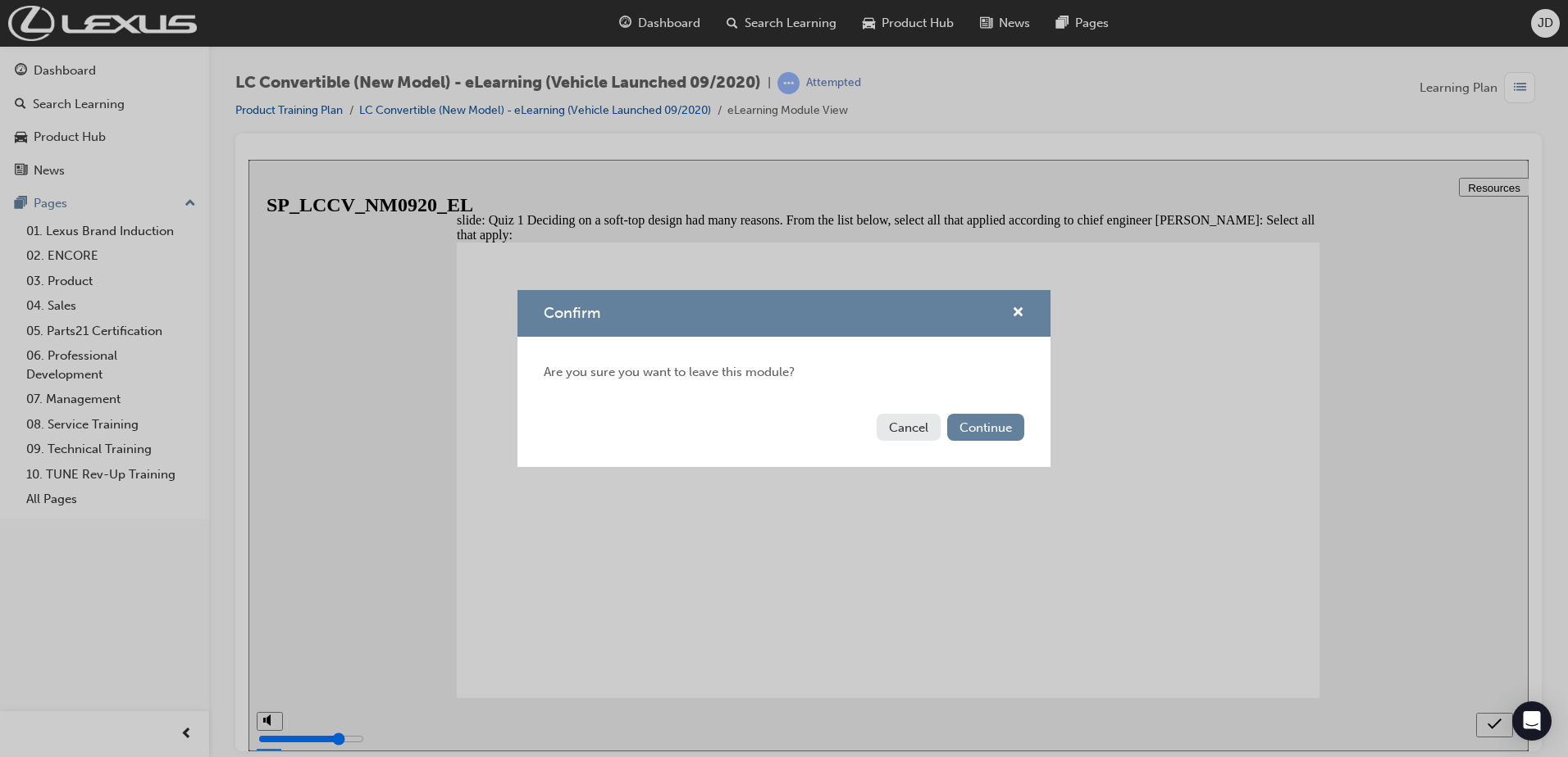
click at [997, 443] on div "Cancel Continue" at bounding box center [784, 437] width 533 height 60
click at [999, 426] on button "Continue" at bounding box center [985, 427] width 77 height 27
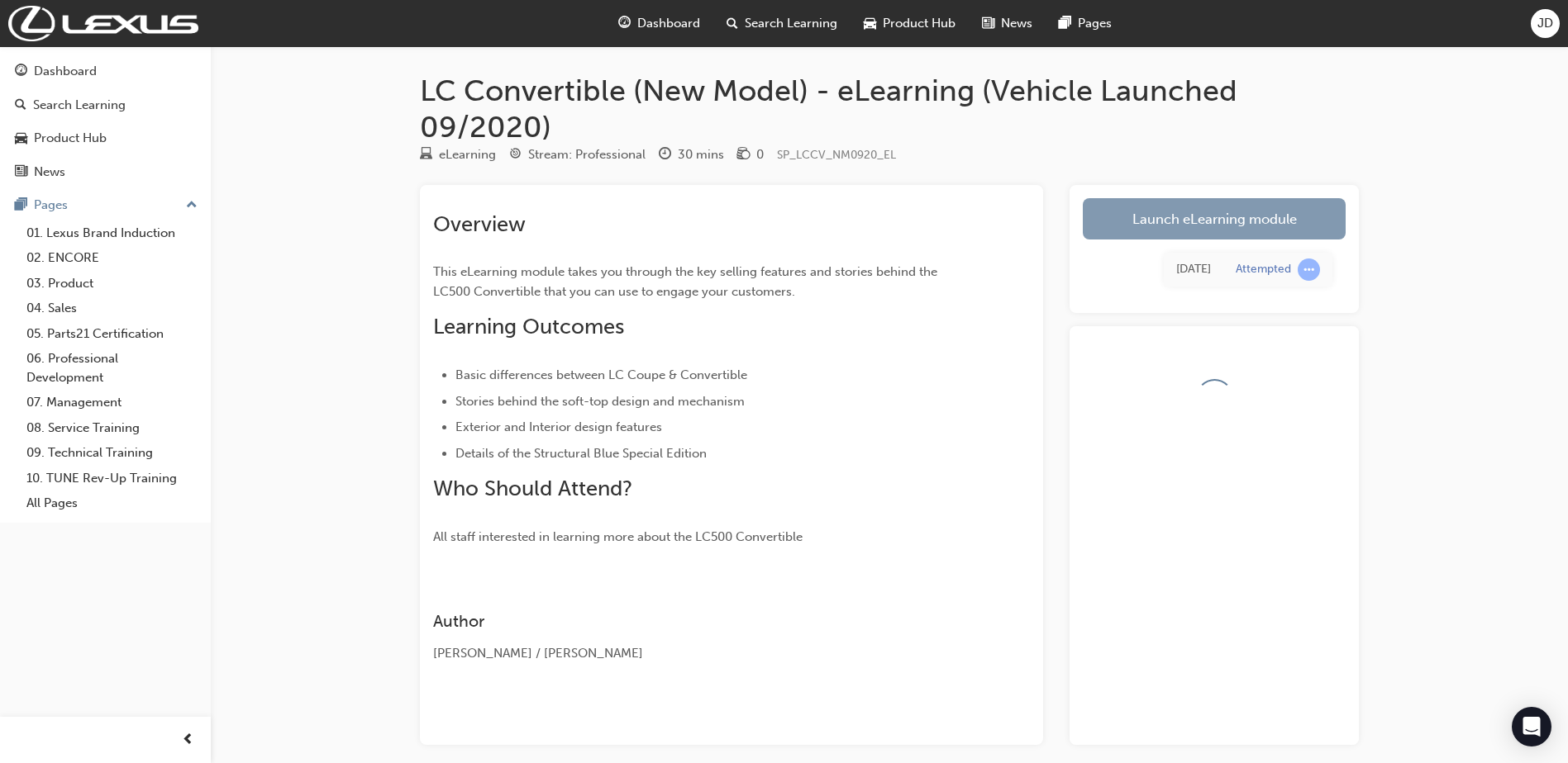
click at [1159, 232] on link "Launch eLearning module" at bounding box center [1214, 219] width 262 height 41
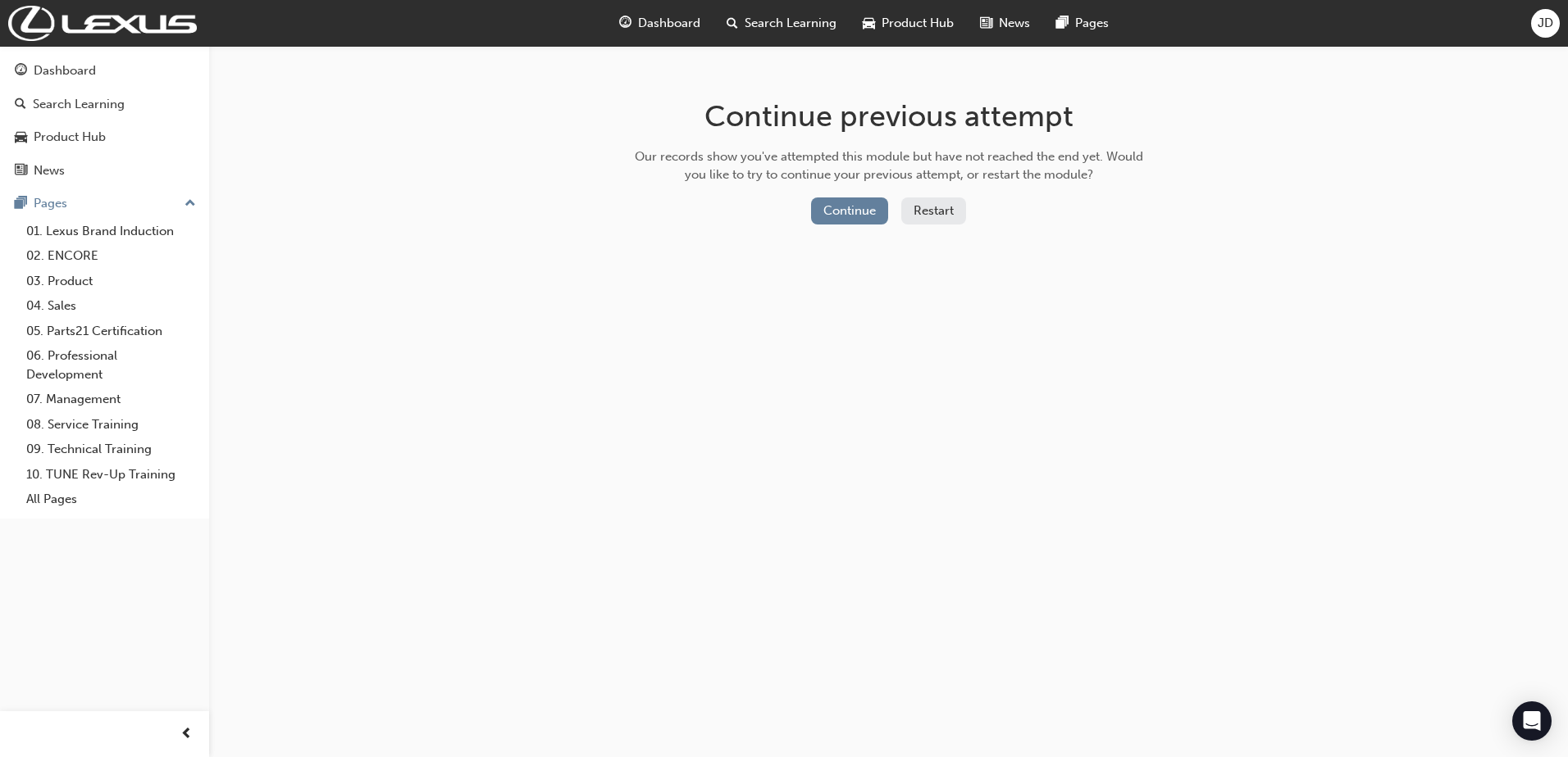
click at [956, 219] on button "Restart" at bounding box center [934, 211] width 64 height 27
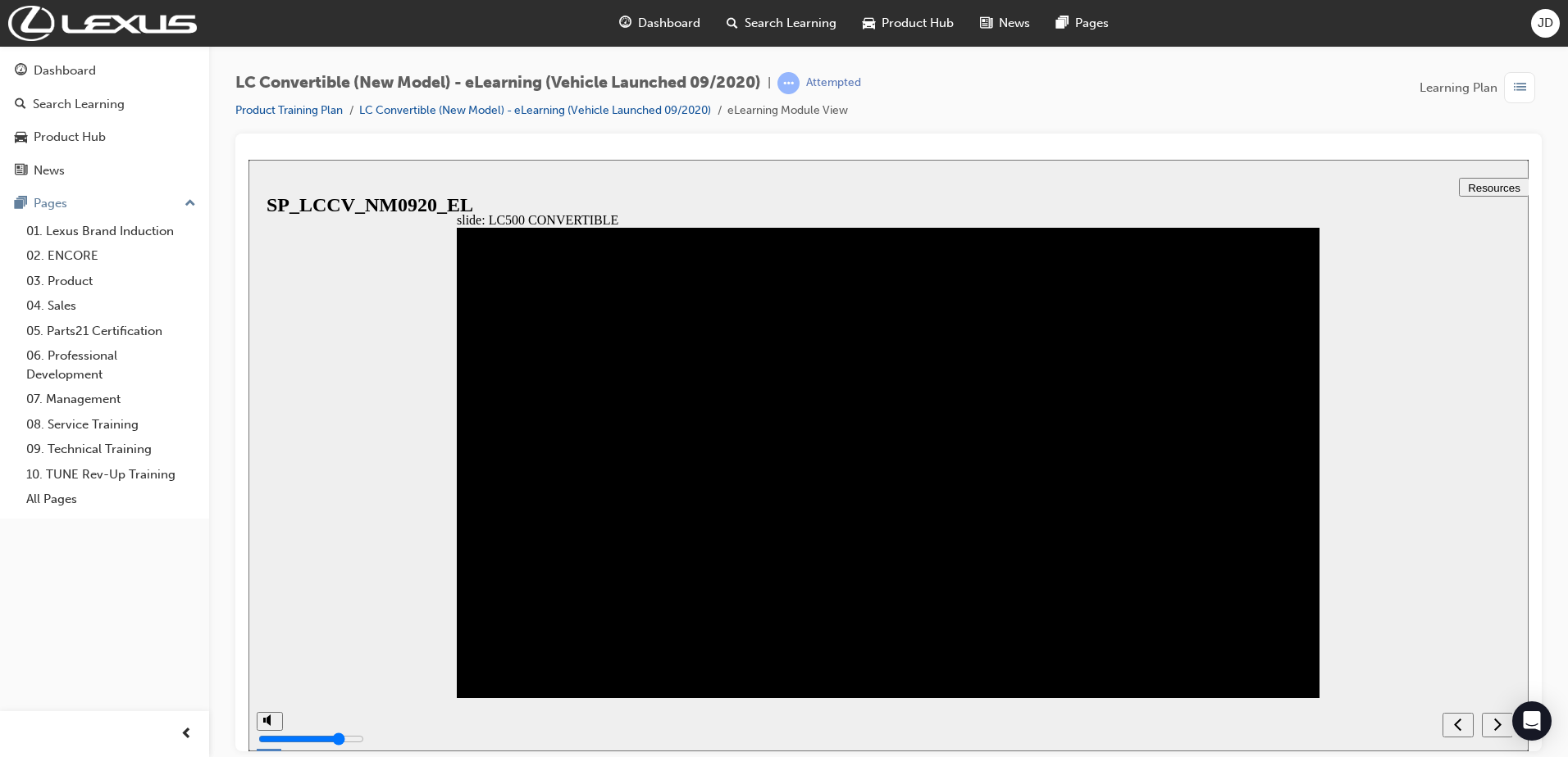
click at [1500, 730] on icon "next" at bounding box center [1498, 723] width 8 height 14
click at [1488, 727] on div "next" at bounding box center [1497, 725] width 18 height 17
click at [1492, 717] on div "next" at bounding box center [1497, 725] width 18 height 17
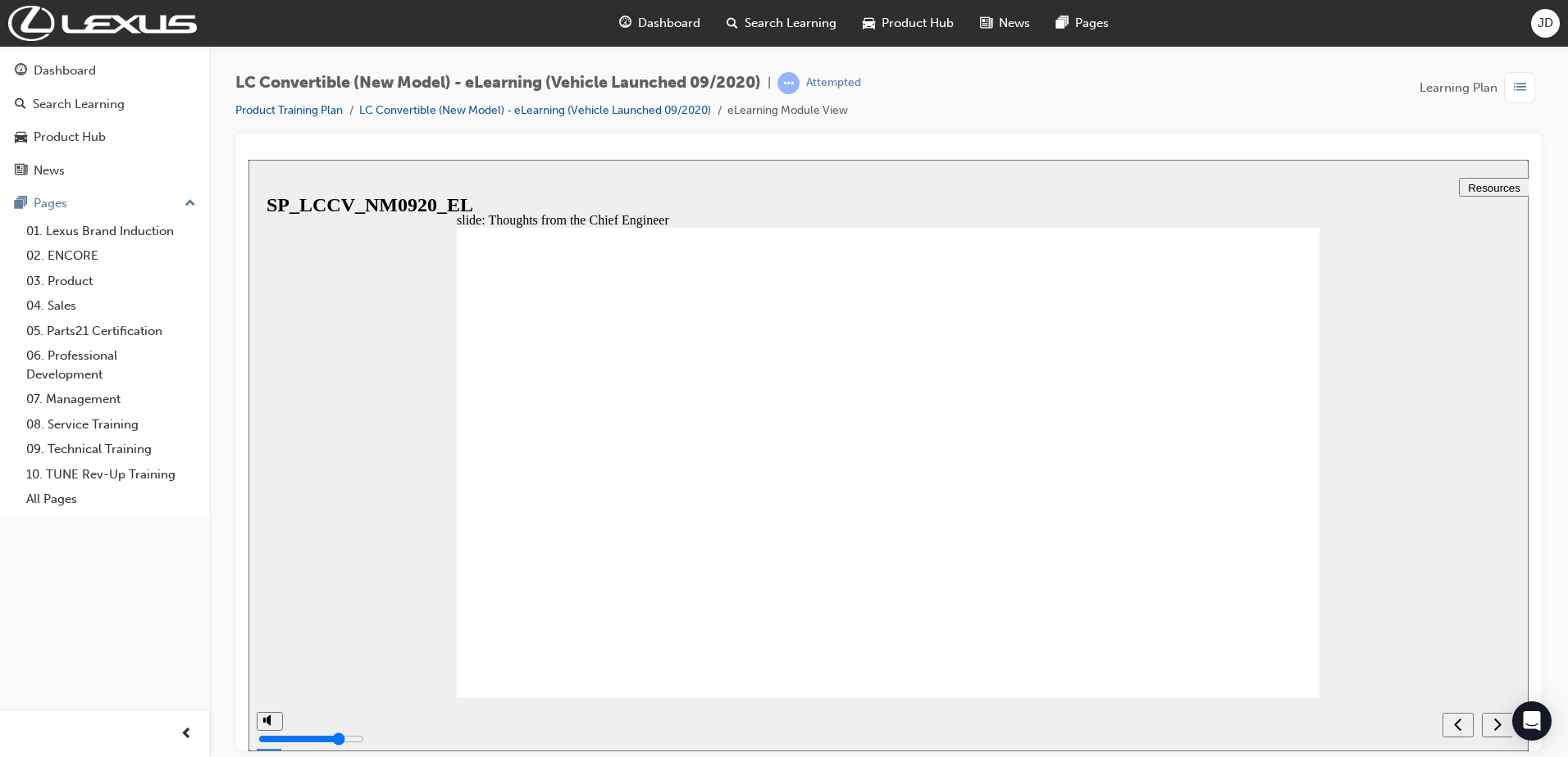
click at [1493, 722] on icon "next" at bounding box center [1498, 723] width 8 height 14
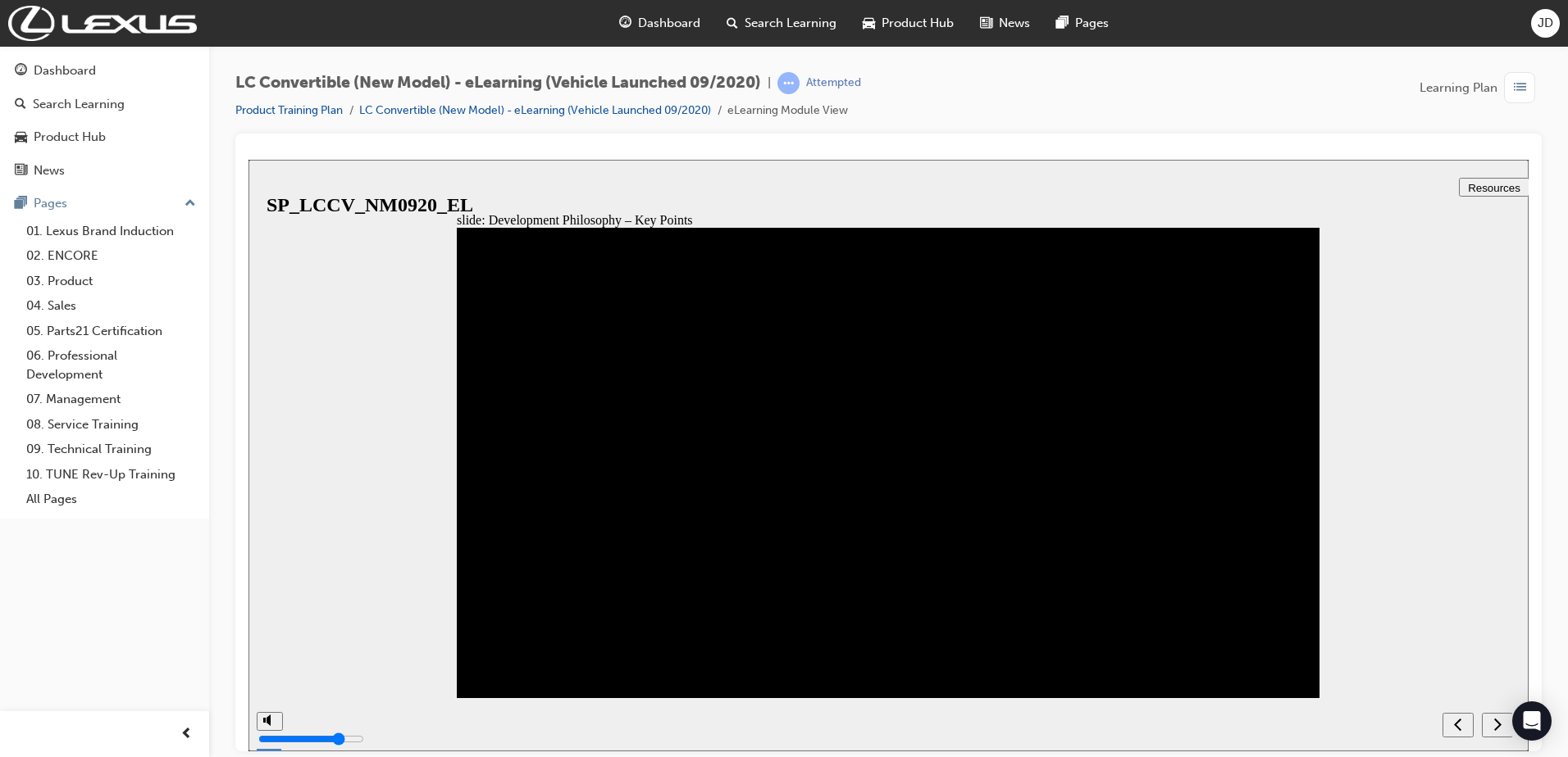
click at [1498, 724] on icon "next" at bounding box center [1498, 723] width 8 height 14
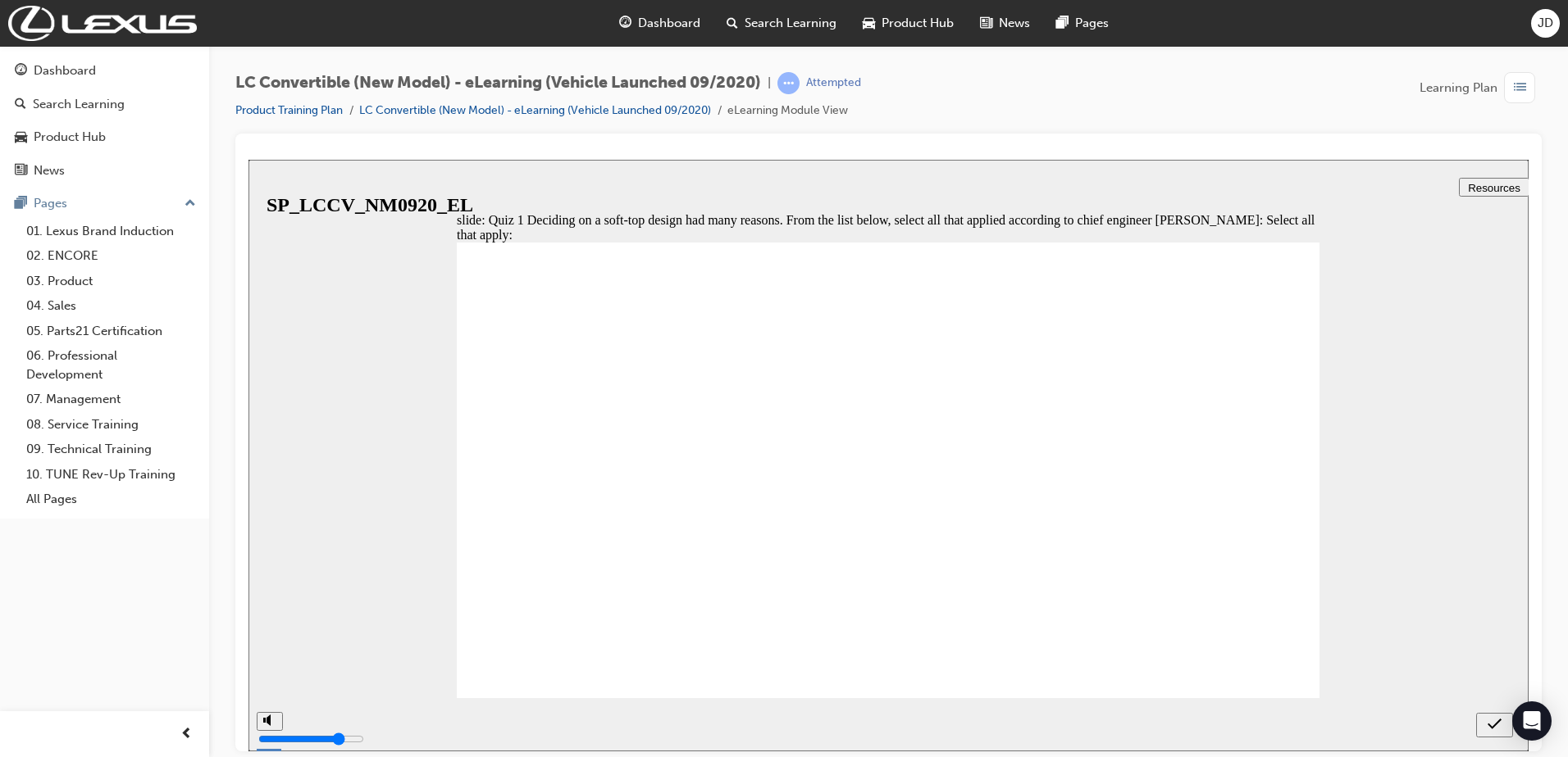
checkbox input "true"
click at [472, 111] on link "LC Convertible (New Model) - eLearning (Vehicle Launched 09/2020)" at bounding box center [534, 110] width 352 height 14
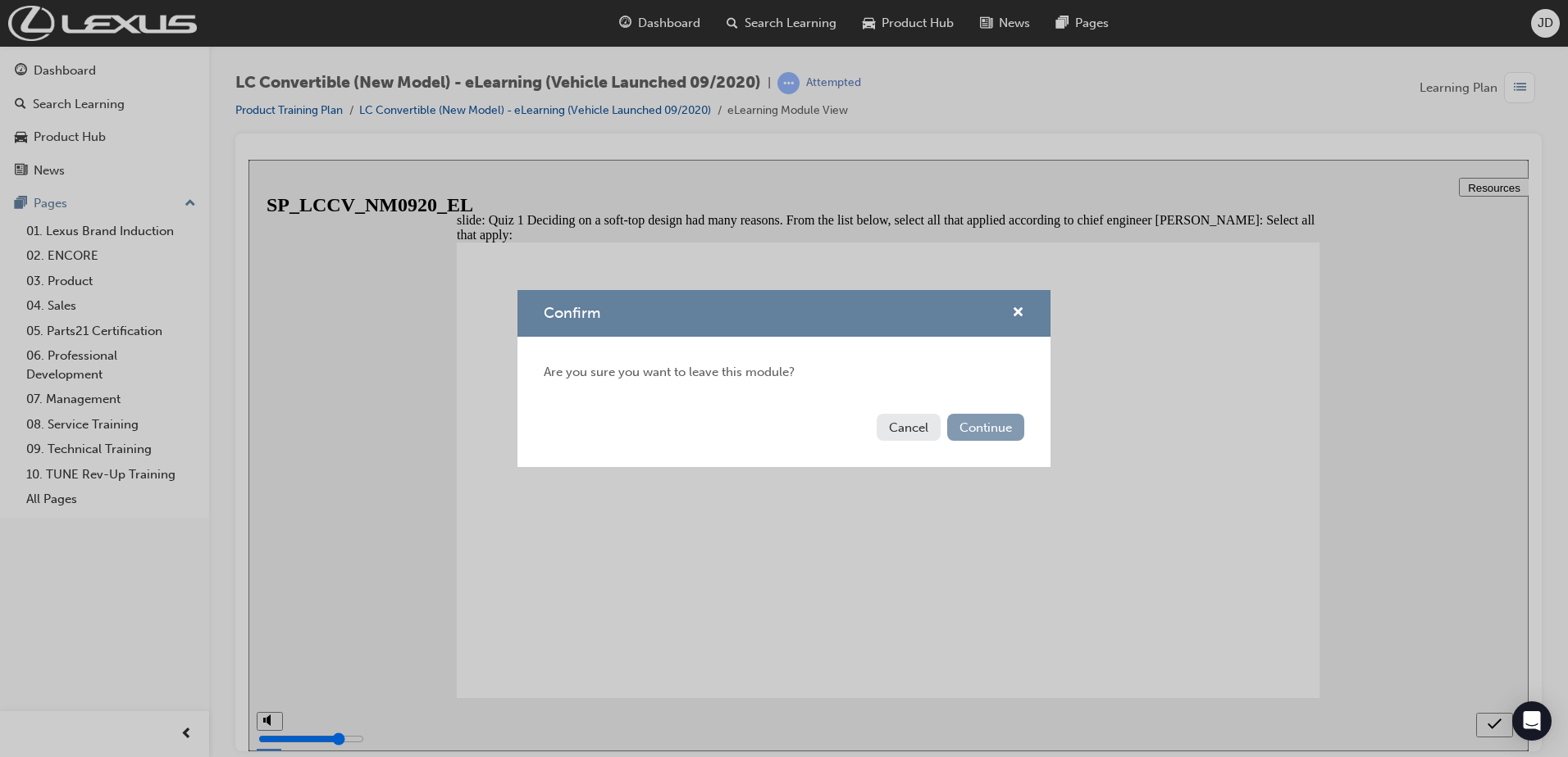
click at [974, 429] on button "Continue" at bounding box center [985, 427] width 77 height 27
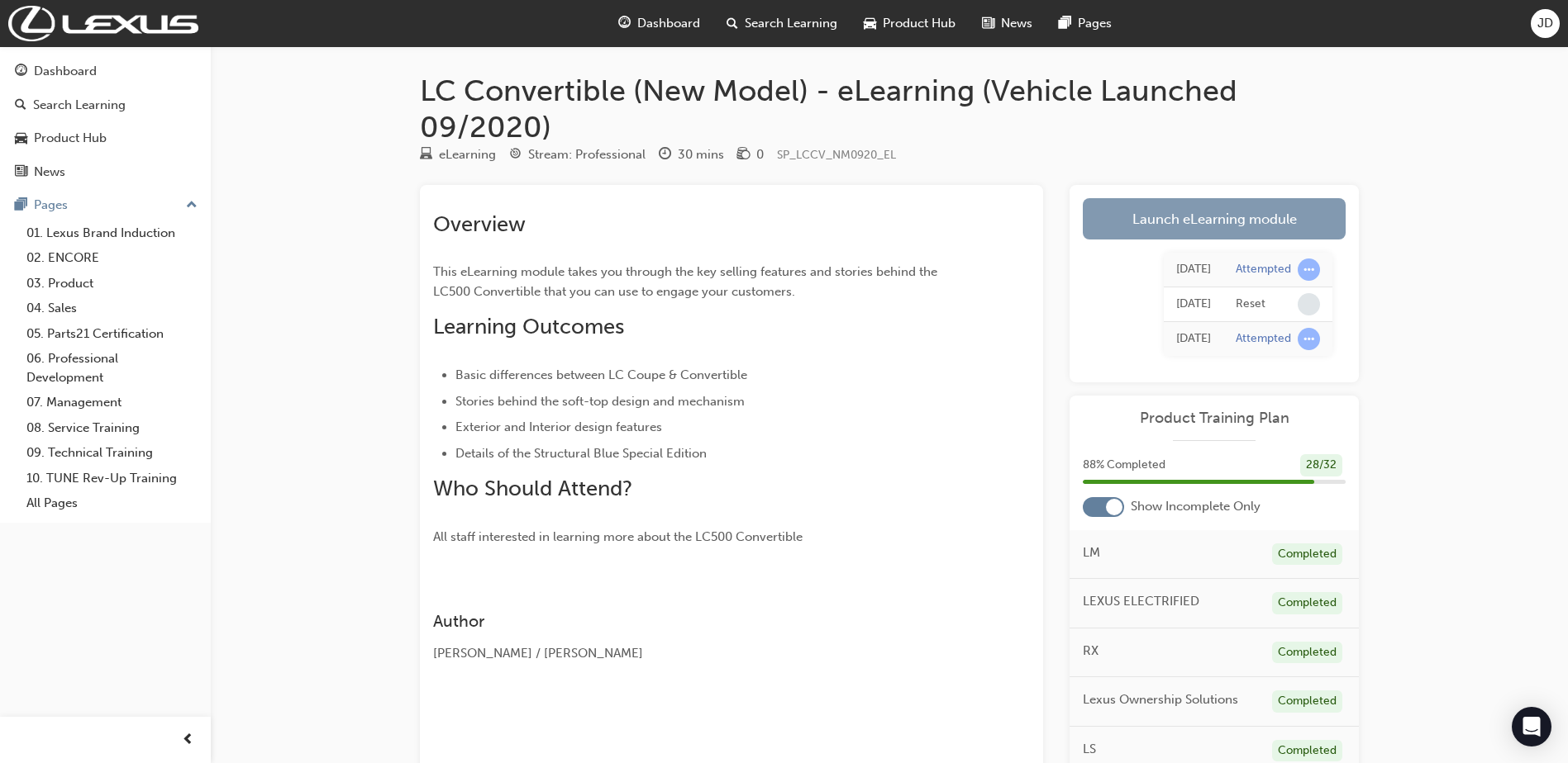
click at [1190, 212] on link "Launch eLearning module" at bounding box center [1214, 219] width 262 height 41
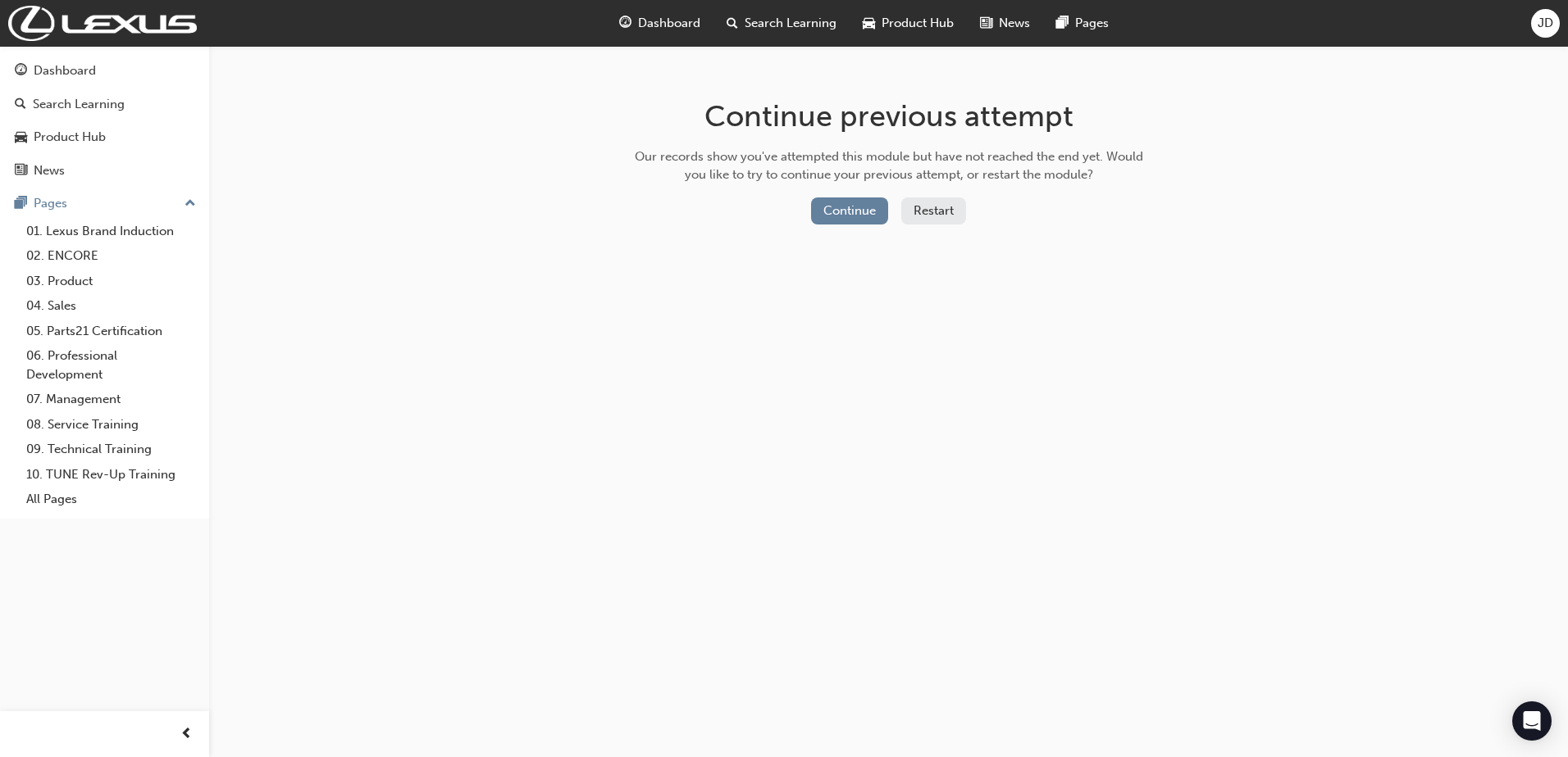
click at [919, 209] on button "Restart" at bounding box center [934, 211] width 64 height 27
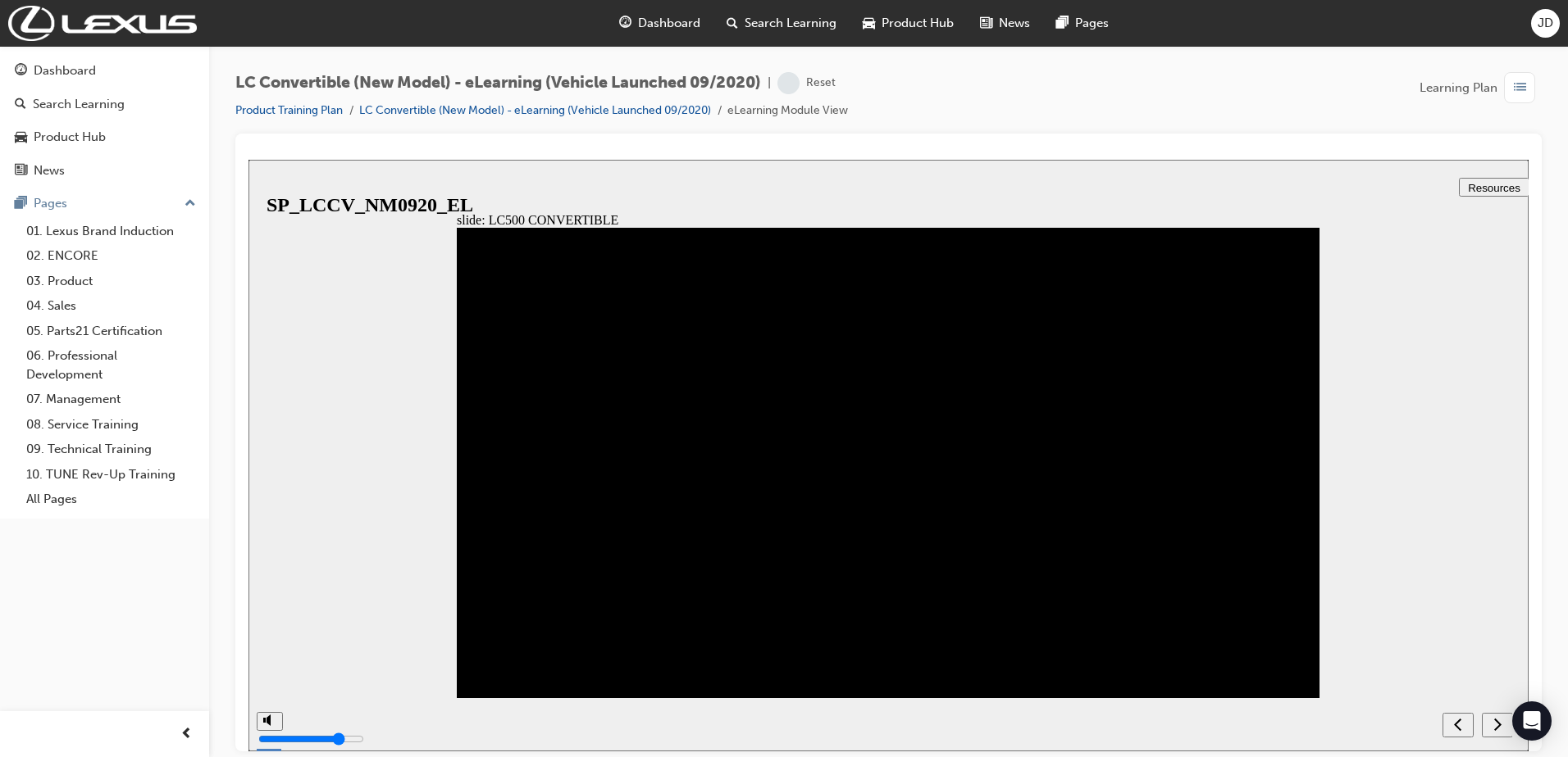
click at [1495, 721] on icon "next" at bounding box center [1498, 723] width 8 height 14
click at [1498, 727] on icon "next" at bounding box center [1498, 723] width 8 height 13
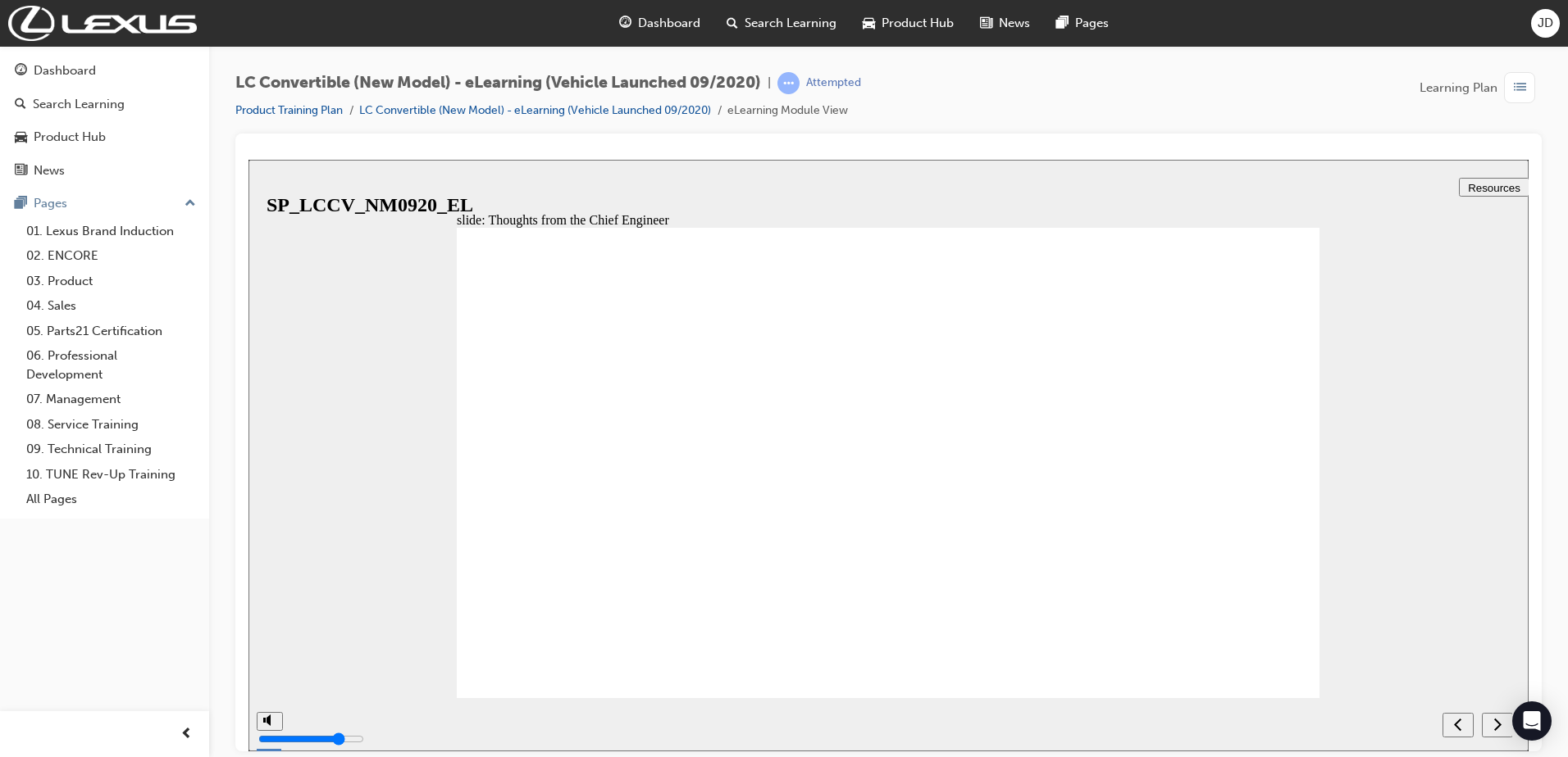
click at [1495, 718] on icon "next" at bounding box center [1498, 723] width 8 height 14
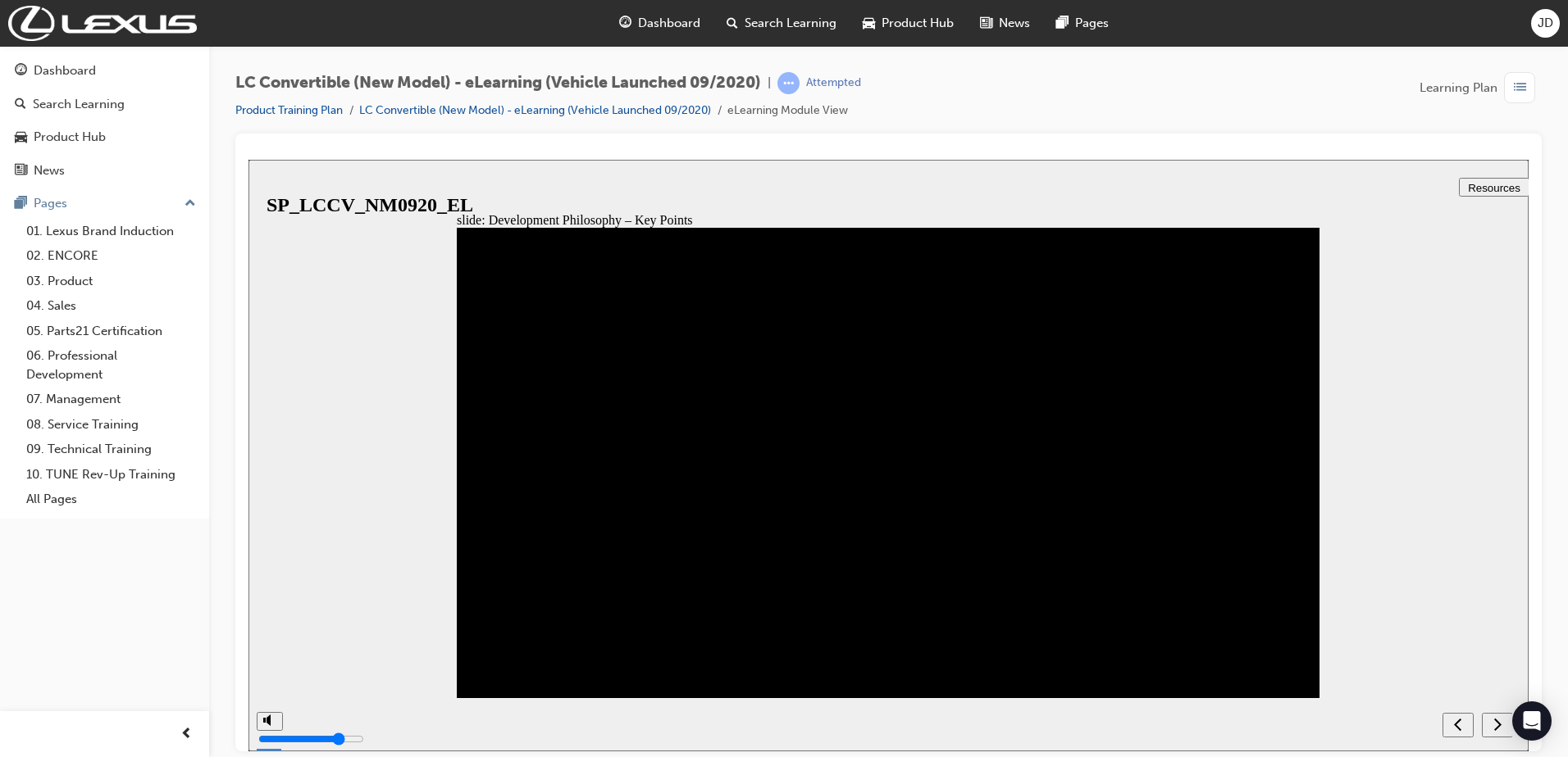
click at [1495, 718] on icon "next" at bounding box center [1498, 723] width 8 height 14
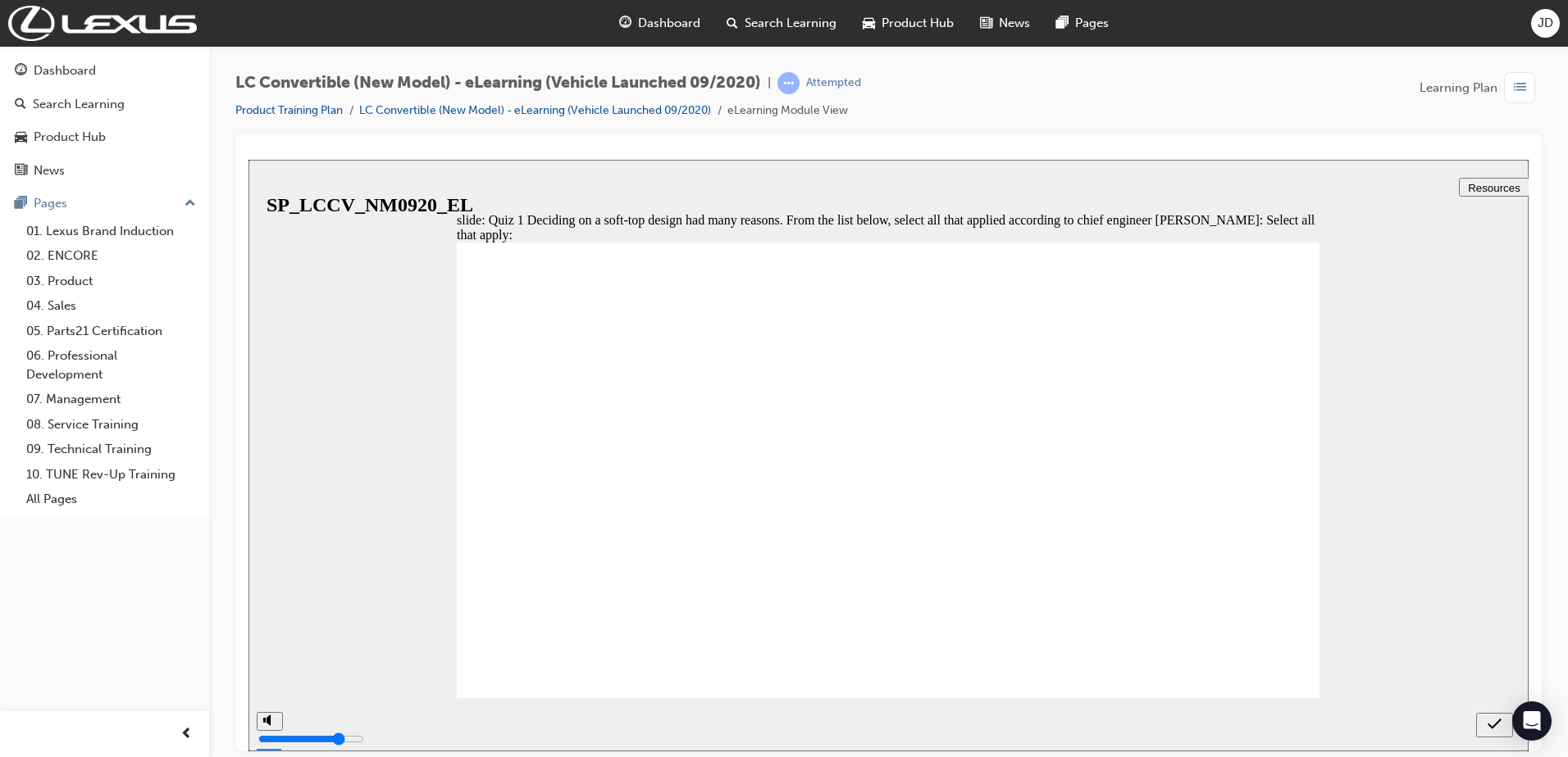
checkbox input "true"
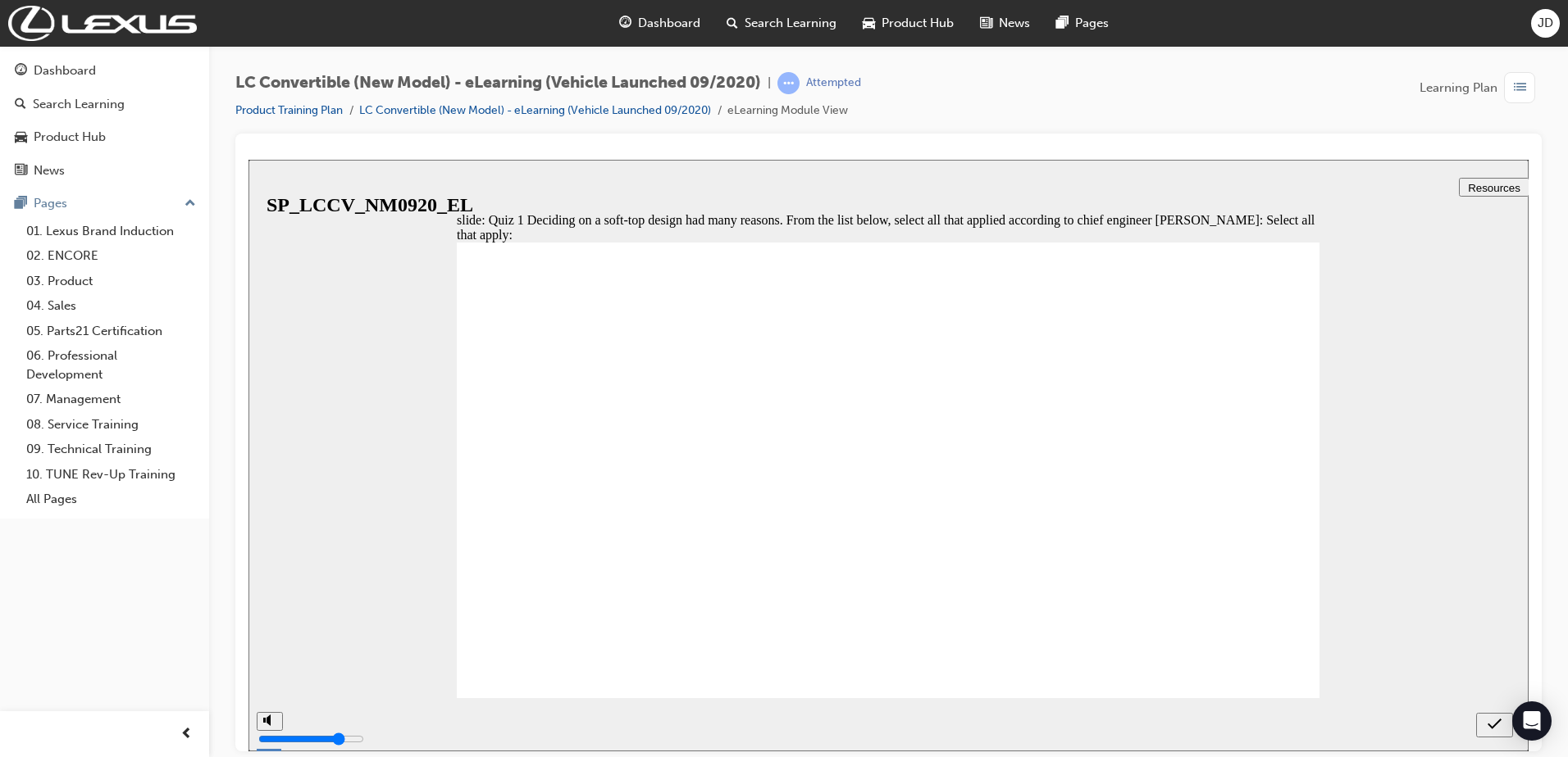
checkbox input "true"
click at [1497, 723] on icon "submit" at bounding box center [1494, 723] width 14 height 11
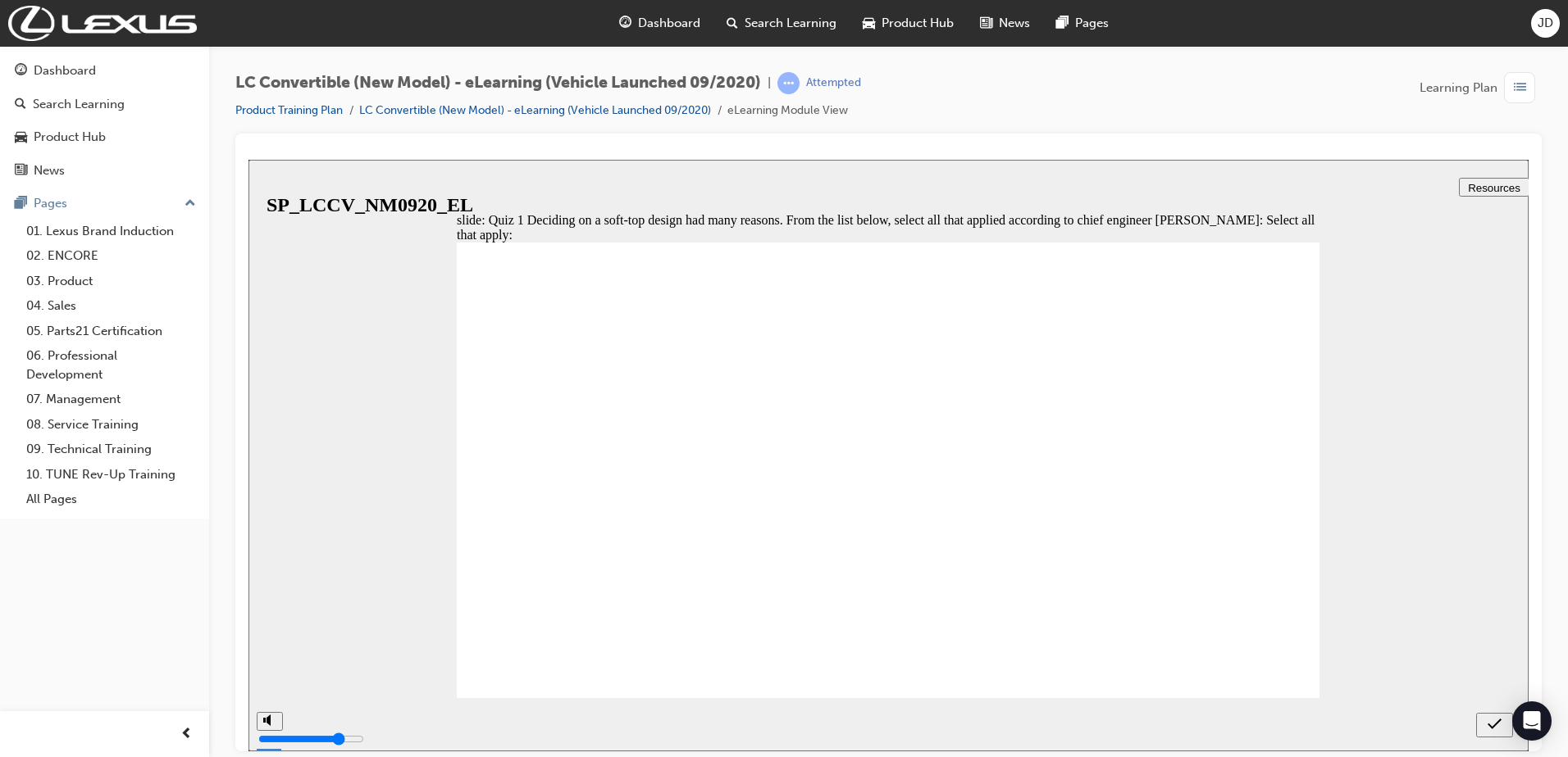
checkbox input "false"
click at [1491, 725] on icon "submit" at bounding box center [1494, 723] width 14 height 14
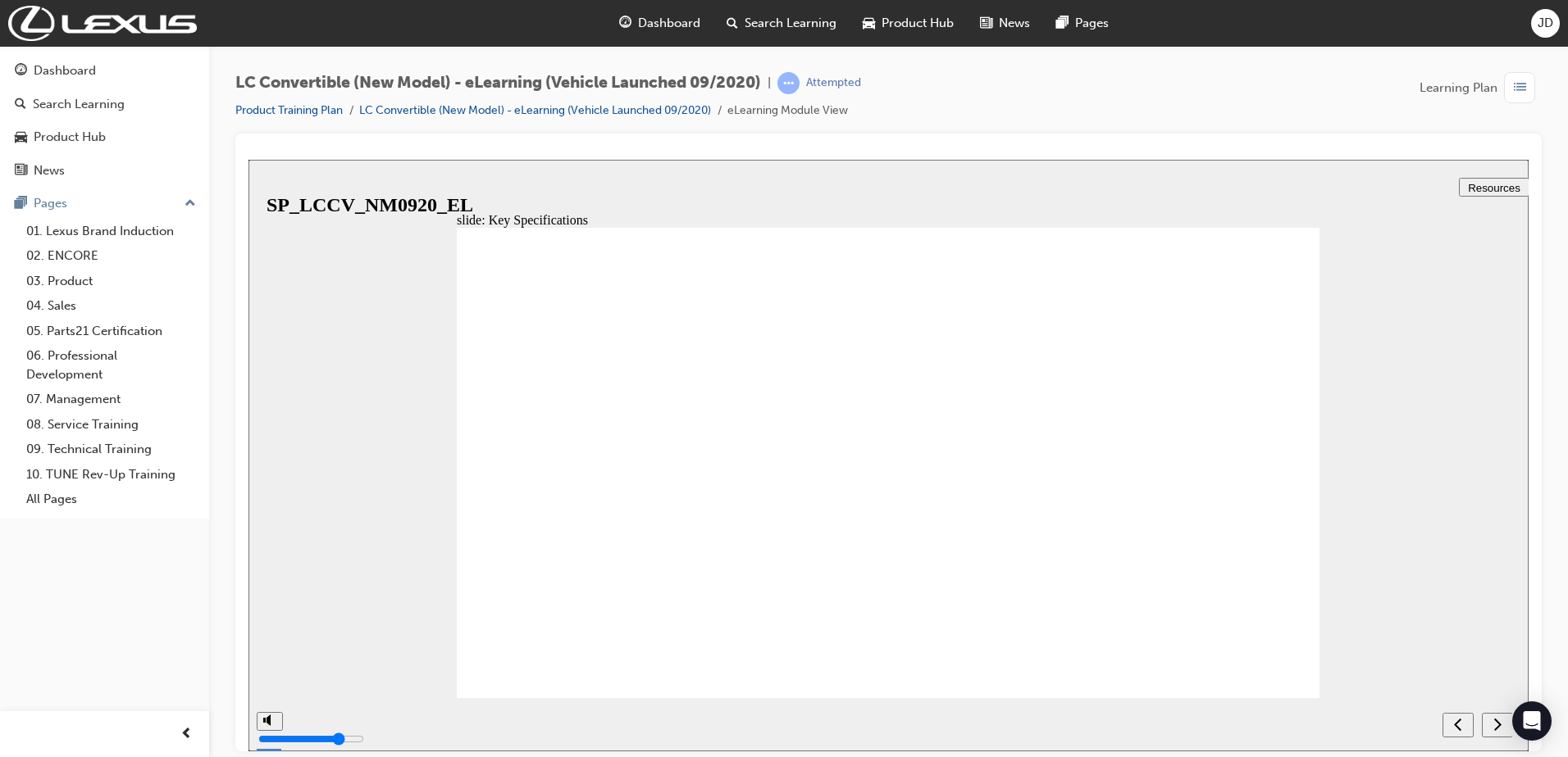
drag, startPoint x: 488, startPoint y: 528, endPoint x: 539, endPoint y: 531, distance: 51.1
click at [1382, 494] on div "slide: Key Specifications Rectangle 37 Rectangle 39 {"HashCode":-675709299,"Pla…" at bounding box center [888, 455] width 1280 height 592
click at [1499, 726] on icon "next" at bounding box center [1498, 723] width 8 height 14
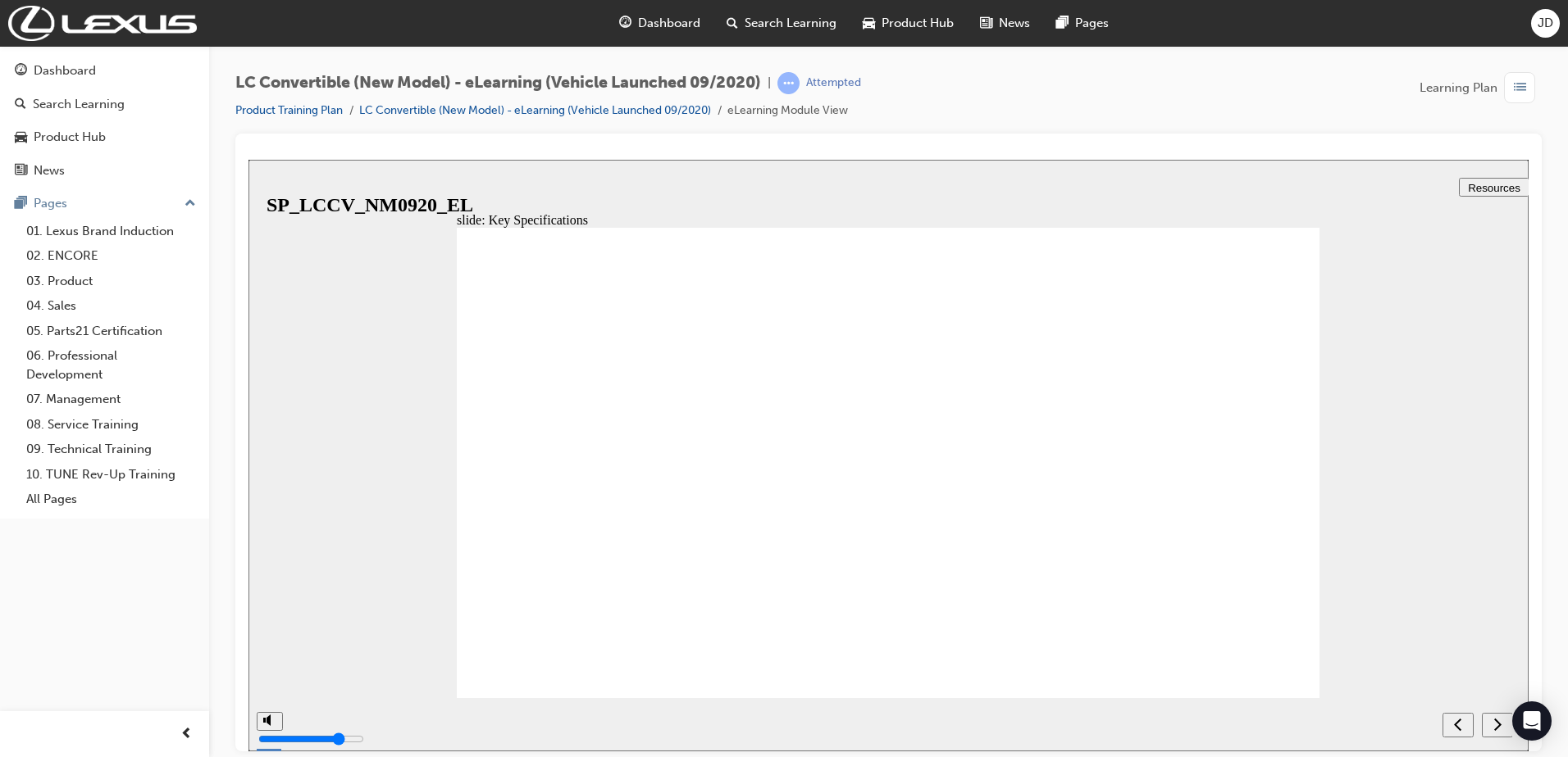
click at [1499, 721] on icon "next" at bounding box center [1498, 723] width 8 height 14
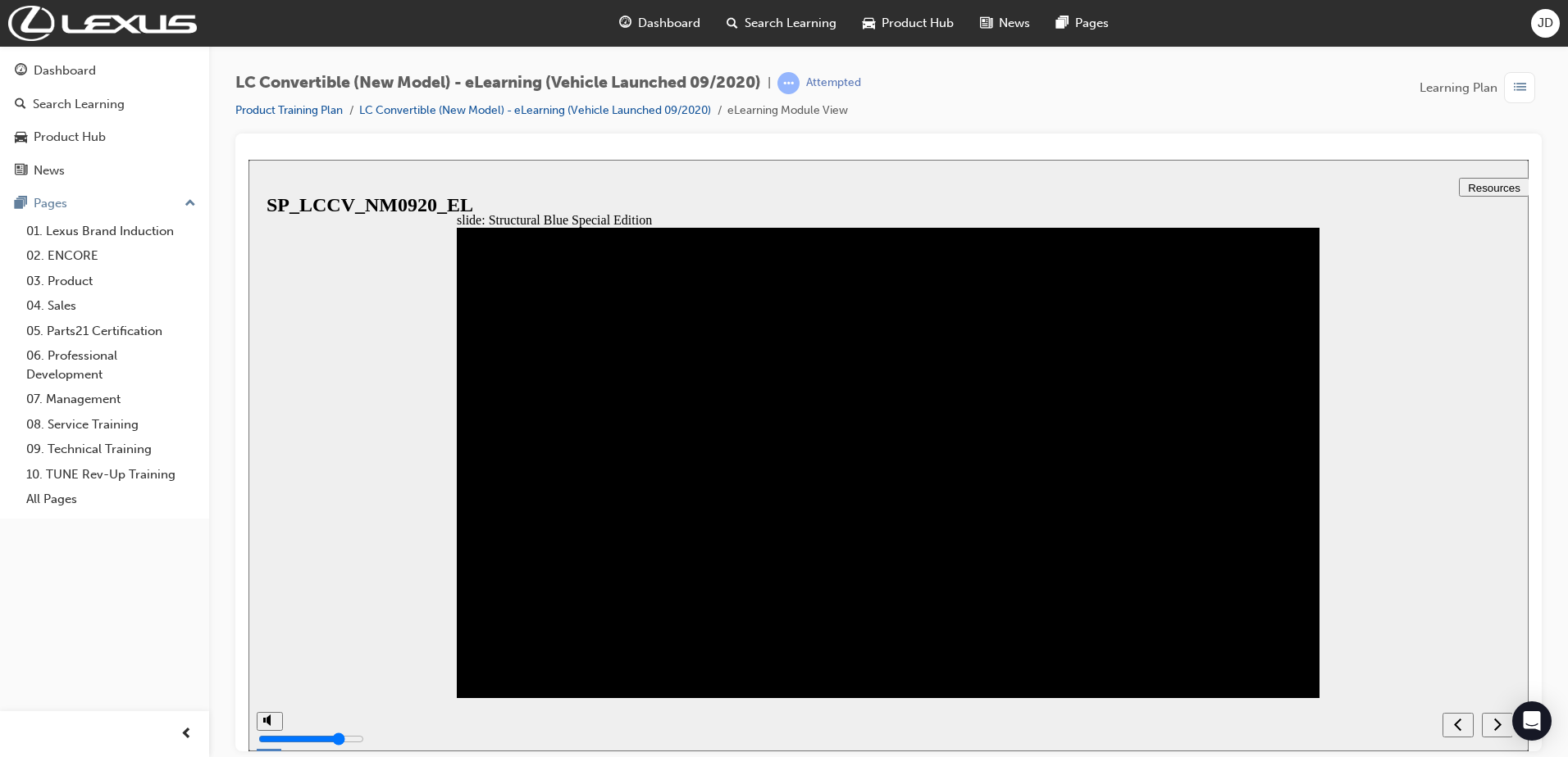
click at [1499, 730] on icon "next" at bounding box center [1498, 723] width 8 height 14
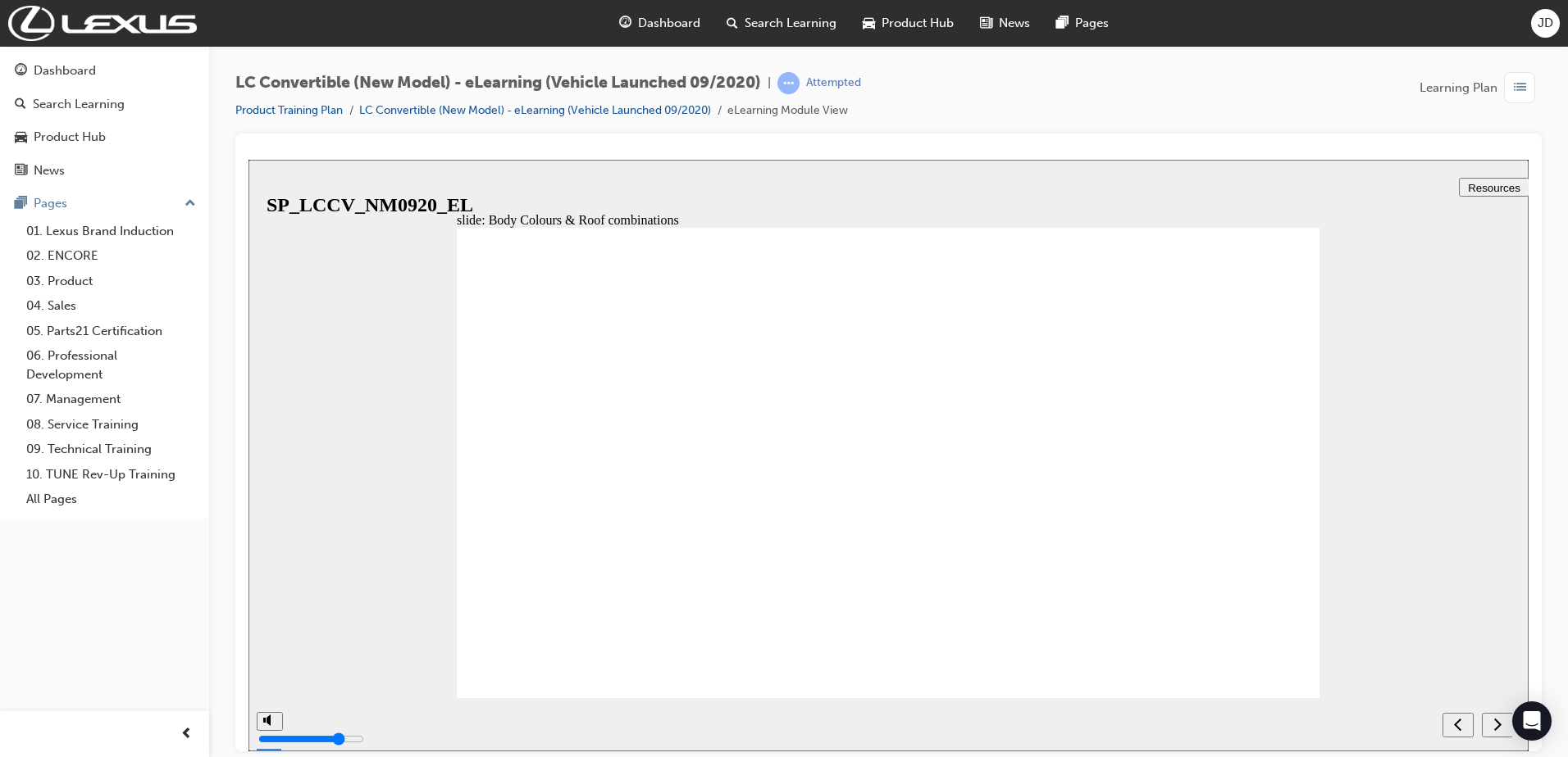
click at [1492, 721] on div "next" at bounding box center [1497, 725] width 18 height 17
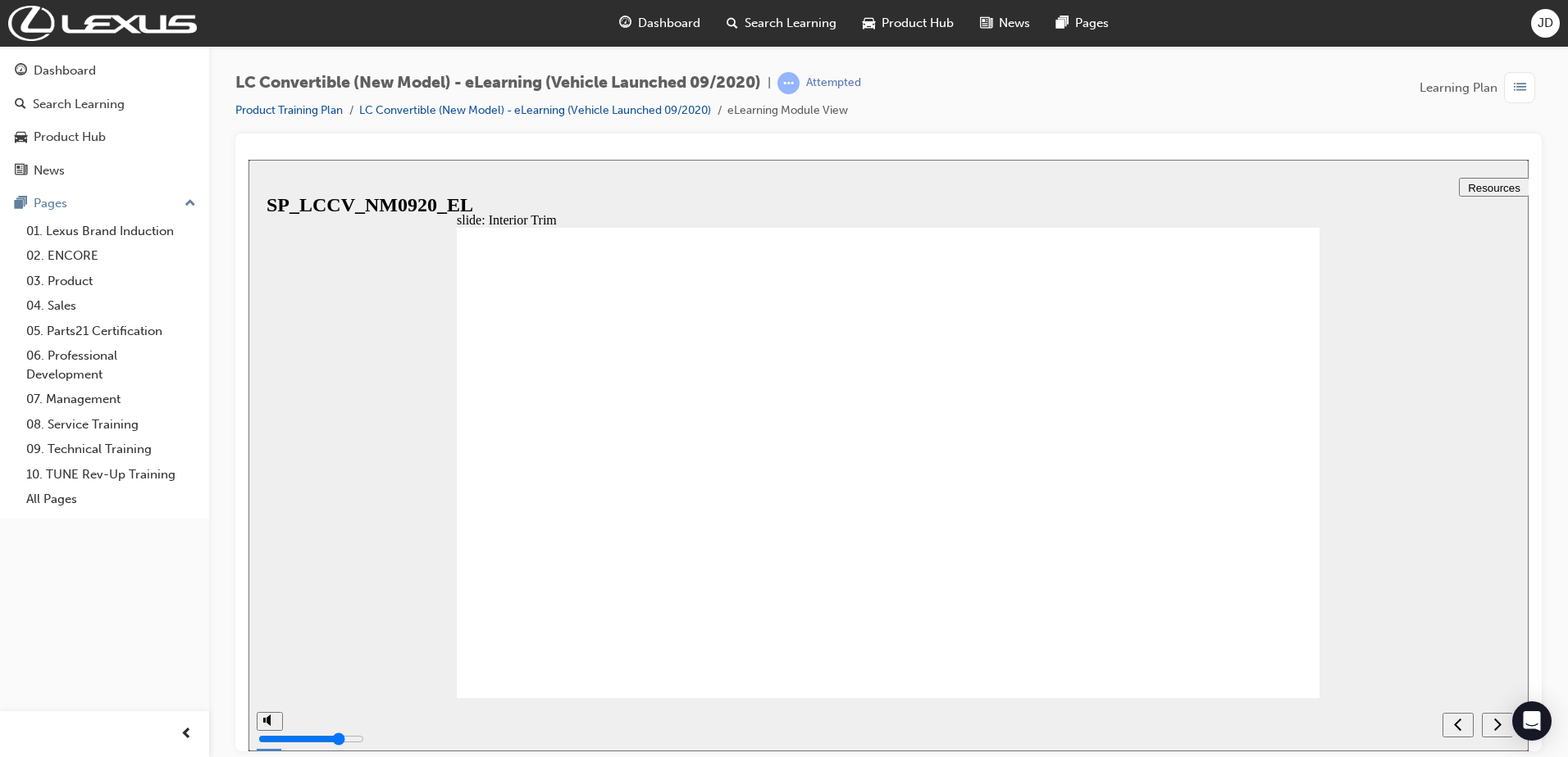
drag, startPoint x: 1181, startPoint y: 324, endPoint x: 1130, endPoint y: 417, distance: 106.1
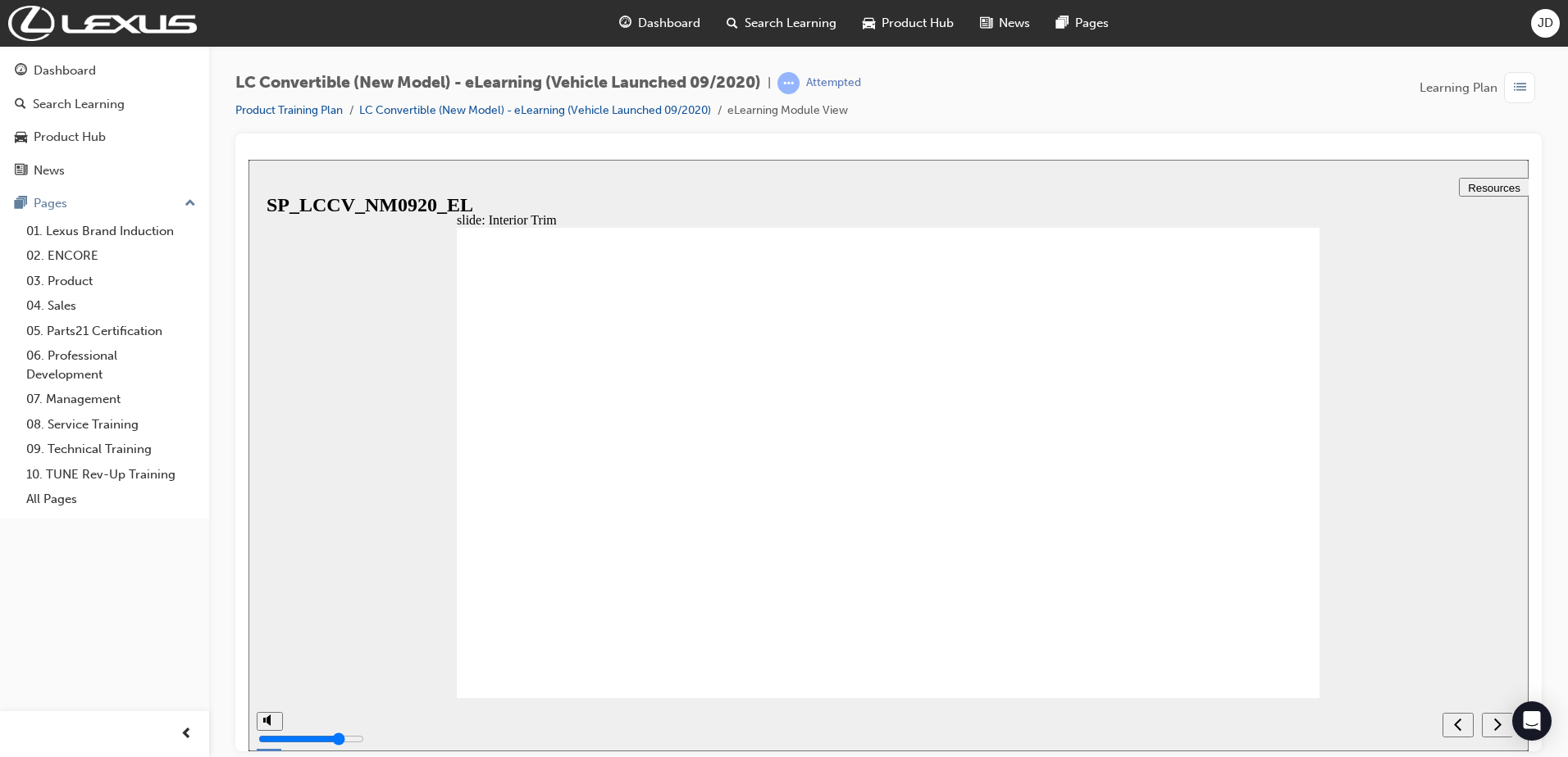
click at [1500, 722] on icon "next" at bounding box center [1498, 723] width 8 height 14
radio input "true"
click at [1493, 722] on icon "submit" at bounding box center [1494, 723] width 14 height 14
